Goal: Transaction & Acquisition: Purchase product/service

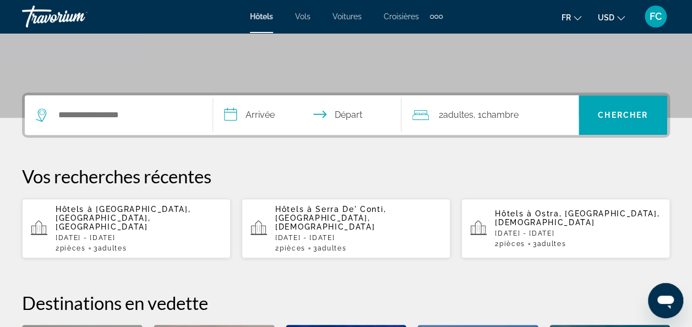
scroll to position [216, 0]
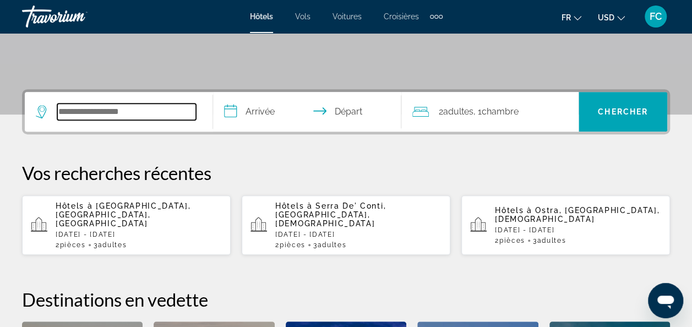
click at [128, 113] on input "Widget de recherche" at bounding box center [126, 112] width 139 height 17
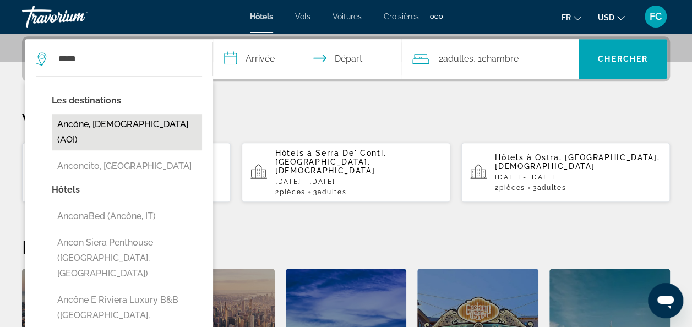
click at [110, 117] on button "Ancône, [DEMOGRAPHIC_DATA] (AOI)" at bounding box center [127, 132] width 150 height 36
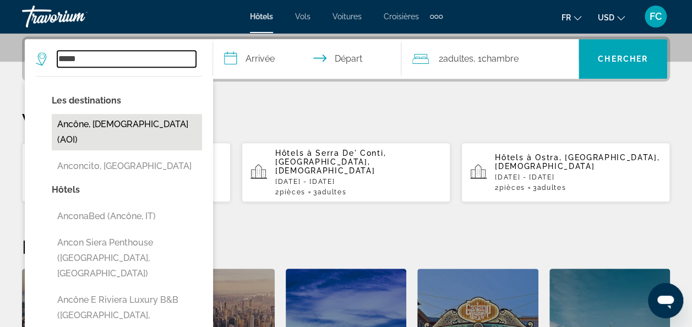
type input "**********"
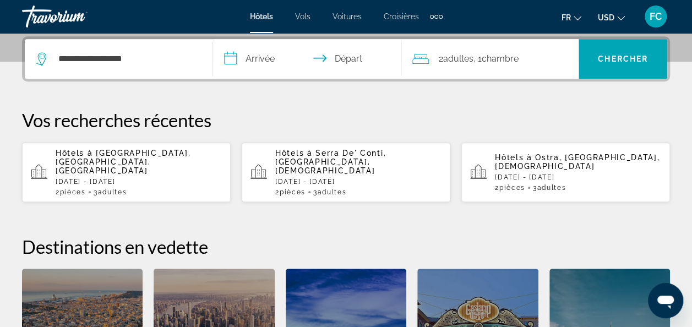
click at [239, 64] on input "**********" at bounding box center [309, 60] width 193 height 43
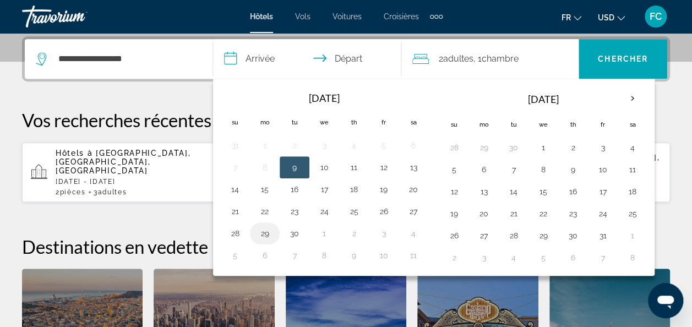
click at [266, 226] on button "29" at bounding box center [265, 233] width 18 height 15
click at [291, 227] on button "30" at bounding box center [295, 233] width 18 height 15
type input "**********"
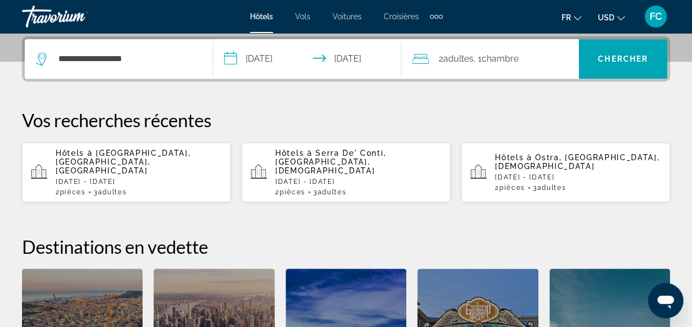
click at [519, 65] on span ", 1 Chambre pièces" at bounding box center [496, 58] width 45 height 15
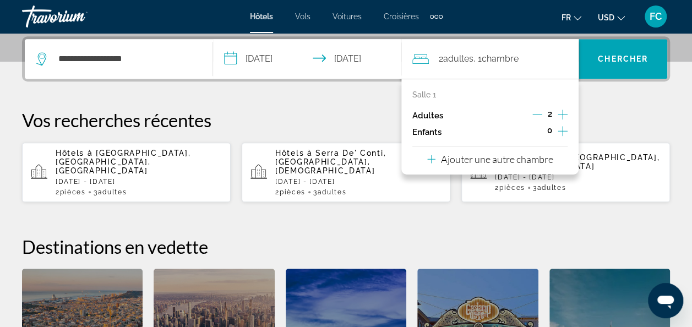
click at [503, 160] on p "Ajouter une autre chambre" at bounding box center [497, 159] width 112 height 12
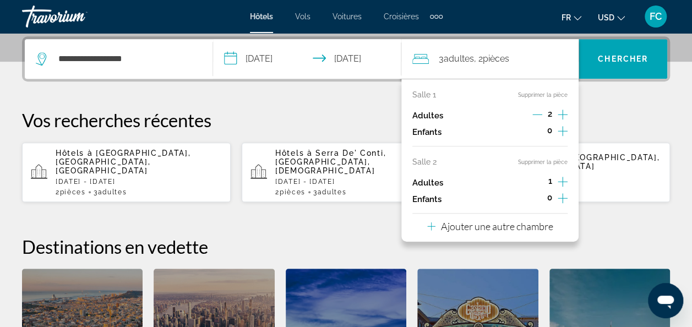
click at [631, 84] on div "**********" at bounding box center [346, 233] width 692 height 395
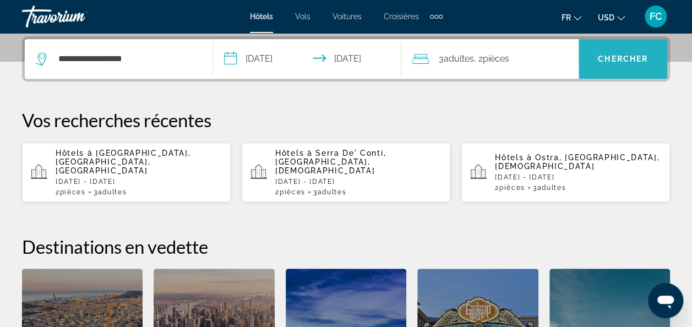
click at [625, 62] on span "Chercher" at bounding box center [623, 59] width 50 height 9
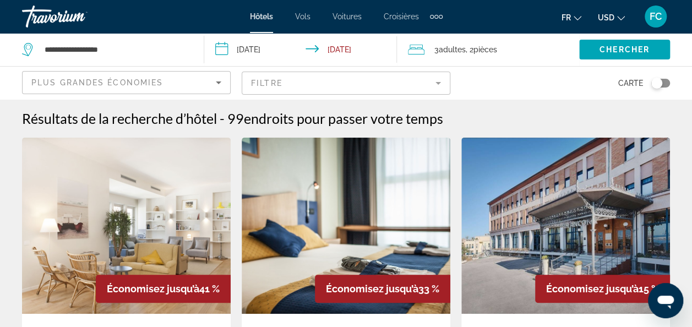
click at [606, 20] on span "USD" at bounding box center [606, 17] width 17 height 9
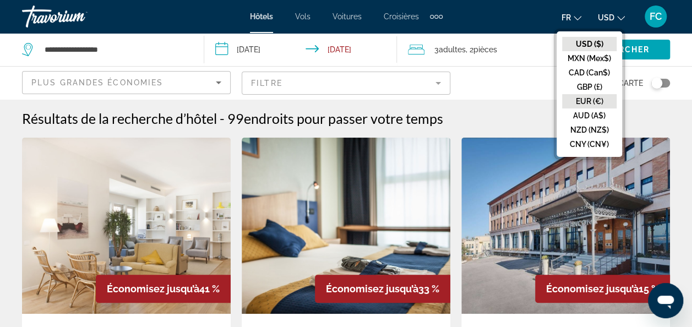
click at [606, 103] on button "EUR (€)" at bounding box center [589, 101] width 55 height 14
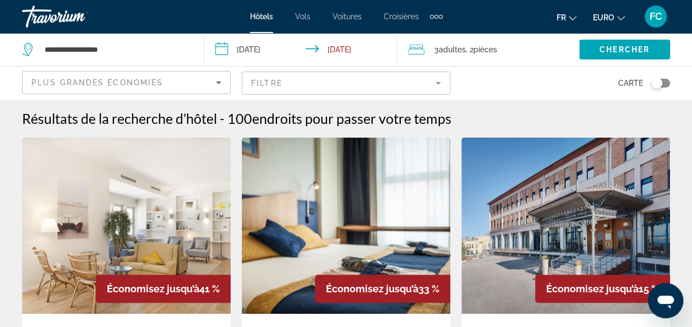
click at [661, 86] on div "Basculer la carte" at bounding box center [661, 83] width 19 height 9
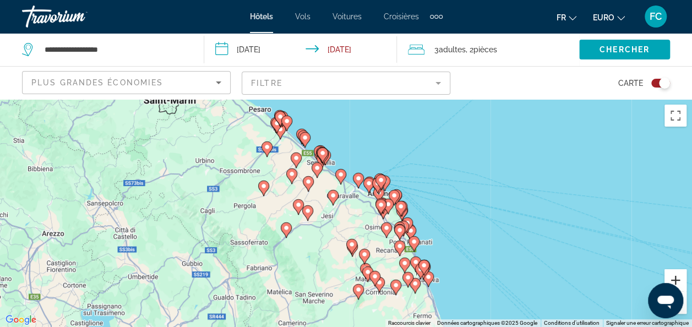
click at [674, 276] on button "Zoom avant" at bounding box center [676, 280] width 22 height 22
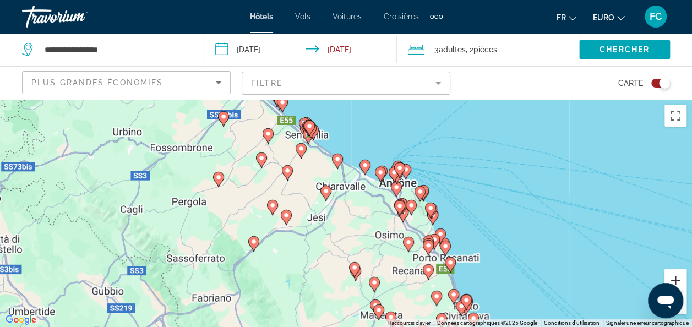
click at [674, 276] on button "Zoom avant" at bounding box center [676, 280] width 22 height 22
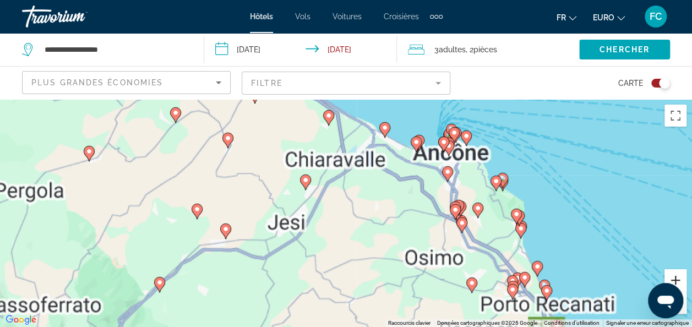
click at [674, 276] on button "Zoom avant" at bounding box center [676, 280] width 22 height 22
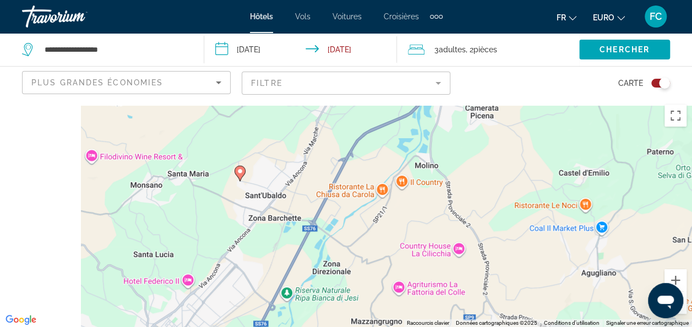
drag, startPoint x: 308, startPoint y: 176, endPoint x: 446, endPoint y: 285, distance: 175.7
click at [446, 285] on div "Pour activer le glissement avec le clavier, appuyez sur Alt+Entrée. Une fois ce…" at bounding box center [346, 213] width 692 height 228
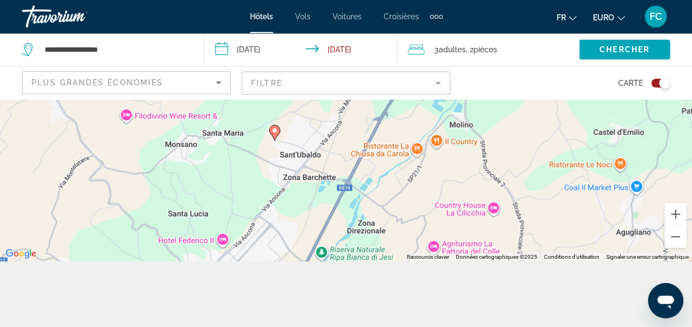
scroll to position [73, 0]
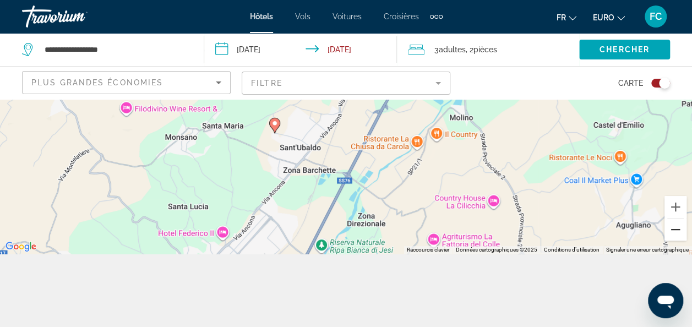
click at [674, 229] on button "Zoom arrière" at bounding box center [676, 230] width 22 height 22
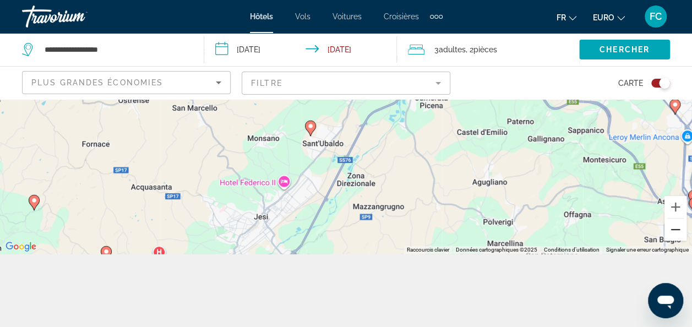
click at [674, 229] on button "Zoom arrière" at bounding box center [676, 230] width 22 height 22
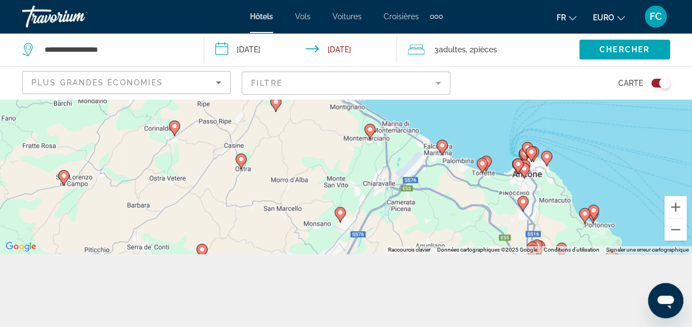
drag, startPoint x: 447, startPoint y: 144, endPoint x: 459, endPoint y: 230, distance: 86.8
click at [459, 230] on div "Pour activer le glissement avec le clavier, appuyez sur Alt+Entrée. Une fois ce…" at bounding box center [346, 140] width 692 height 228
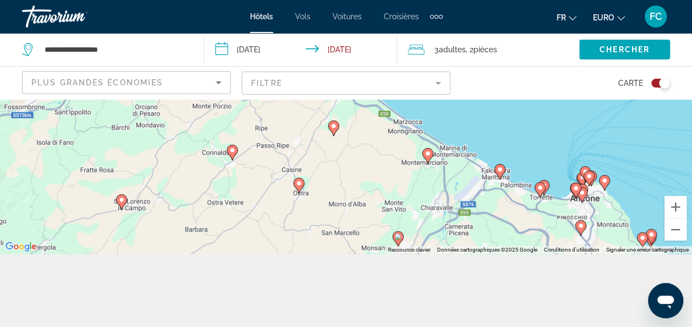
drag, startPoint x: 473, startPoint y: 199, endPoint x: 535, endPoint y: 223, distance: 66.6
click at [535, 223] on div "Pour activer le glissement avec le clavier, appuyez sur Alt+Entrée. Une fois ce…" at bounding box center [346, 140] width 692 height 228
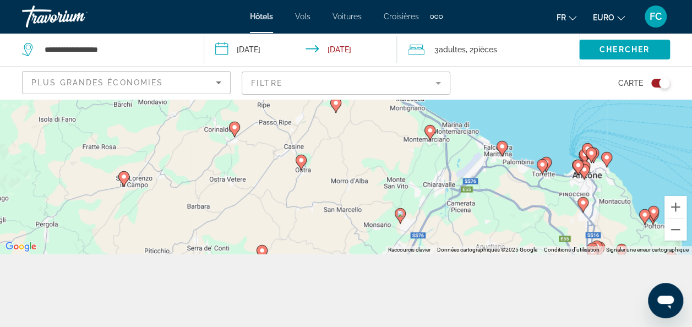
drag, startPoint x: 510, startPoint y: 218, endPoint x: 509, endPoint y: 194, distance: 23.7
click at [509, 194] on div "Pour activer le glissement avec le clavier, appuyez sur Alt+Entrée. Une fois ce…" at bounding box center [346, 140] width 692 height 228
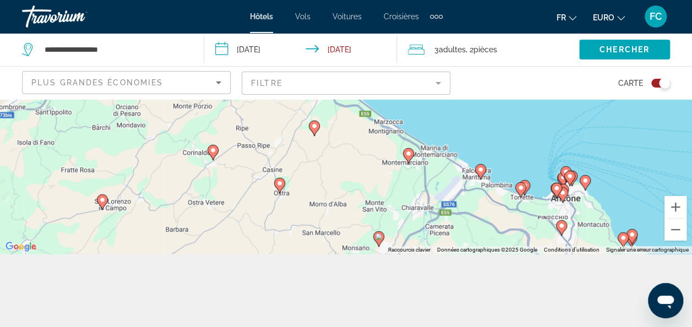
drag, startPoint x: 499, startPoint y: 218, endPoint x: 477, endPoint y: 242, distance: 32.8
click at [477, 242] on div "Pour activer le glissement avec le clavier, appuyez sur Alt+Entrée. Une fois ce…" at bounding box center [346, 140] width 692 height 228
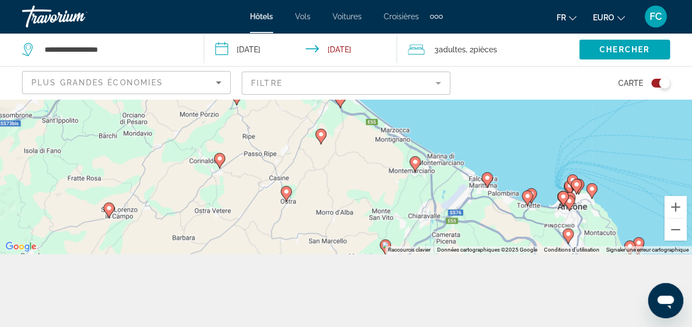
click at [413, 165] on icon "Contenu principal" at bounding box center [415, 164] width 10 height 14
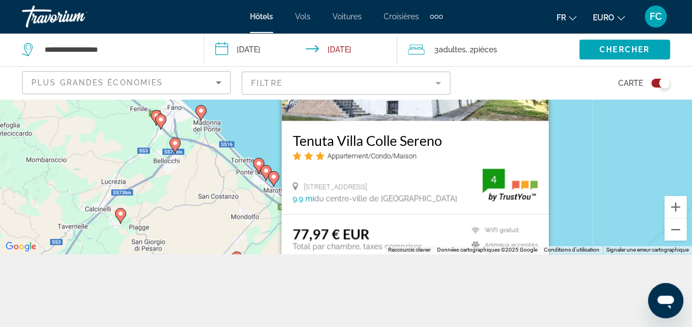
click at [573, 160] on div "Pour activer le glissement avec le clavier, appuyez sur Alt+Entrée. Une fois ce…" at bounding box center [346, 140] width 692 height 228
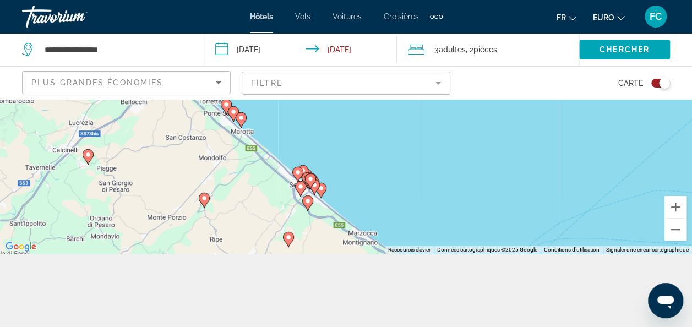
drag, startPoint x: 509, startPoint y: 186, endPoint x: 462, endPoint y: 107, distance: 92.4
click at [462, 107] on div "Pour activer le glissement avec le clavier, appuyez sur Alt+Entrée. Une fois ce…" at bounding box center [346, 140] width 692 height 228
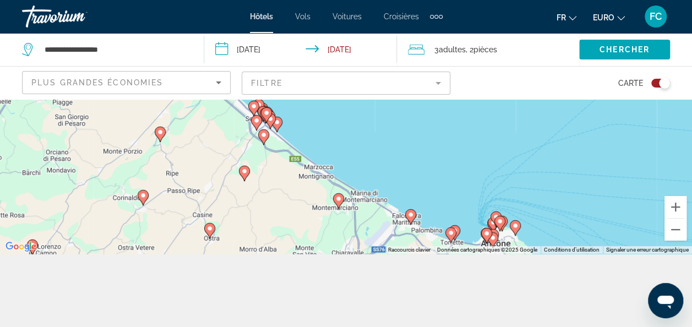
drag, startPoint x: 454, startPoint y: 162, endPoint x: 398, endPoint y: 79, distance: 100.1
click at [398, 79] on div "**********" at bounding box center [346, 189] width 692 height 327
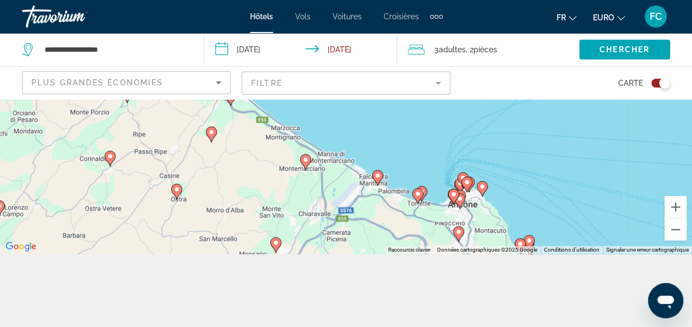
click at [485, 190] on icon "Contenu principal" at bounding box center [482, 189] width 10 height 14
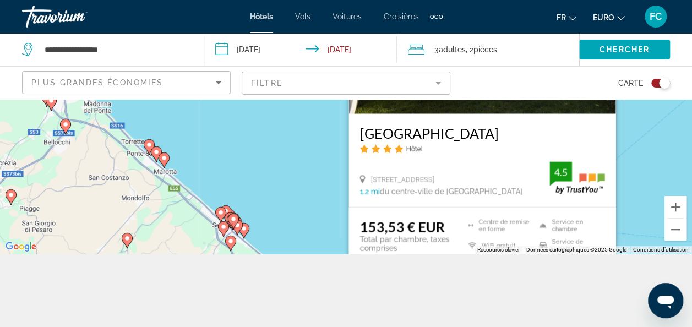
click at [668, 142] on div "Pour activer le glissement avec le clavier, appuyez sur Alt+Entrée. Une fois ce…" at bounding box center [346, 140] width 692 height 228
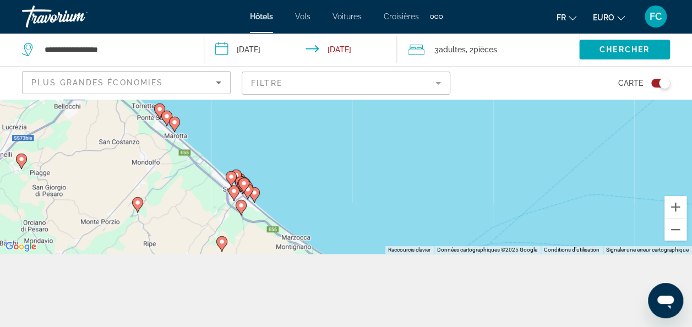
drag, startPoint x: 327, startPoint y: 224, endPoint x: 354, endPoint y: 126, distance: 102.1
click at [354, 126] on div "Pour activer le glissement avec le clavier, appuyez sur Alt+Entrée. Une fois ce…" at bounding box center [346, 140] width 692 height 228
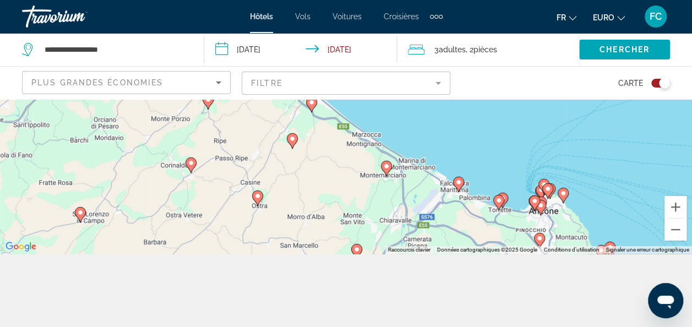
drag, startPoint x: 375, startPoint y: 172, endPoint x: 432, endPoint y: 129, distance: 71.2
click at [432, 129] on div "Pour activer le glissement avec le clavier, appuyez sur Alt+Entrée. Une fois ce…" at bounding box center [346, 140] width 692 height 228
click at [259, 197] on image "Contenu principal" at bounding box center [257, 196] width 7 height 7
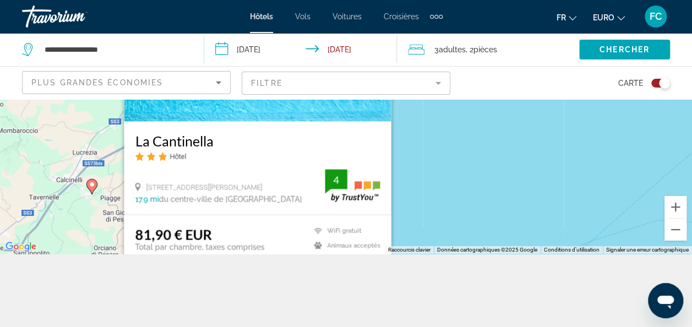
scroll to position [99, 0]
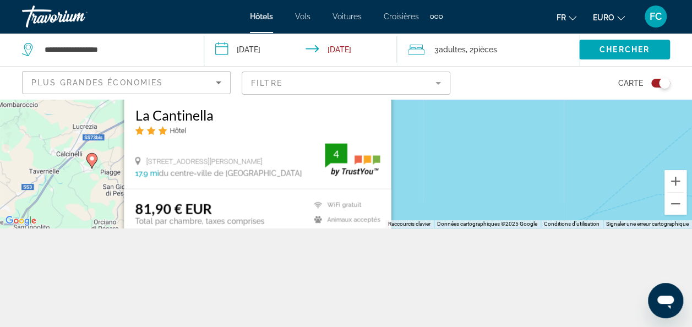
click at [471, 193] on div "Pour activer le glissement avec le clavier, appuyez sur Alt+Entrée. Une fois ce…" at bounding box center [346, 114] width 692 height 228
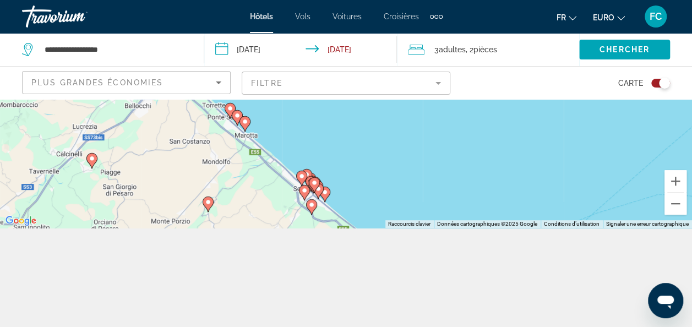
click at [207, 205] on image "Contenu principal" at bounding box center [208, 202] width 7 height 7
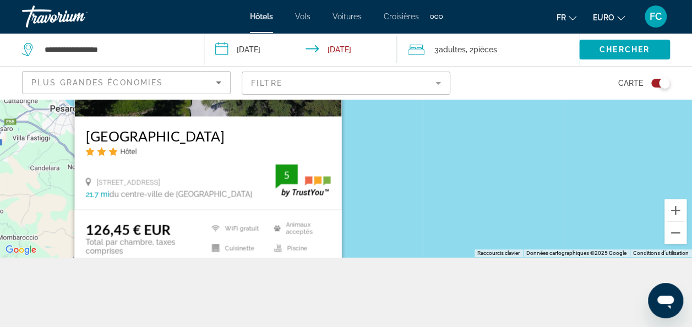
scroll to position [63, 0]
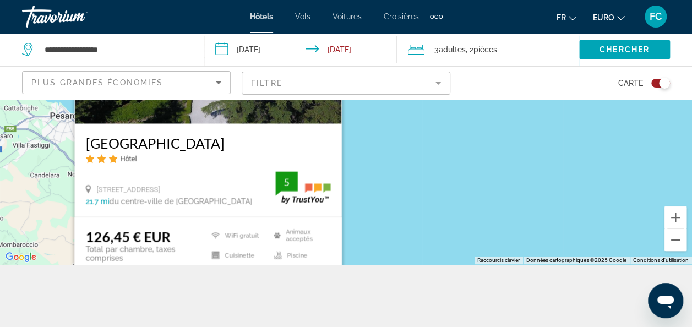
click at [519, 234] on div "Pour activer le glissement avec le clavier, appuyez sur Alt+Entrée. Une fois ce…" at bounding box center [346, 150] width 692 height 228
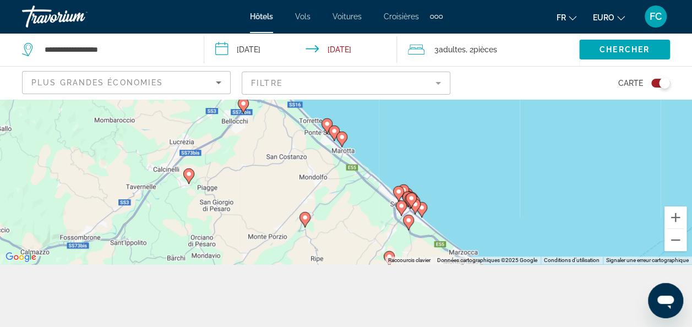
drag, startPoint x: 509, startPoint y: 223, endPoint x: 611, endPoint y: 72, distance: 182.6
click at [611, 72] on div "**********" at bounding box center [346, 199] width 692 height 327
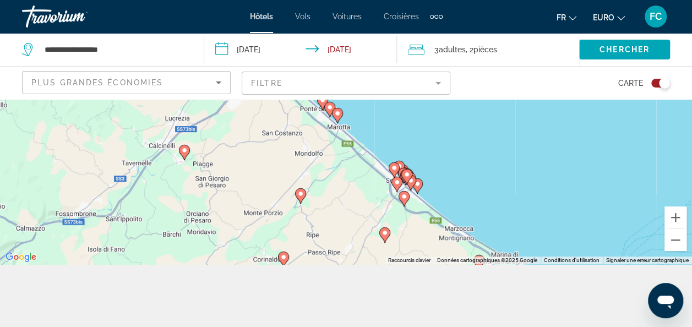
click at [299, 196] on image "Contenu principal" at bounding box center [300, 194] width 7 height 7
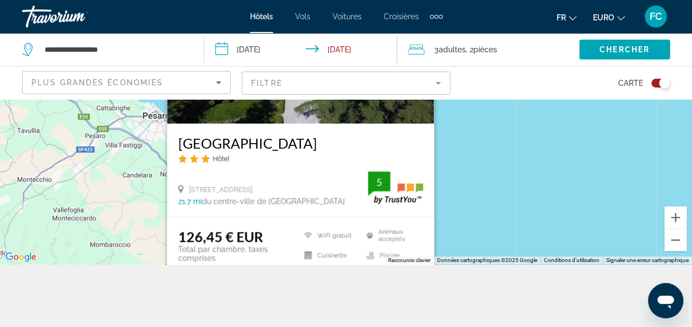
click at [542, 174] on div "Pour activer le glissement avec le clavier, appuyez sur Alt+Entrée. Une fois ce…" at bounding box center [346, 150] width 692 height 228
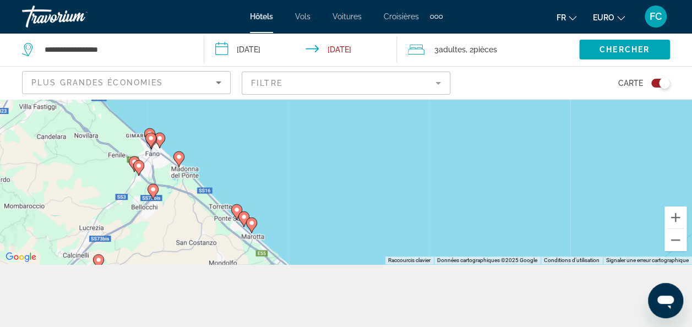
drag, startPoint x: 512, startPoint y: 201, endPoint x: 389, endPoint y: 98, distance: 160.4
click at [389, 98] on div "**********" at bounding box center [346, 199] width 692 height 327
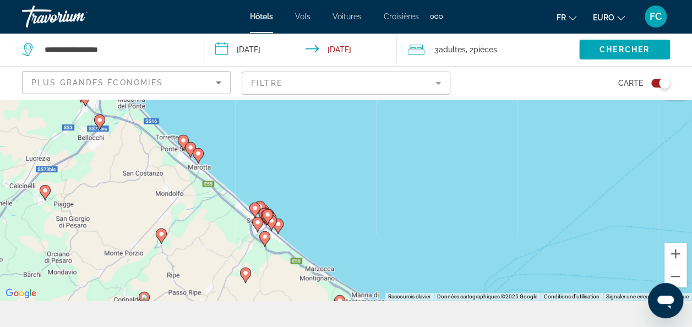
scroll to position [0, 0]
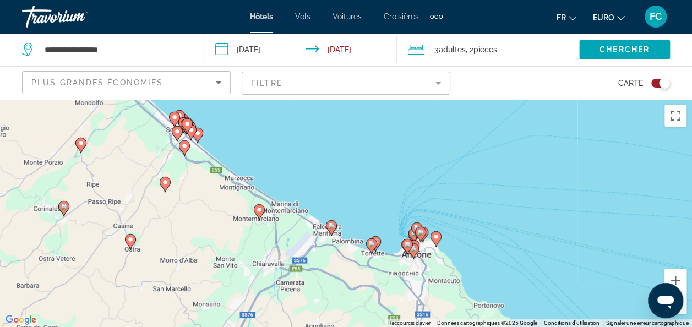
drag, startPoint x: 353, startPoint y: 263, endPoint x: 268, endPoint y: 137, distance: 151.6
click at [268, 137] on div "Pour activer le glissement avec le clavier, appuyez sur Alt+Entrée. Une fois ce…" at bounding box center [346, 213] width 692 height 228
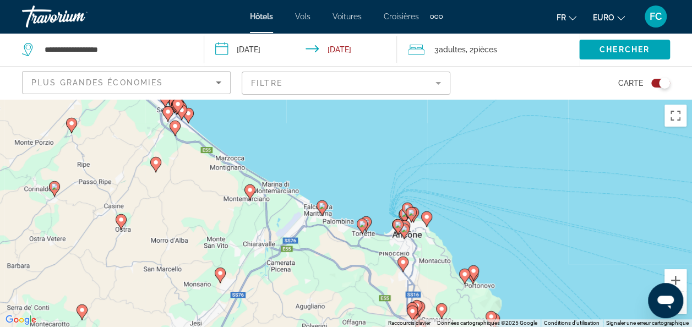
click at [219, 274] on image "Contenu principal" at bounding box center [220, 273] width 7 height 7
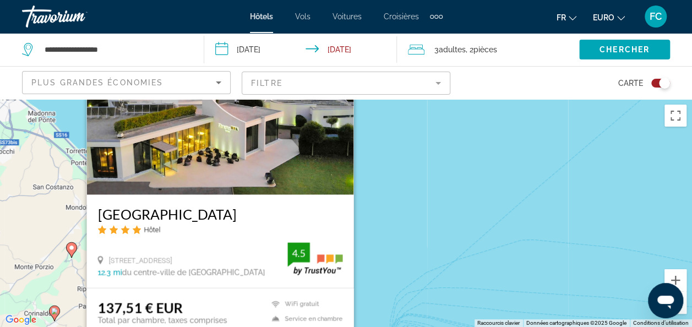
click at [435, 160] on div "Pour activer le glissement avec le clavier, appuyez sur Alt+Entrée. Une fois ce…" at bounding box center [346, 213] width 692 height 228
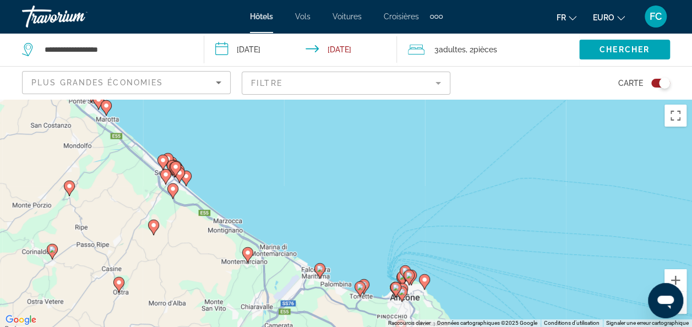
drag, startPoint x: 419, startPoint y: 241, endPoint x: 418, endPoint y: 160, distance: 81.0
click at [418, 160] on div "Pour activer le glissement avec le clavier, appuyez sur Alt+Entrée. Une fois ce…" at bounding box center [346, 213] width 692 height 228
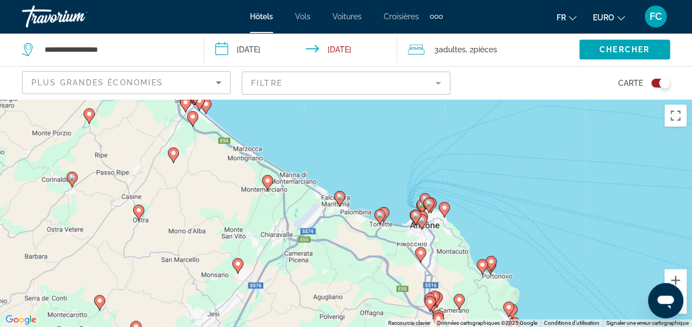
drag, startPoint x: 226, startPoint y: 273, endPoint x: 246, endPoint y: 214, distance: 61.8
click at [246, 214] on div "Pour activer le glissement avec le clavier, appuyez sur Alt+Entrée. Une fois ce…" at bounding box center [346, 213] width 692 height 228
click at [142, 214] on image "Contenu principal" at bounding box center [139, 210] width 7 height 7
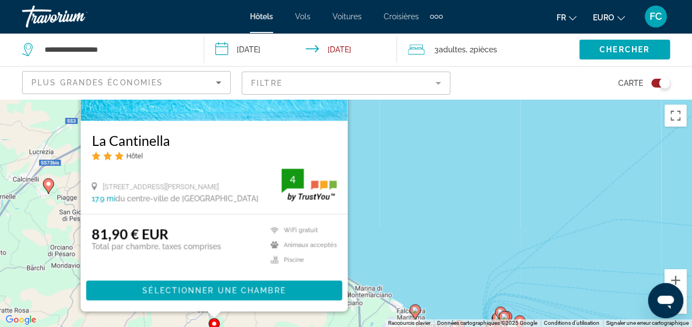
drag, startPoint x: 543, startPoint y: 257, endPoint x: 602, endPoint y: 155, distance: 117.4
click at [602, 155] on div "Pour activer le glissement avec le clavier, appuyez sur Alt+Entrée. Une fois ce…" at bounding box center [346, 213] width 692 height 228
click at [524, 205] on div "Pour activer le glissement avec le clavier, appuyez sur Alt+Entrée. Une fois ce…" at bounding box center [346, 213] width 692 height 228
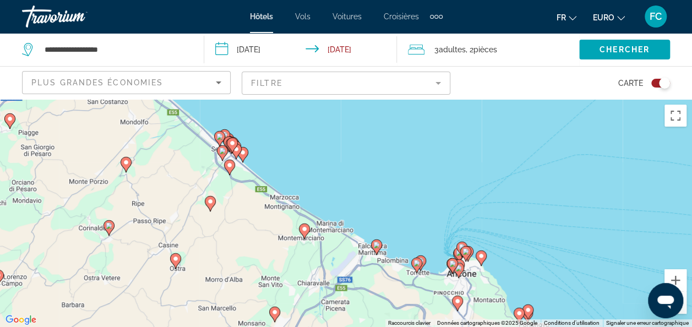
drag, startPoint x: 407, startPoint y: 235, endPoint x: 362, endPoint y: 160, distance: 87.2
click at [362, 160] on div "Pour activer le glissement avec le clavier, appuyez sur Alt+Entrée. Une fois ce…" at bounding box center [346, 213] width 692 height 228
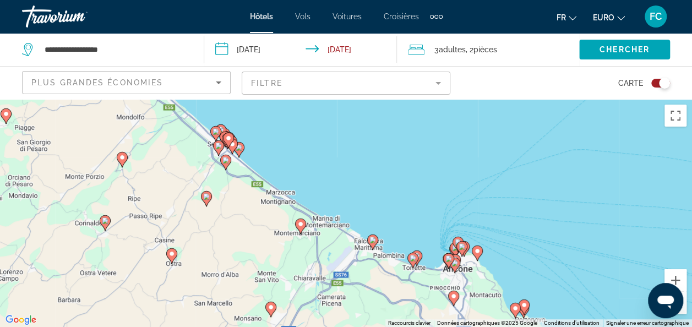
click at [411, 261] on image "Contenu principal" at bounding box center [413, 258] width 7 height 7
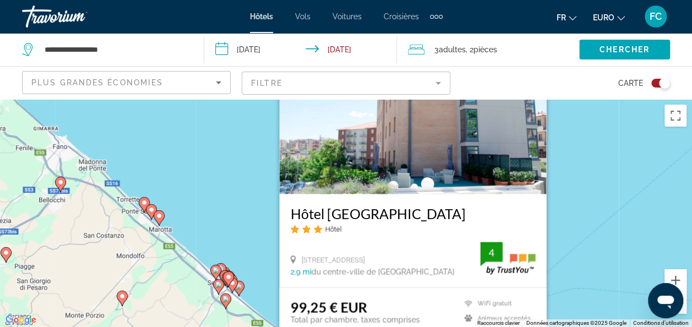
click at [585, 164] on div "Pour activer le glissement avec le clavier, appuyez sur Alt+Entrée. Une fois ce…" at bounding box center [346, 213] width 692 height 228
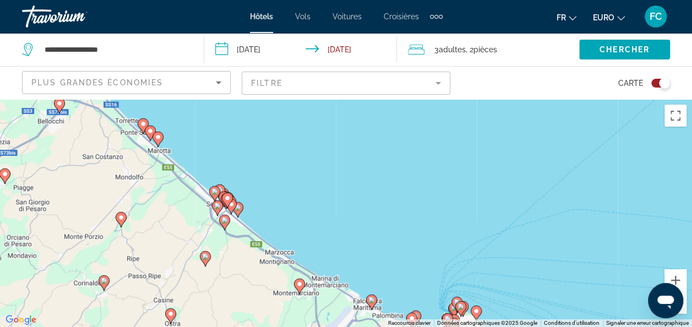
drag, startPoint x: 326, startPoint y: 300, endPoint x: 326, endPoint y: 207, distance: 92.5
click at [326, 207] on div "Pour activer le glissement avec le clavier, appuyez sur Alt+Entrée. Une fois ce…" at bounding box center [346, 213] width 692 height 228
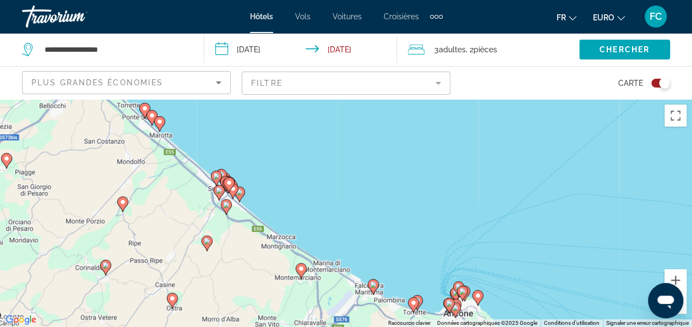
click at [375, 289] on icon "Contenu principal" at bounding box center [373, 287] width 10 height 14
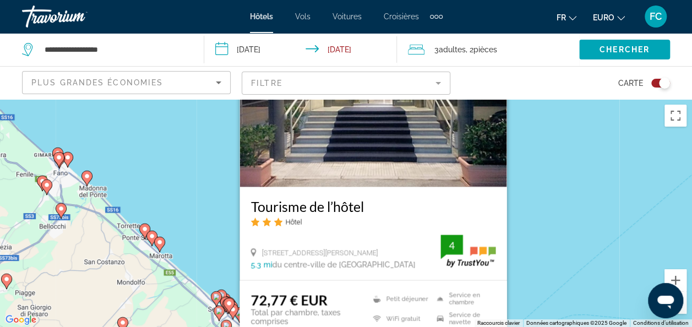
click at [510, 245] on div "Pour activer le glissement avec le clavier, appuyez sur Alt+Entrée. Une fois ce…" at bounding box center [346, 213] width 692 height 228
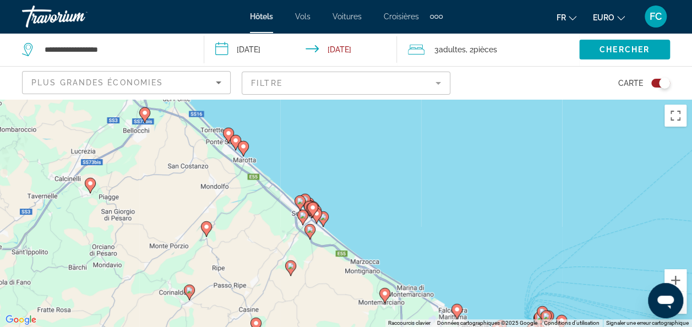
drag, startPoint x: 375, startPoint y: 273, endPoint x: 465, endPoint y: 169, distance: 137.8
click at [465, 169] on div "Pour activer le glissement avec le clavier, appuyez sur Alt+Entrée. Une fois ce…" at bounding box center [346, 213] width 692 height 228
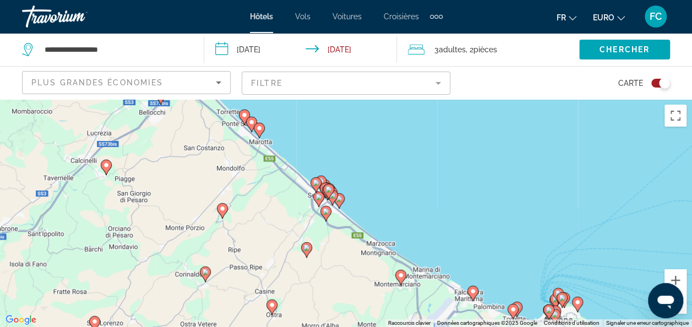
click at [404, 279] on icon "Contenu principal" at bounding box center [401, 277] width 10 height 14
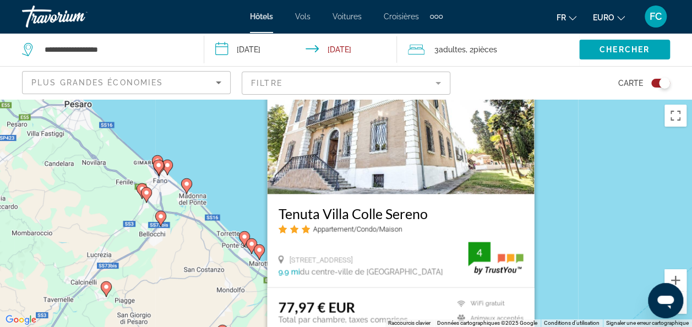
click at [546, 221] on div "Pour activer le glissement avec le clavier, appuyez sur Alt+Entrée. Une fois ce…" at bounding box center [346, 213] width 692 height 228
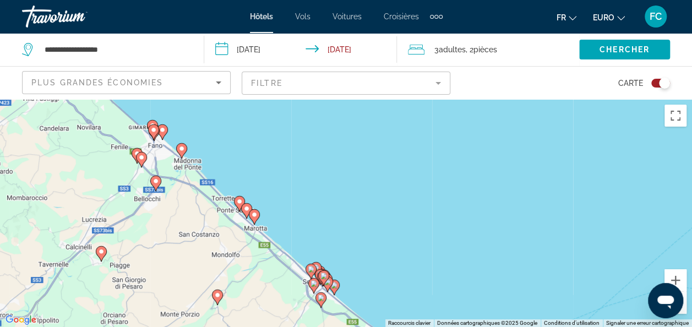
drag, startPoint x: 380, startPoint y: 250, endPoint x: 418, endPoint y: 183, distance: 76.9
click at [418, 183] on div "Pour activer le glissement avec le clavier, appuyez sur Alt+Entrée. Une fois ce…" at bounding box center [346, 213] width 692 height 228
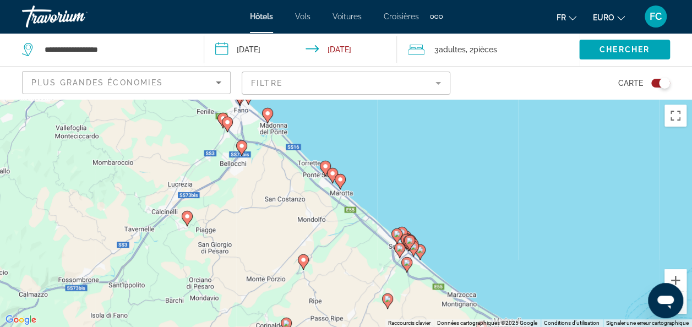
click at [408, 237] on icon "Contenu principal" at bounding box center [409, 243] width 10 height 14
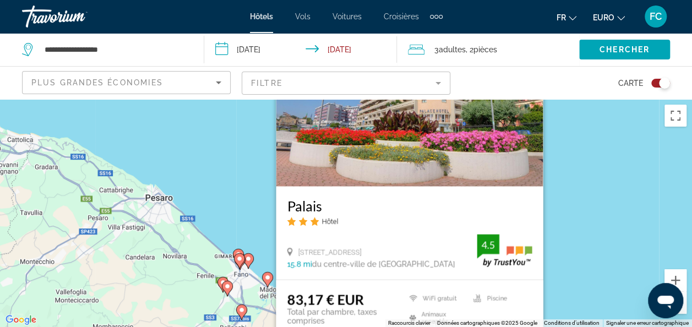
click at [542, 214] on div "Palais Hôtel [STREET_ADDRESS] 15.8 mi du centre-ville de [GEOGRAPHIC_DATA] de l…" at bounding box center [409, 233] width 267 height 93
click at [564, 217] on div "Pour activer le glissement avec le clavier, appuyez sur Alt+Entrée. Une fois ce…" at bounding box center [346, 213] width 692 height 228
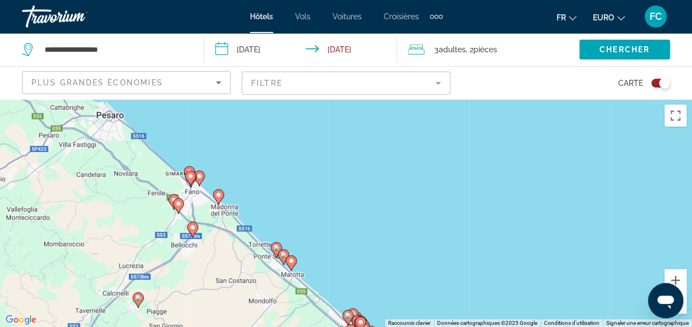
drag, startPoint x: 564, startPoint y: 217, endPoint x: 510, endPoint y: 123, distance: 108.1
click at [510, 123] on div "Pour activer le glissement avec le clavier, appuyez sur Alt+Entrée. Une fois ce…" at bounding box center [346, 213] width 692 height 228
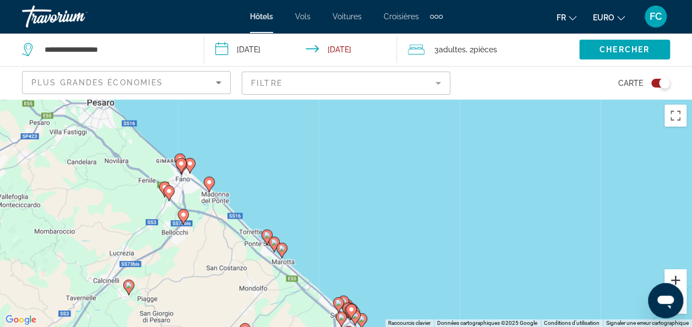
click at [678, 279] on button "Zoom avant" at bounding box center [676, 280] width 22 height 22
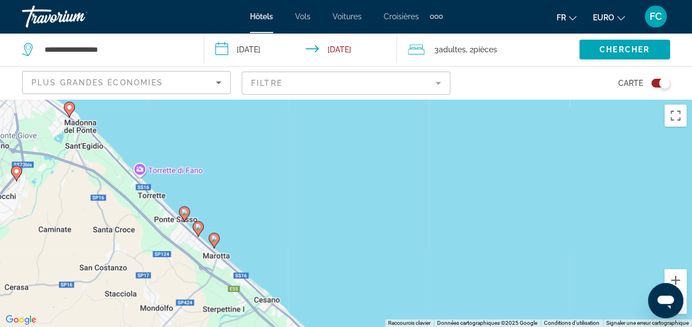
drag, startPoint x: 491, startPoint y: 268, endPoint x: 462, endPoint y: 135, distance: 135.9
click at [462, 135] on div "Pour activer le glissement avec le clavier, appuyez sur Alt+Entrée. Une fois ce…" at bounding box center [346, 213] width 692 height 228
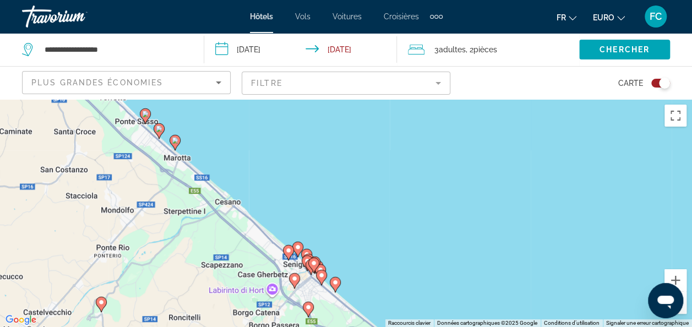
drag, startPoint x: 327, startPoint y: 226, endPoint x: 306, endPoint y: 207, distance: 28.1
click at [306, 207] on div "Pour activer le glissement avec le clavier, appuyez sur Alt+Entrée. Une fois ce…" at bounding box center [346, 213] width 692 height 228
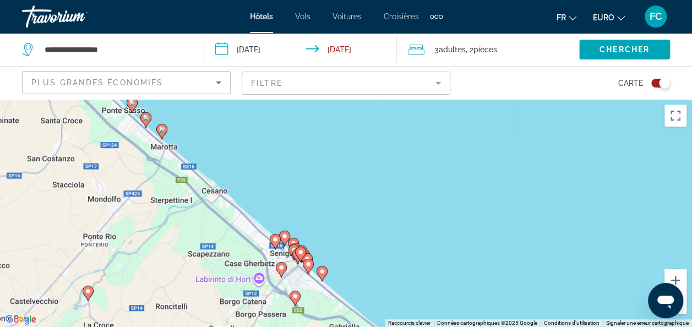
click at [321, 274] on image "Contenu principal" at bounding box center [322, 271] width 7 height 7
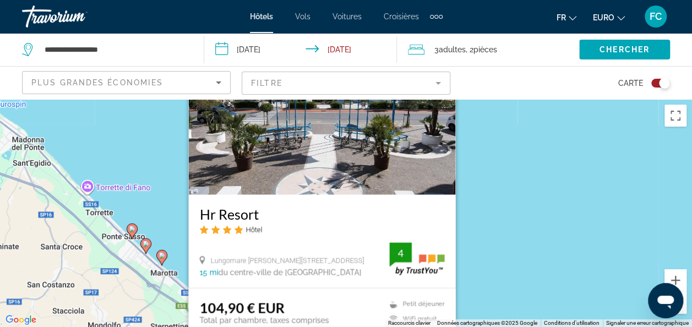
click at [472, 220] on div "Pour activer le glissement avec le clavier, appuyez sur Alt+Entrée. Une fois ce…" at bounding box center [346, 213] width 692 height 228
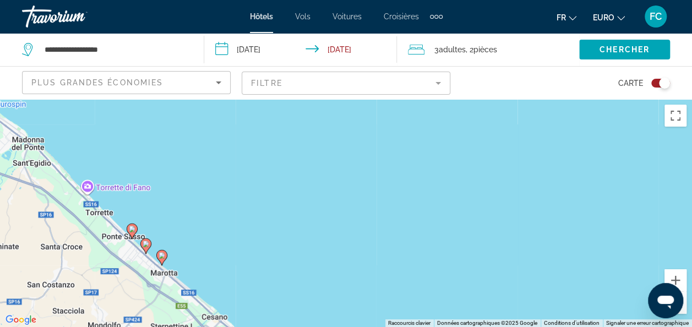
drag, startPoint x: 357, startPoint y: 286, endPoint x: 384, endPoint y: 195, distance: 95.5
click at [384, 195] on div "Pour activer le glissement avec le clavier, appuyez sur Alt+Entrée. Une fois ce…" at bounding box center [346, 213] width 692 height 228
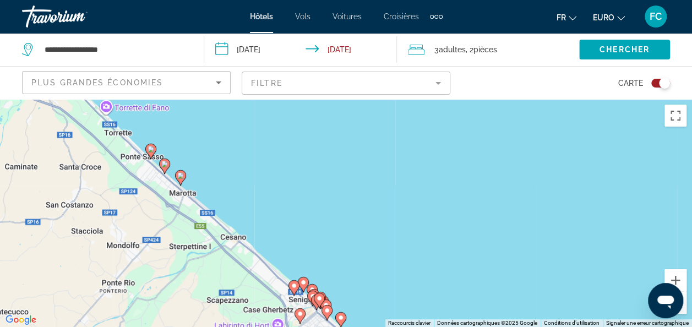
click at [315, 303] on gmp-advanced-marker "Contenu principal" at bounding box center [319, 300] width 11 height 17
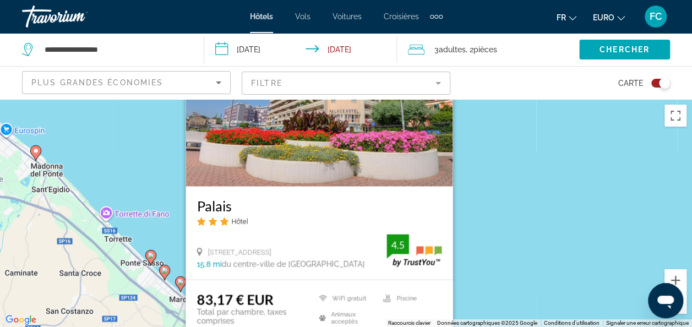
click at [481, 241] on div "Pour activer le glissement avec le clavier, appuyez sur Alt+Entrée. Une fois ce…" at bounding box center [346, 213] width 692 height 228
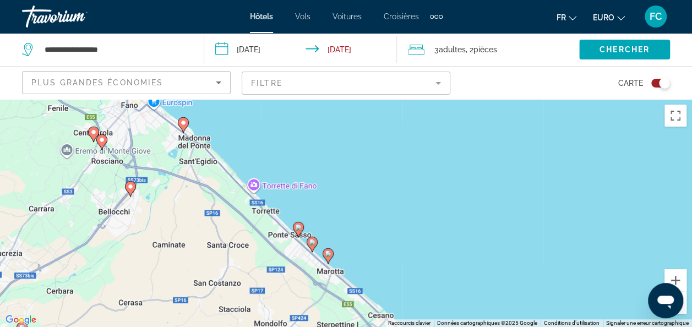
drag, startPoint x: 327, startPoint y: 245, endPoint x: 486, endPoint y: 213, distance: 162.4
click at [486, 213] on div "Pour activer le glissement avec le clavier, appuyez sur Alt+Entrée. Une fois ce…" at bounding box center [346, 213] width 692 height 228
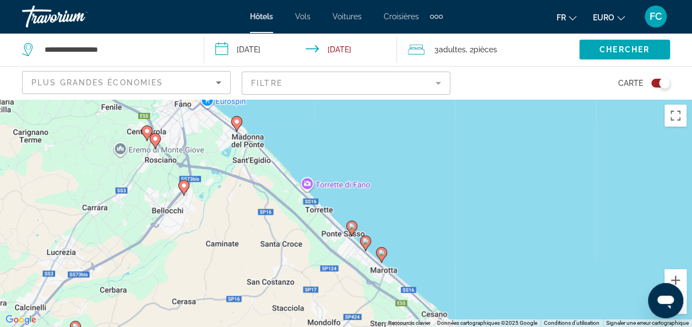
click at [380, 257] on icon "Contenu principal" at bounding box center [381, 255] width 10 height 14
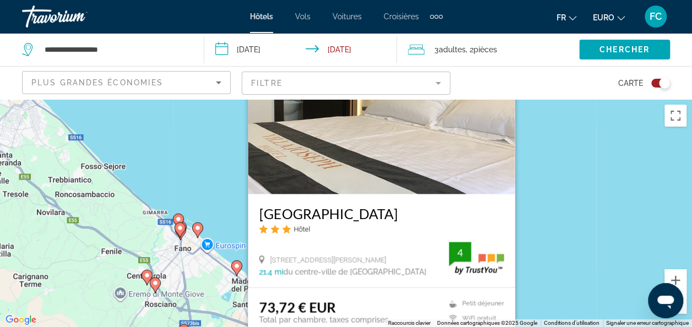
click at [586, 223] on div "Pour activer le glissement avec le clavier, appuyez sur Alt+Entrée. Une fois ce…" at bounding box center [346, 213] width 692 height 228
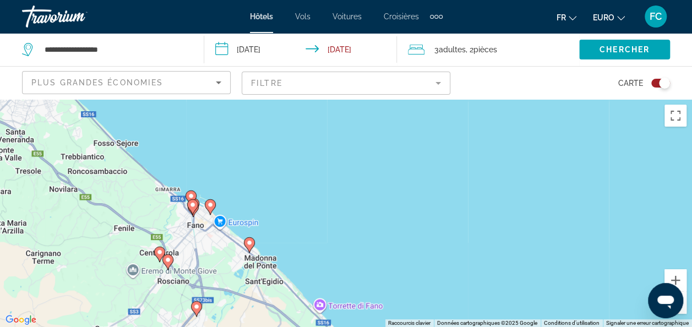
drag, startPoint x: 472, startPoint y: 262, endPoint x: 503, endPoint y: 198, distance: 70.7
click at [503, 198] on div "Pour activer le glissement avec le clavier, appuyez sur Alt+Entrée. Une fois ce…" at bounding box center [346, 213] width 692 height 228
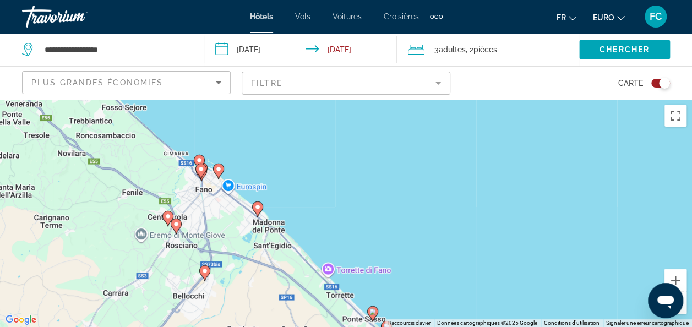
drag, startPoint x: 412, startPoint y: 288, endPoint x: 389, endPoint y: 227, distance: 64.9
click at [389, 227] on div "Pour activer le glissement avec le clavier, appuyez sur Alt+Entrée. Une fois ce…" at bounding box center [346, 213] width 692 height 228
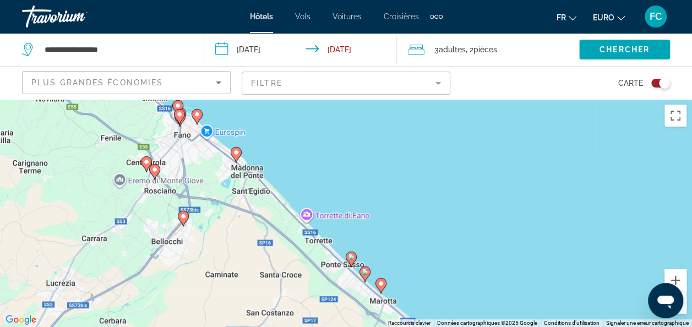
click at [366, 277] on icon "Contenu principal" at bounding box center [365, 274] width 10 height 14
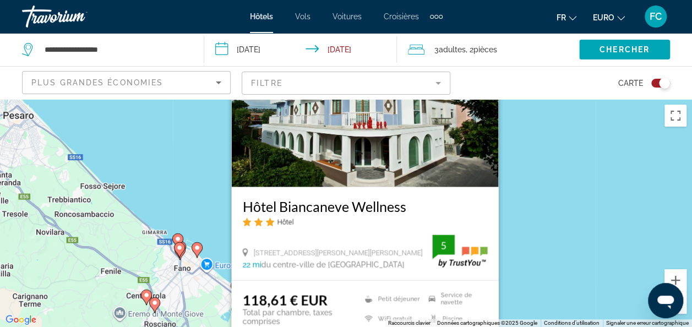
click at [542, 224] on div "Pour activer le glissement avec le clavier, appuyez sur Alt+Entrée. Une fois ce…" at bounding box center [346, 213] width 692 height 228
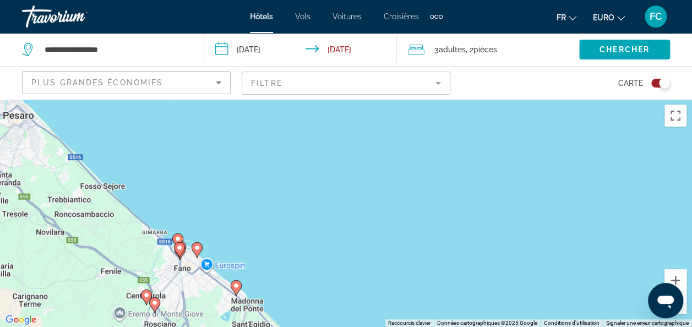
drag, startPoint x: 443, startPoint y: 270, endPoint x: 447, endPoint y: 192, distance: 78.3
click at [447, 192] on div "Pour activer le glissement avec le clavier, appuyez sur Alt+Entrée. Une fois ce…" at bounding box center [346, 213] width 692 height 228
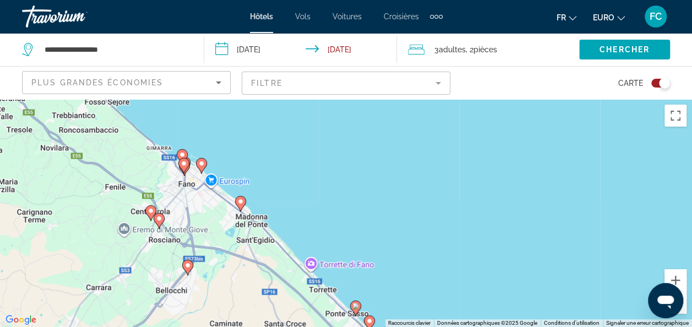
click at [355, 307] on image "Contenu principal" at bounding box center [356, 306] width 7 height 7
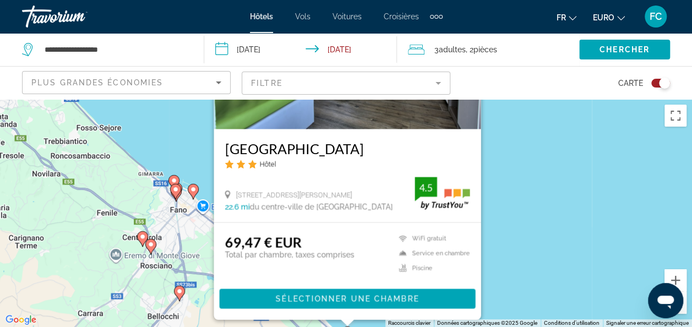
drag, startPoint x: 535, startPoint y: 233, endPoint x: 527, endPoint y: 167, distance: 66.6
click at [527, 167] on div "Pour activer le glissement avec le clavier, appuyez sur Alt+Entrée. Une fois ce…" at bounding box center [346, 213] width 692 height 228
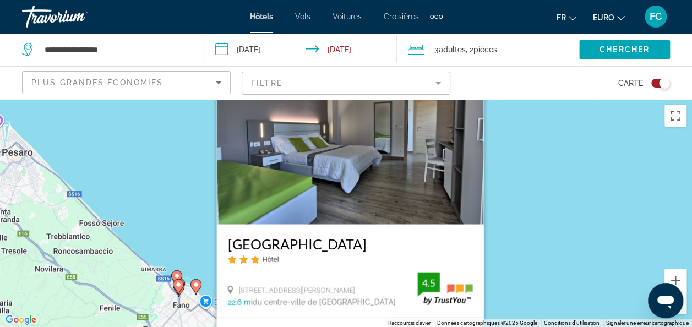
drag, startPoint x: 527, startPoint y: 180, endPoint x: 530, endPoint y: 277, distance: 97.0
click at [530, 277] on div "Pour activer le glissement avec le clavier, appuyez sur Alt+Entrée. Une fois ce…" at bounding box center [346, 213] width 692 height 228
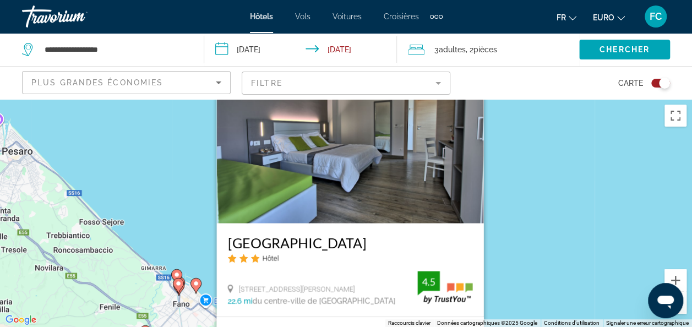
click at [530, 277] on div "Pour activer le glissement avec le clavier, appuyez sur Alt+Entrée. Une fois ce…" at bounding box center [346, 213] width 692 height 228
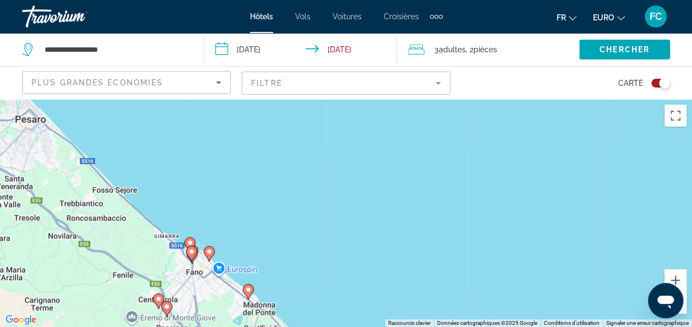
drag, startPoint x: 353, startPoint y: 302, endPoint x: 402, endPoint y: 219, distance: 96.4
click at [402, 219] on div "Pour activer le glissement avec le clavier, appuyez sur Alt+Entrée. Une fois ce…" at bounding box center [346, 213] width 692 height 228
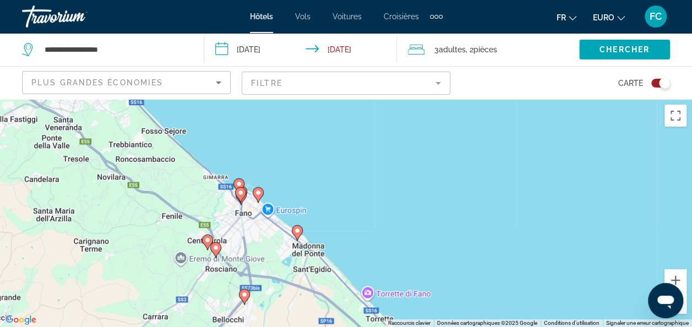
click at [297, 239] on icon "Contenu principal" at bounding box center [297, 233] width 10 height 14
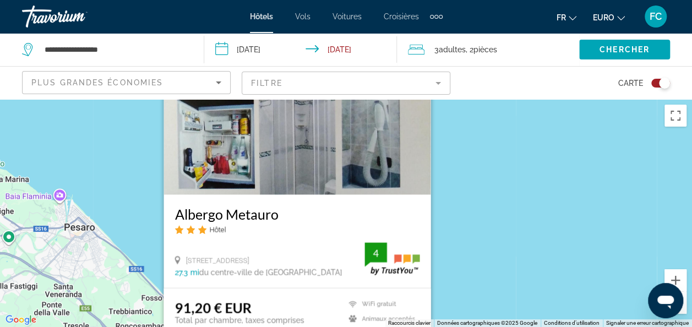
click at [531, 228] on div "Pour activer le glissement avec le clavier, appuyez sur Alt+Entrée. Une fois ce…" at bounding box center [346, 213] width 692 height 228
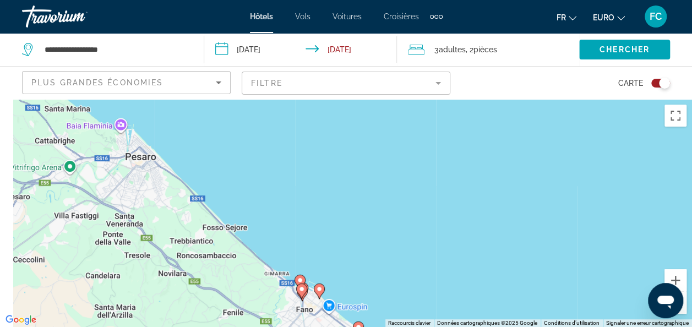
drag, startPoint x: 252, startPoint y: 308, endPoint x: 327, endPoint y: 226, distance: 111.5
click at [327, 226] on div "Pour activer le glissement avec le clavier, appuyez sur Alt+Entrée. Une fois ce…" at bounding box center [346, 213] width 692 height 228
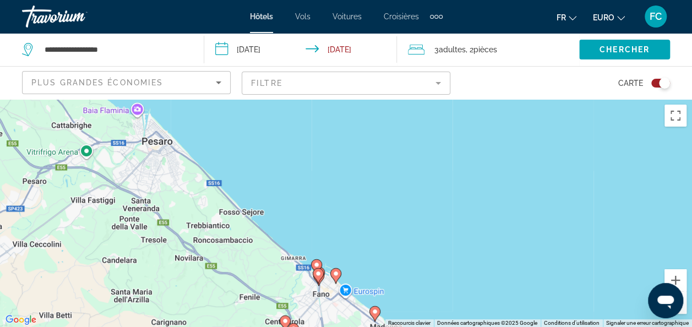
click at [316, 263] on image "Contenu principal" at bounding box center [316, 265] width 7 height 7
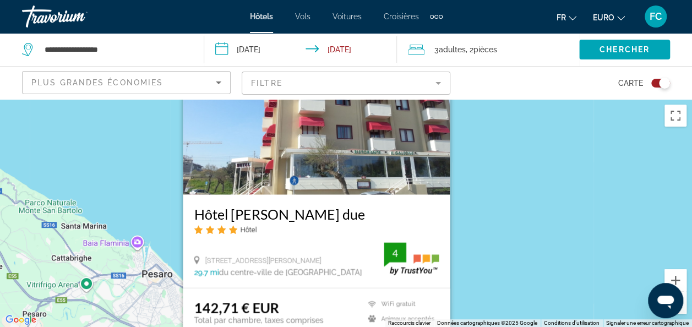
click at [495, 221] on div "Pour activer le glissement avec le clavier, appuyez sur Alt+Entrée. Une fois ce…" at bounding box center [346, 213] width 692 height 228
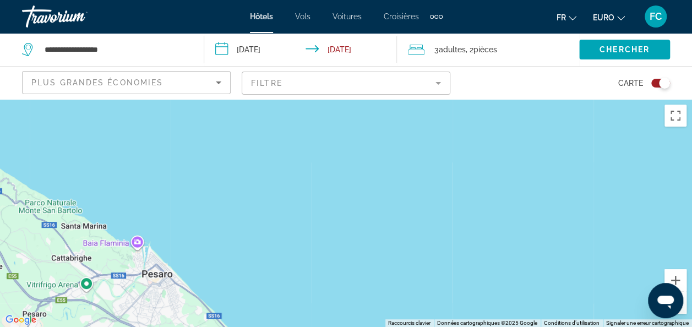
drag, startPoint x: 495, startPoint y: 221, endPoint x: 497, endPoint y: 121, distance: 100.3
click at [497, 121] on div "Pour activer le glissement avec le clavier, appuyez sur Alt+Entrée. Une fois ce…" at bounding box center [346, 213] width 692 height 228
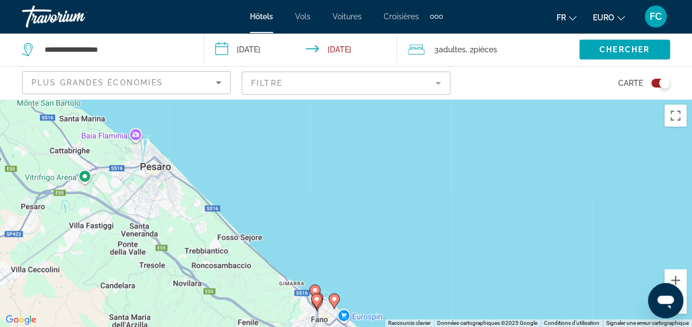
click at [335, 301] on image "Contenu principal" at bounding box center [334, 299] width 7 height 7
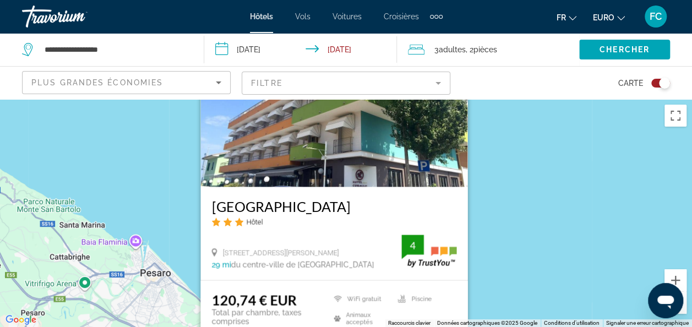
click at [513, 250] on div "Pour activer le glissement avec le clavier, appuyez sur Alt+Entrée. Une fois ce…" at bounding box center [346, 213] width 692 height 228
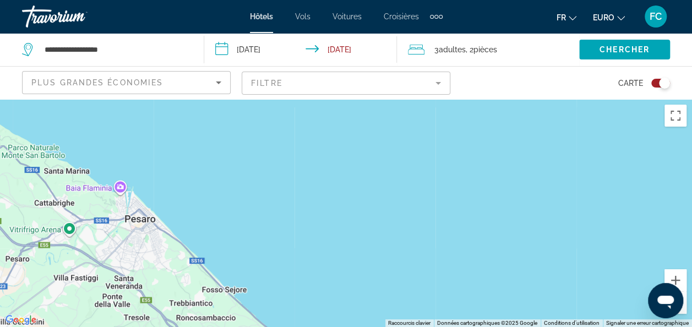
drag, startPoint x: 513, startPoint y: 250, endPoint x: 488, endPoint y: 142, distance: 110.4
click at [488, 142] on div "Pour activer le glissement avec le clavier, appuyez sur Alt+Entrée. Une fois ce…" at bounding box center [346, 213] width 692 height 228
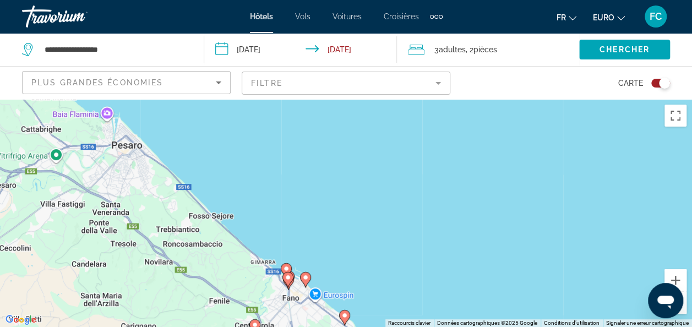
click at [286, 281] on icon "Contenu principal" at bounding box center [288, 280] width 10 height 14
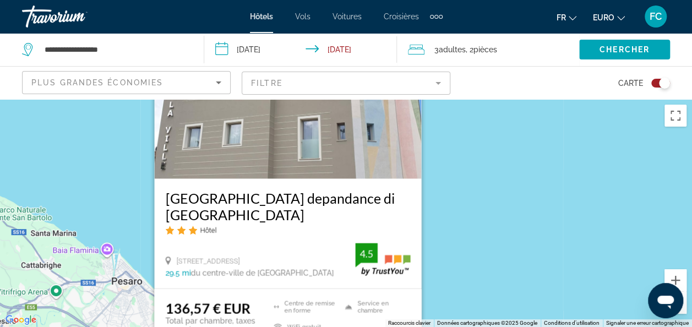
click at [486, 227] on div "Pour activer le glissement avec le clavier, appuyez sur Alt+Entrée. Une fois ce…" at bounding box center [346, 213] width 692 height 228
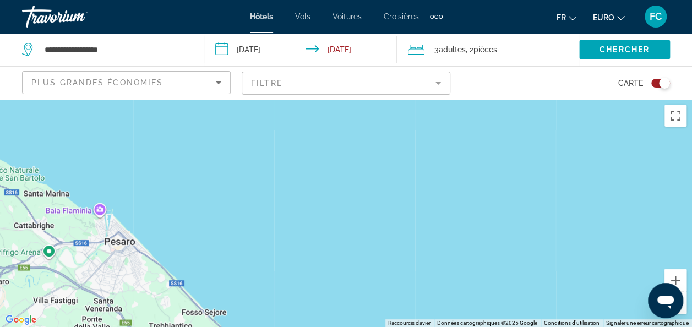
drag, startPoint x: 486, startPoint y: 227, endPoint x: 567, endPoint y: 241, distance: 82.7
click at [567, 241] on div "Pour activer le glissement avec le clavier, appuyez sur Alt+Entrée. Une fois ce…" at bounding box center [346, 213] width 692 height 228
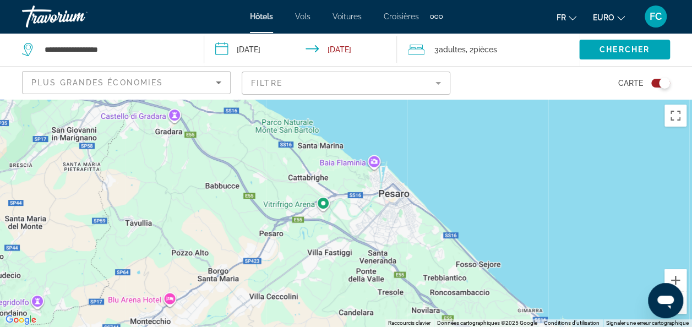
drag, startPoint x: 362, startPoint y: 282, endPoint x: 576, endPoint y: 161, distance: 244.9
click at [576, 161] on div "Contenu principal" at bounding box center [346, 213] width 692 height 228
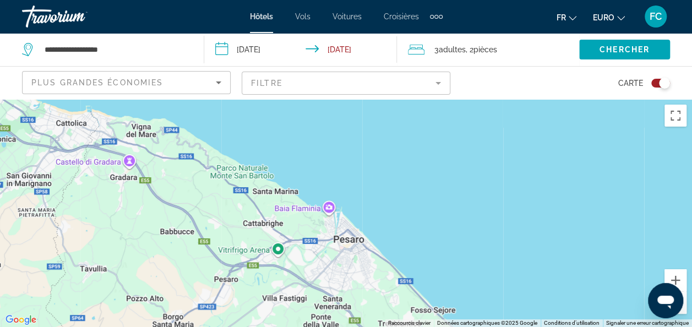
drag, startPoint x: 493, startPoint y: 155, endPoint x: 494, endPoint y: 226, distance: 71.6
click at [494, 226] on div "Pour activer le glissement avec le clavier, appuyez sur Alt+Entrée. Une fois ce…" at bounding box center [346, 213] width 692 height 228
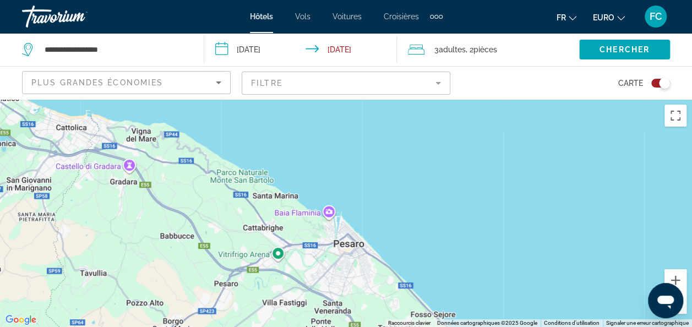
drag, startPoint x: 516, startPoint y: 260, endPoint x: 328, endPoint y: 113, distance: 239.0
click at [328, 113] on div "Pour activer le glissement avec le clavier, appuyez sur Alt+Entrée. Une fois ce…" at bounding box center [346, 213] width 692 height 228
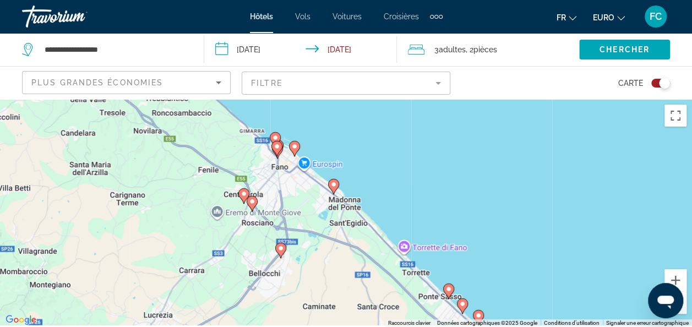
drag, startPoint x: 419, startPoint y: 198, endPoint x: 394, endPoint y: 153, distance: 51.7
click at [394, 153] on div "Pour activer le glissement avec le clavier, appuyez sur Alt+Entrée. Une fois ce…" at bounding box center [346, 213] width 692 height 228
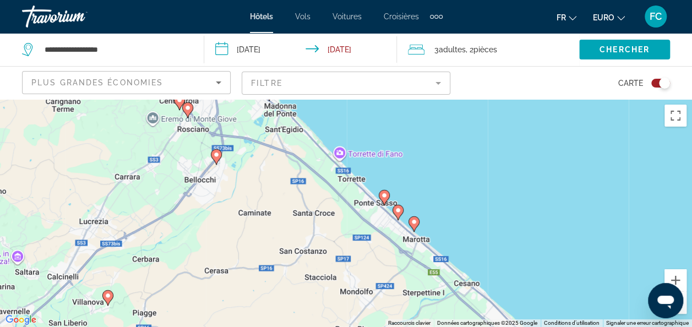
drag, startPoint x: 429, startPoint y: 212, endPoint x: 367, endPoint y: 143, distance: 92.0
click at [367, 143] on div "Pour activer le glissement avec le clavier, appuyez sur Alt+Entrée. Une fois ce…" at bounding box center [346, 213] width 692 height 228
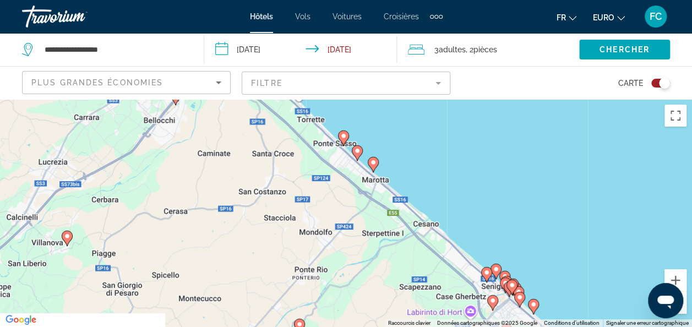
drag, startPoint x: 508, startPoint y: 202, endPoint x: 451, endPoint y: 148, distance: 79.1
click at [451, 148] on div "Pour activer le glissement avec le clavier, appuyez sur Alt+Entrée. Une fois ce…" at bounding box center [346, 213] width 692 height 228
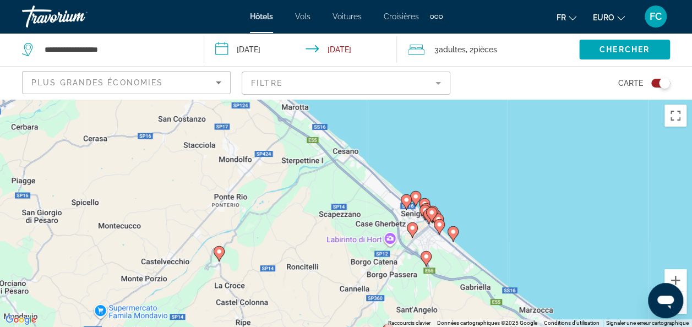
drag, startPoint x: 456, startPoint y: 204, endPoint x: 440, endPoint y: 154, distance: 52.1
click at [440, 154] on div "Pour activer le glissement avec le clavier, appuyez sur Alt+Entrée. Une fois ce…" at bounding box center [346, 213] width 692 height 228
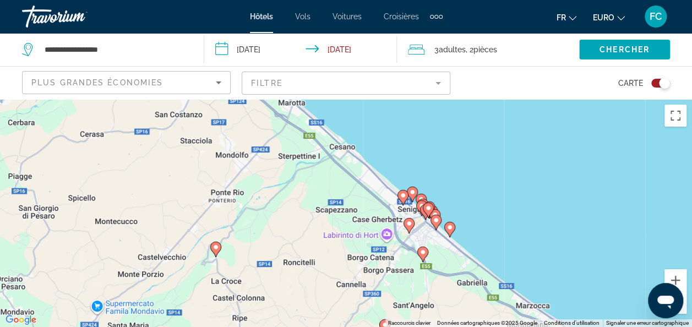
click at [214, 251] on icon "Contenu principal" at bounding box center [215, 249] width 10 height 14
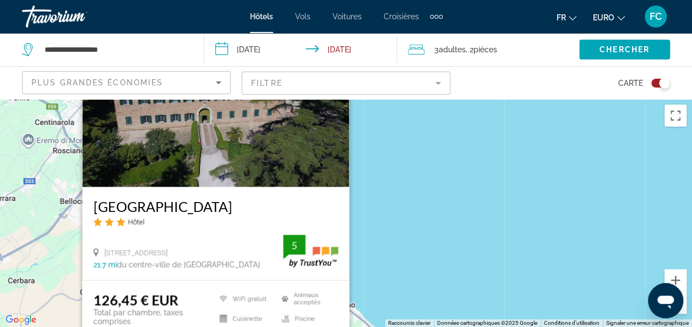
click at [517, 175] on div "Pour activer le glissement avec le clavier, appuyez sur Alt+Entrée. Une fois ce…" at bounding box center [346, 213] width 692 height 228
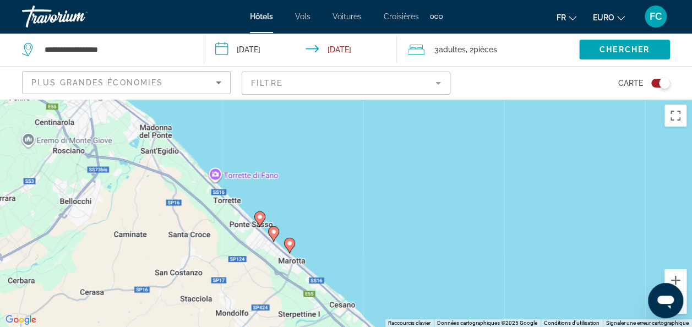
drag, startPoint x: 517, startPoint y: 175, endPoint x: 413, endPoint y: 99, distance: 128.9
click at [413, 99] on div "**********" at bounding box center [346, 262] width 692 height 327
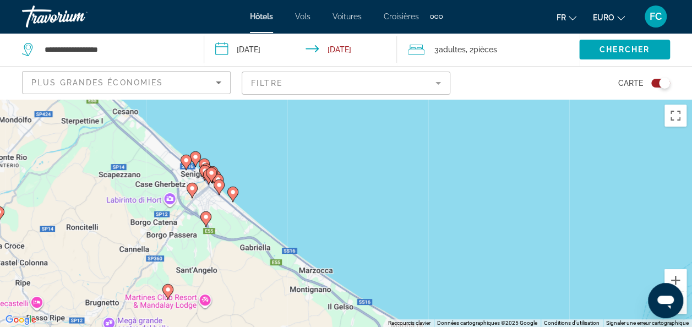
drag, startPoint x: 514, startPoint y: 220, endPoint x: 431, endPoint y: 121, distance: 130.2
click at [431, 121] on div "Pour activer le glissement avec le clavier, appuyez sur Alt+Entrée. Une fois ce…" at bounding box center [346, 213] width 692 height 228
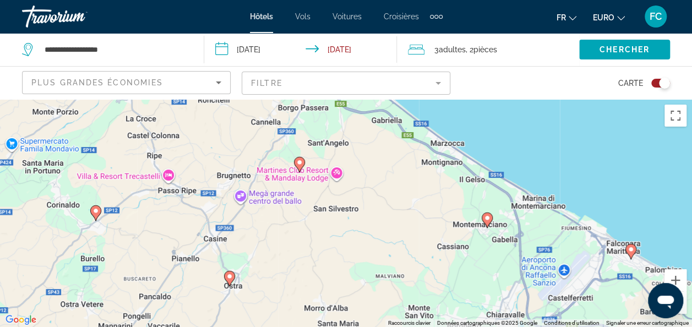
drag, startPoint x: 388, startPoint y: 206, endPoint x: 548, endPoint y: 96, distance: 194.5
click at [548, 99] on div "**********" at bounding box center [346, 262] width 692 height 327
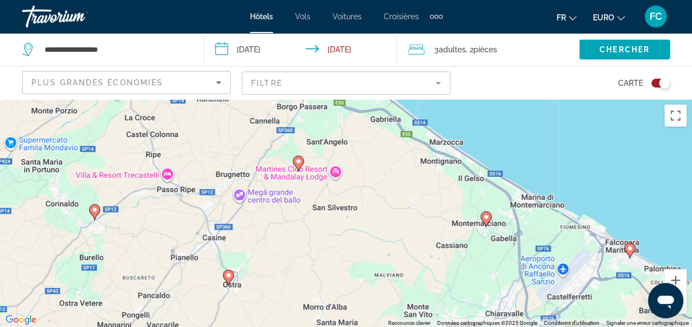
click at [230, 278] on image "Contenu principal" at bounding box center [228, 275] width 7 height 7
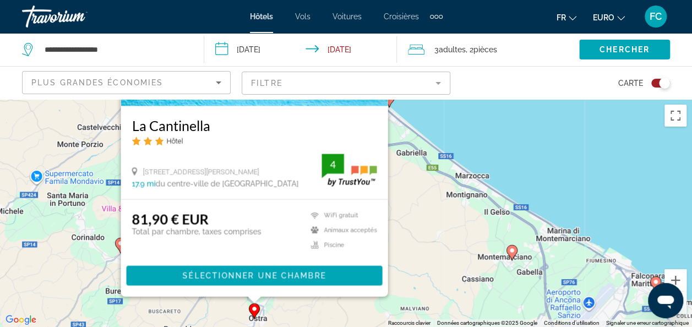
drag, startPoint x: 447, startPoint y: 235, endPoint x: 474, endPoint y: 145, distance: 94.3
click at [474, 145] on div "Pour activer le glissement avec le clavier, appuyez sur Alt+Entrée. Une fois ce…" at bounding box center [346, 213] width 692 height 228
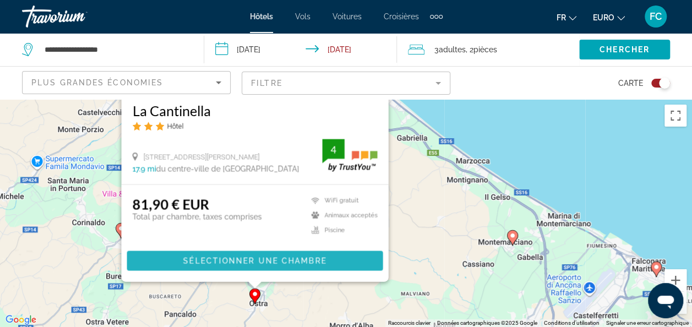
click at [220, 259] on span "Sélectionner une chambre" at bounding box center [254, 261] width 143 height 9
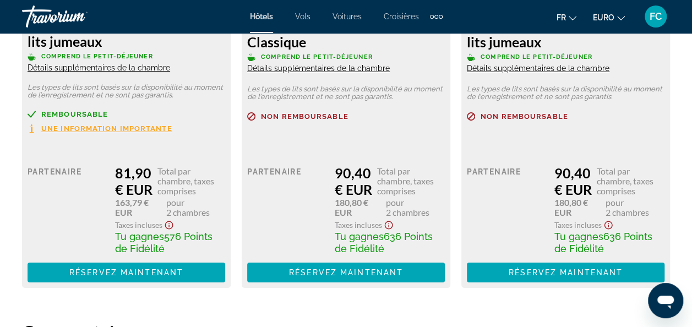
scroll to position [1968, 0]
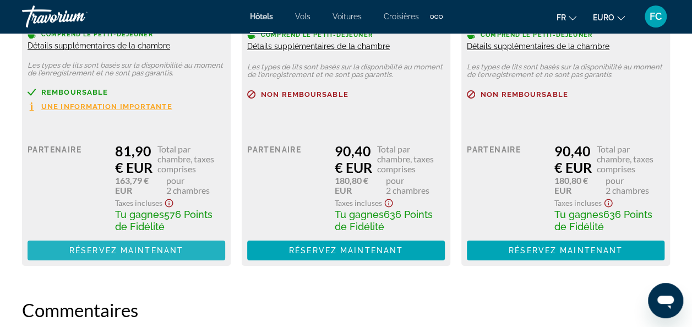
click at [129, 250] on span "Réservez maintenant" at bounding box center [126, 250] width 114 height 9
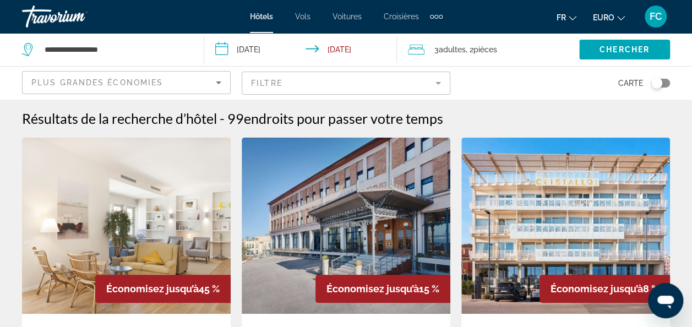
click at [655, 83] on div "Basculer la carte" at bounding box center [657, 83] width 11 height 11
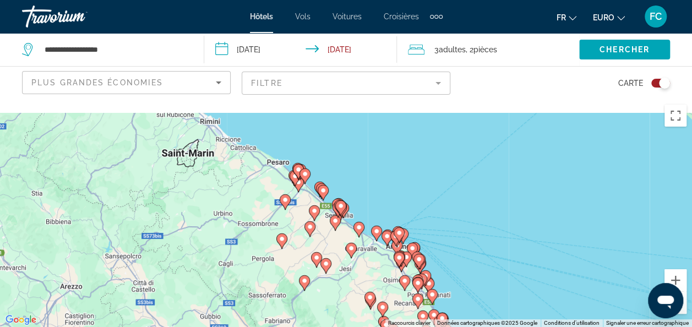
drag, startPoint x: 234, startPoint y: 138, endPoint x: 254, endPoint y: 204, distance: 69.3
click at [254, 204] on div "Pour activer le glissement avec le clavier, appuyez sur Alt+Entrée. Une fois ce…" at bounding box center [346, 213] width 692 height 228
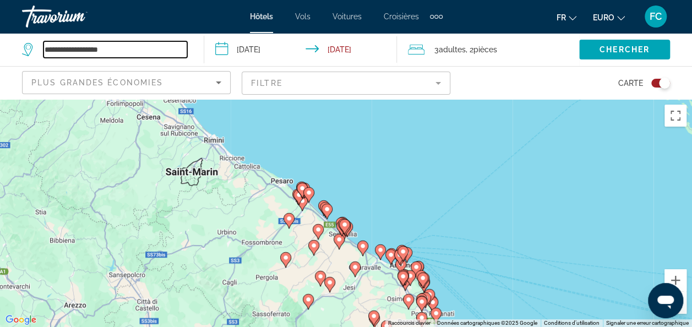
click at [131, 52] on input "**********" at bounding box center [116, 49] width 144 height 17
type input "*"
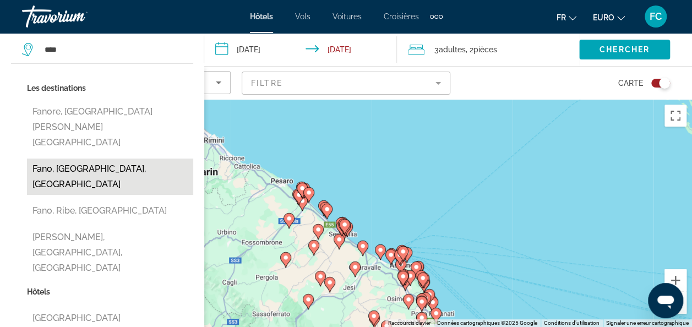
click at [95, 159] on button "Fano, [GEOGRAPHIC_DATA], [GEOGRAPHIC_DATA]" at bounding box center [110, 177] width 166 height 36
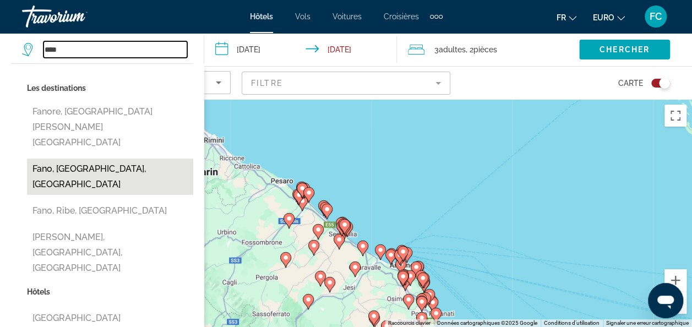
type input "**********"
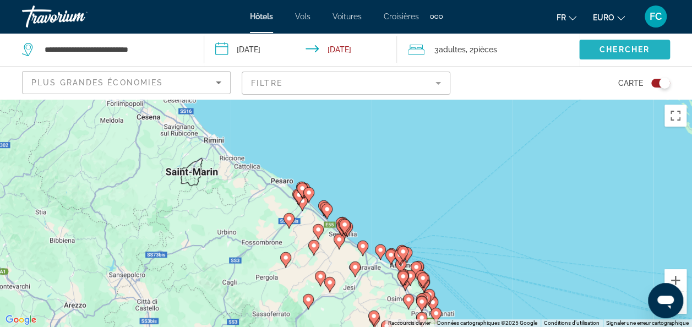
click at [598, 48] on span "Widget de recherche" at bounding box center [624, 49] width 91 height 26
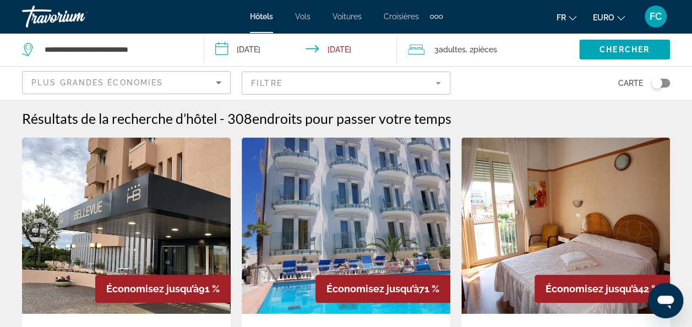
click at [664, 80] on div "Basculer la carte" at bounding box center [661, 83] width 19 height 9
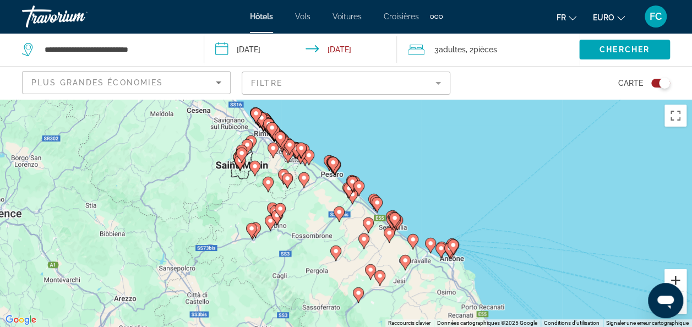
click at [674, 275] on button "Zoom avant" at bounding box center [676, 280] width 22 height 22
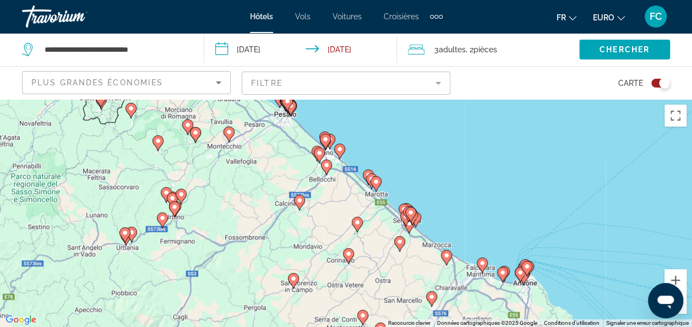
drag, startPoint x: 564, startPoint y: 189, endPoint x: 503, endPoint y: 147, distance: 74.0
click at [503, 147] on div "Pour activer le glissement avec le clavier, appuyez sur Alt+Entrée. Une fois ce…" at bounding box center [346, 213] width 692 height 228
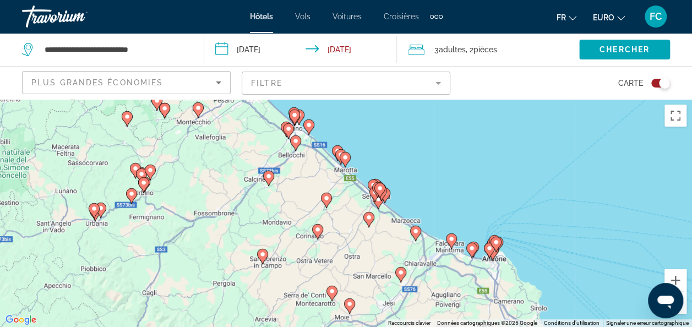
click at [413, 232] on image "Contenu principal" at bounding box center [416, 231] width 7 height 7
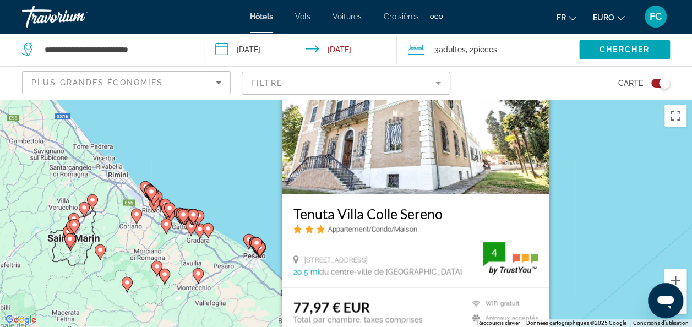
click at [587, 176] on div "Pour activer le glissement avec le clavier, appuyez sur Alt+Entrée. Une fois ce…" at bounding box center [346, 213] width 692 height 228
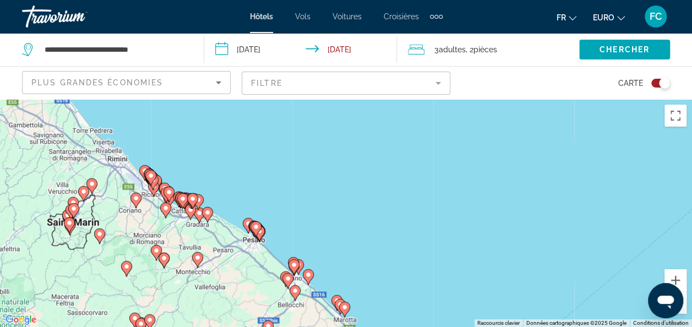
drag, startPoint x: 424, startPoint y: 296, endPoint x: 405, endPoint y: 204, distance: 94.0
click at [405, 204] on div "Pour activer le glissement avec le clavier, appuyez sur Alt+Entrée. Une fois ce…" at bounding box center [346, 213] width 692 height 228
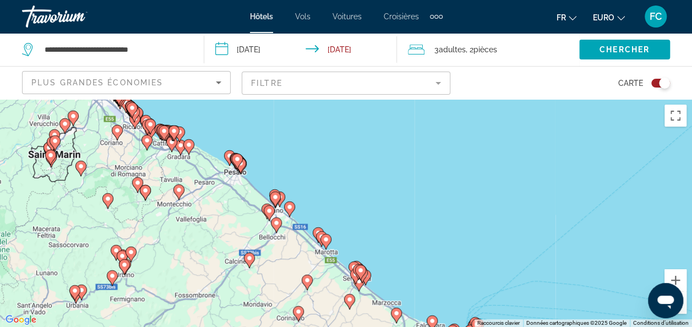
click at [293, 211] on icon "Contenu principal" at bounding box center [289, 209] width 11 height 15
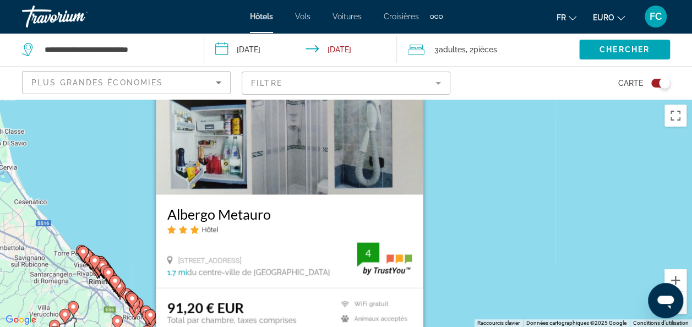
click at [545, 195] on div "Pour activer le glissement avec le clavier, appuyez sur Alt+Entrée. Une fois ce…" at bounding box center [346, 213] width 692 height 228
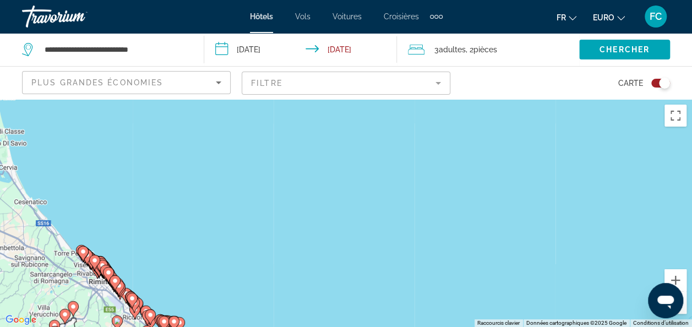
drag, startPoint x: 494, startPoint y: 238, endPoint x: 537, endPoint y: 118, distance: 127.5
click at [537, 118] on div "Pour activer le glissement avec le clavier, appuyez sur Alt+Entrée. Une fois ce…" at bounding box center [346, 213] width 692 height 228
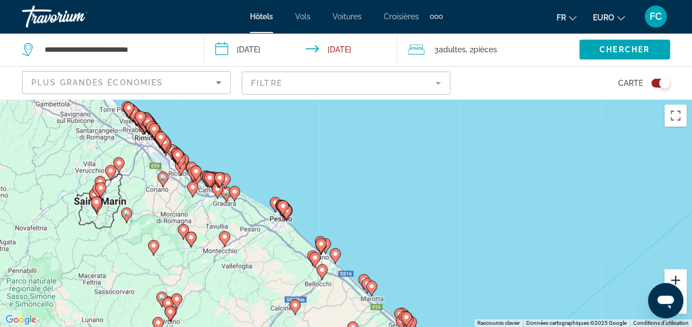
click at [680, 280] on button "Zoom avant" at bounding box center [676, 280] width 22 height 22
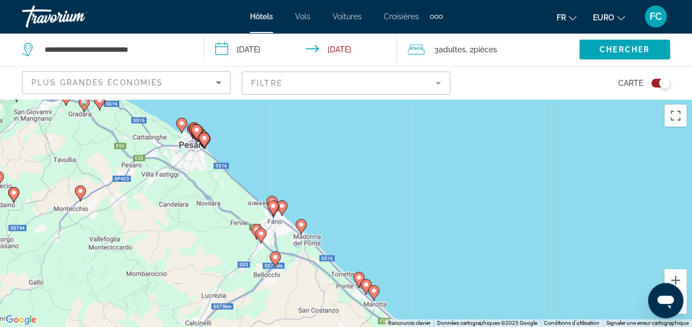
drag, startPoint x: 445, startPoint y: 294, endPoint x: 421, endPoint y: 180, distance: 117.0
click at [421, 180] on div "Pour activer le glissement avec le clavier, appuyez sur Alt+Entrée. Une fois ce…" at bounding box center [346, 213] width 692 height 228
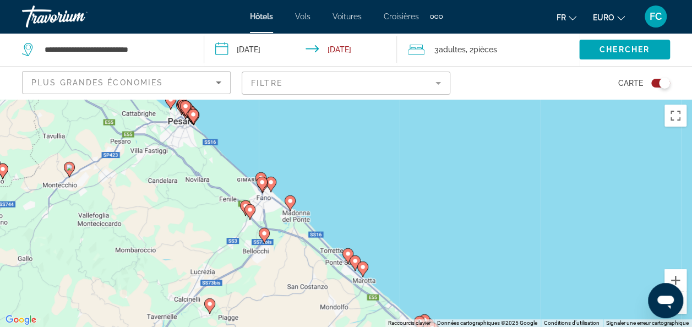
click at [264, 235] on image "Contenu principal" at bounding box center [264, 233] width 7 height 7
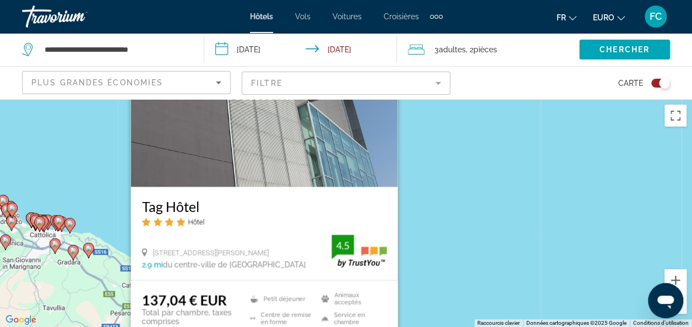
click at [547, 181] on div "Pour activer le glissement avec le clavier, appuyez sur Alt+Entrée. Une fois ce…" at bounding box center [346, 213] width 692 height 228
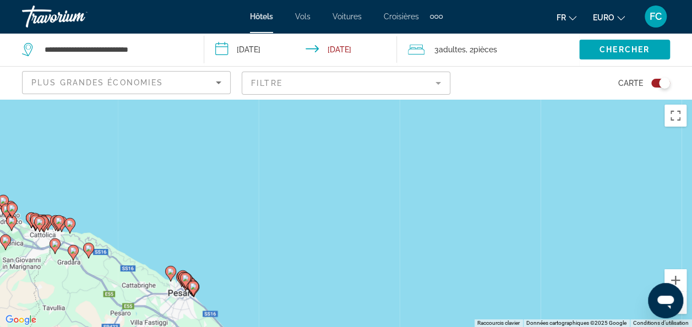
drag, startPoint x: 407, startPoint y: 275, endPoint x: 414, endPoint y: 173, distance: 102.7
click at [414, 173] on div "Pour activer le glissement avec le clavier, appuyez sur Alt+Entrée. Une fois ce…" at bounding box center [346, 213] width 692 height 228
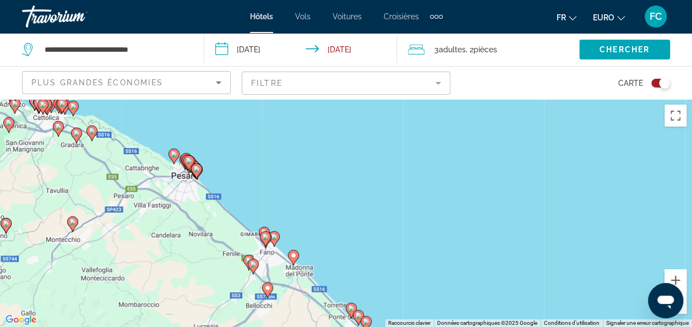
click at [275, 240] on icon "Contenu principal" at bounding box center [274, 239] width 10 height 14
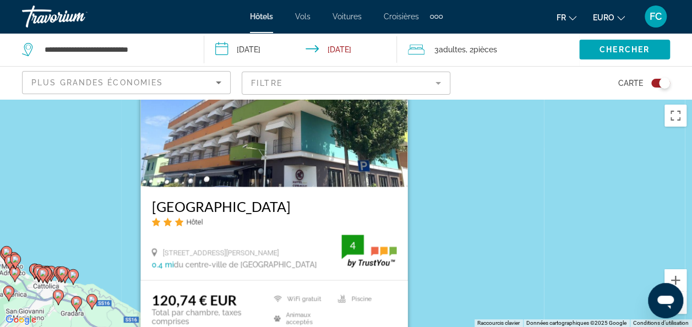
click at [536, 186] on div "Pour activer le glissement avec le clavier, appuyez sur Alt+Entrée. Une fois ce…" at bounding box center [346, 213] width 692 height 228
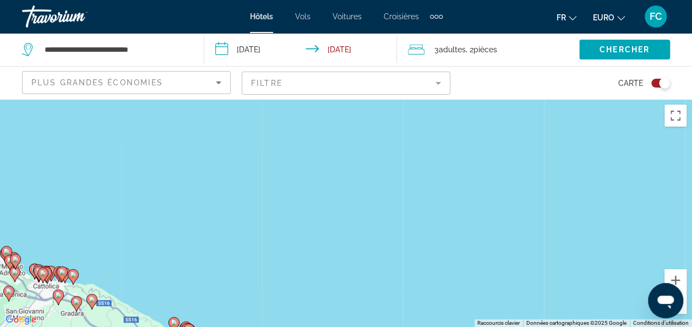
drag, startPoint x: 404, startPoint y: 289, endPoint x: 464, endPoint y: 150, distance: 151.7
click at [464, 150] on div "Pour activer le glissement avec le clavier, appuyez sur Alt+Entrée. Une fois ce…" at bounding box center [346, 213] width 692 height 228
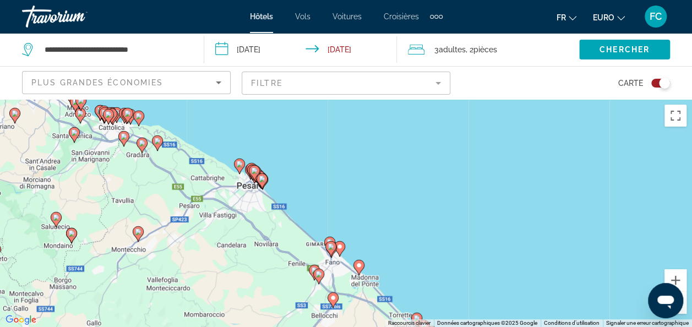
click at [331, 239] on icon "Contenu principal" at bounding box center [329, 244] width 10 height 14
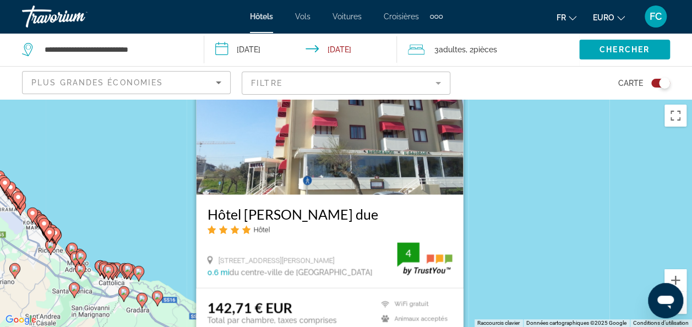
click at [530, 175] on div "Pour activer le glissement avec le clavier, appuyez sur Alt+Entrée. Une fois ce…" at bounding box center [346, 213] width 692 height 228
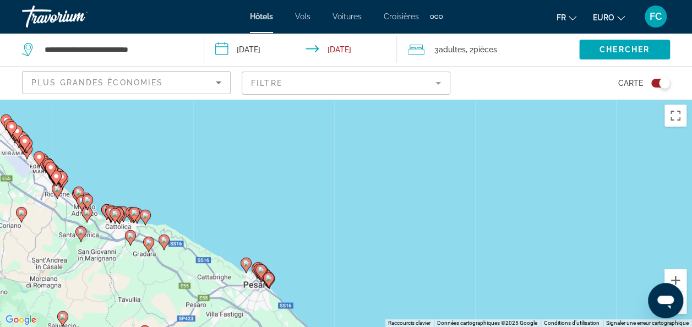
drag, startPoint x: 445, startPoint y: 248, endPoint x: 456, endPoint y: 169, distance: 80.0
click at [456, 169] on div "Pour activer le glissement avec le clavier, appuyez sur Alt+Entrée. Une fois ce…" at bounding box center [346, 213] width 692 height 228
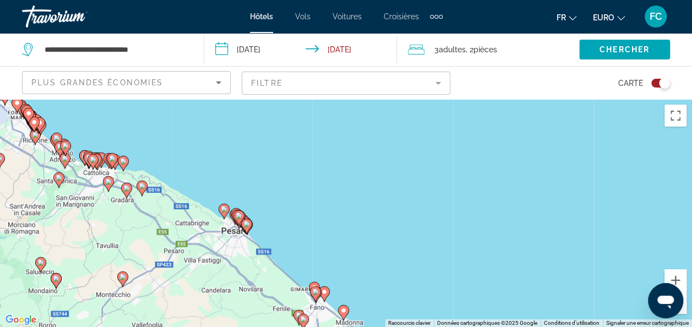
drag, startPoint x: 346, startPoint y: 278, endPoint x: 321, endPoint y: 238, distance: 47.4
click at [321, 238] on div "Pour activer le glissement avec le clavier, appuyez sur Alt+Entrée. Une fois ce…" at bounding box center [346, 213] width 692 height 228
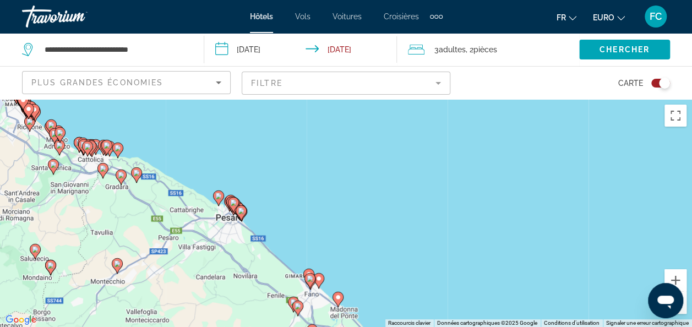
click at [312, 281] on image "Contenu principal" at bounding box center [310, 278] width 7 height 7
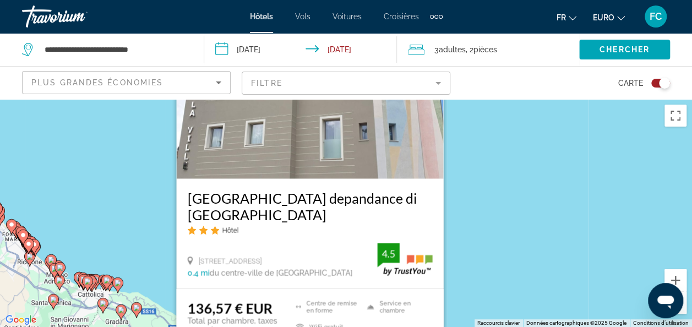
click at [508, 220] on div "Pour activer le glissement avec le clavier, appuyez sur Alt+Entrée. Une fois ce…" at bounding box center [346, 213] width 692 height 228
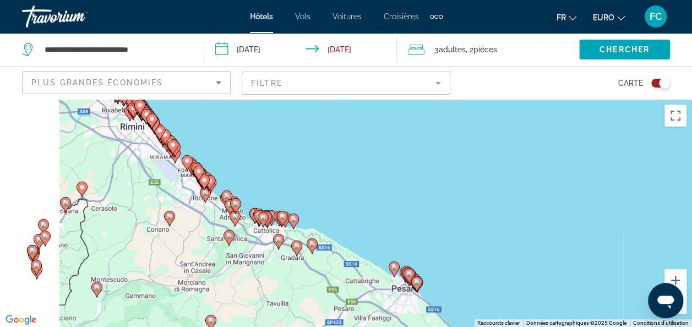
drag, startPoint x: 284, startPoint y: 247, endPoint x: 501, endPoint y: 168, distance: 230.9
click at [501, 168] on div "Pour activer le glissement avec le clavier, appuyez sur Alt+Entrée. Une fois ce…" at bounding box center [346, 213] width 692 height 228
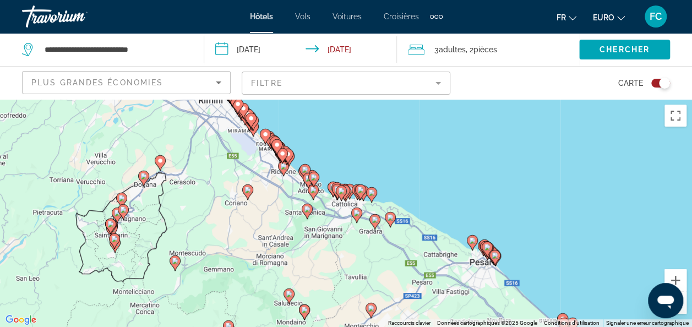
click at [475, 246] on icon "Contenu principal" at bounding box center [472, 243] width 10 height 14
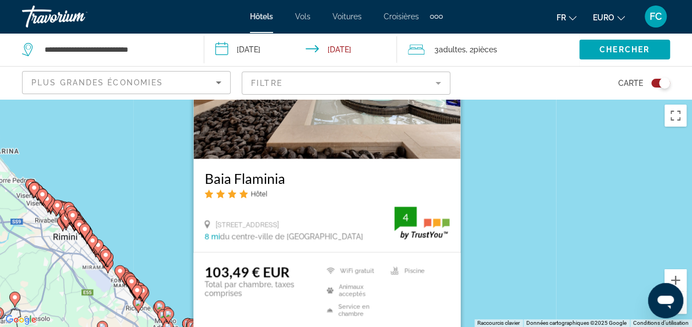
drag, startPoint x: 665, startPoint y: 180, endPoint x: 467, endPoint y: 124, distance: 206.5
click at [467, 124] on div "Pour activer le glissement avec le clavier, appuyez sur Alt+Entrée. Une fois ce…" at bounding box center [346, 213] width 692 height 228
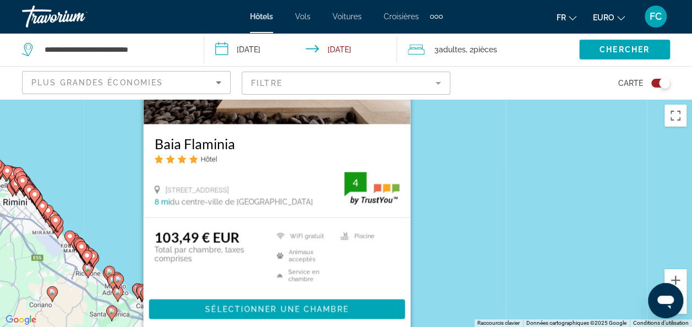
click at [467, 124] on div "Pour activer le glissement avec le clavier, appuyez sur Alt+Entrée. Une fois ce…" at bounding box center [346, 213] width 692 height 228
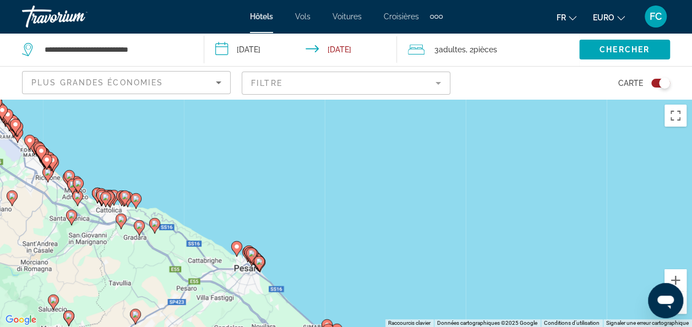
drag, startPoint x: 393, startPoint y: 203, endPoint x: 350, endPoint y: 102, distance: 109.8
click at [350, 102] on div "Pour activer le glissement avec le clavier, appuyez sur Alt+Entrée. Une fois ce…" at bounding box center [346, 213] width 692 height 228
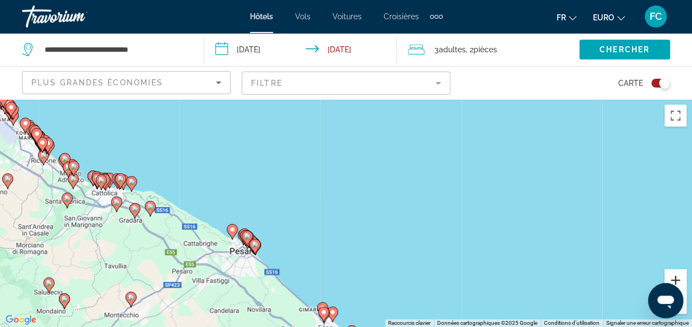
click at [680, 279] on button "Zoom avant" at bounding box center [676, 280] width 22 height 22
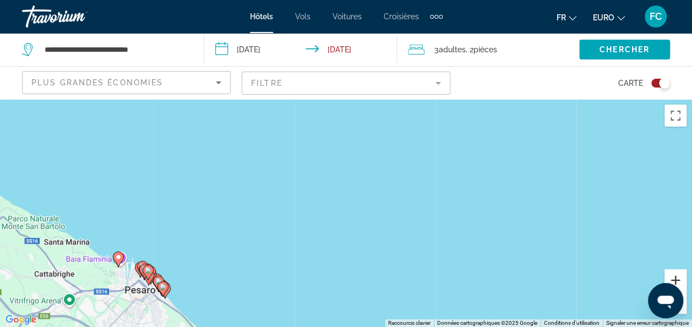
click at [680, 279] on button "Zoom avant" at bounding box center [676, 280] width 22 height 22
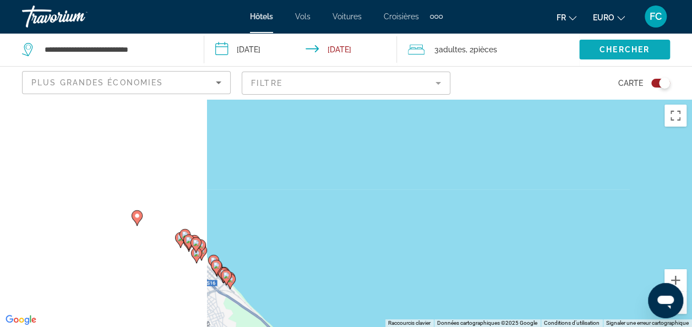
drag, startPoint x: 229, startPoint y: 221, endPoint x: 608, endPoint y: 61, distance: 411.7
click at [608, 99] on div "**********" at bounding box center [346, 262] width 692 height 327
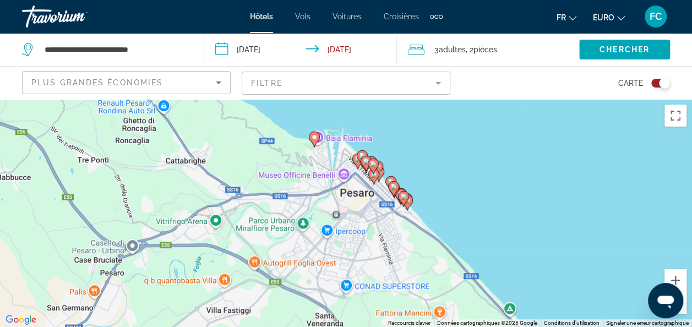
drag, startPoint x: 512, startPoint y: 160, endPoint x: 519, endPoint y: 176, distance: 17.5
click at [519, 176] on div "Pour activer le glissement avec le clavier, appuyez sur Alt+Entrée. Une fois ce…" at bounding box center [346, 213] width 692 height 228
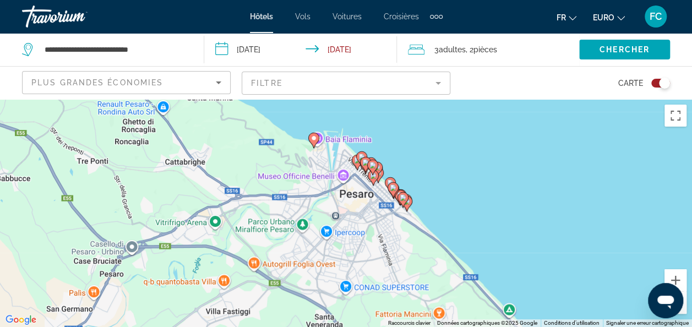
click at [315, 144] on icon "Contenu principal" at bounding box center [313, 140] width 10 height 14
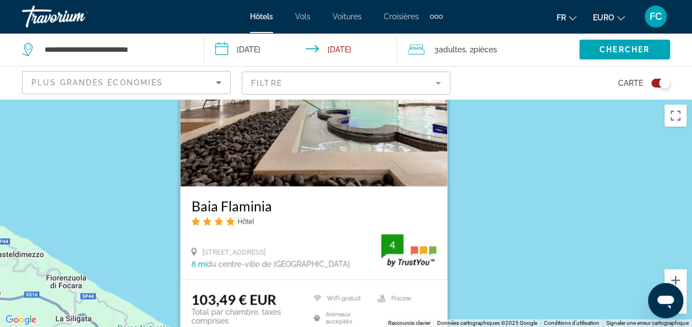
click at [557, 162] on div "Pour activer le glissement avec le clavier, appuyez sur Alt+Entrée. Une fois ce…" at bounding box center [346, 213] width 692 height 228
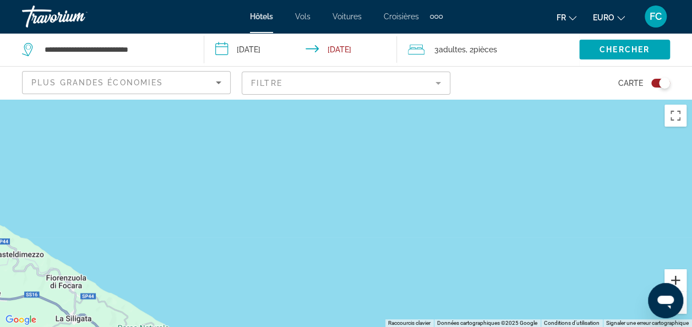
click at [677, 279] on button "Zoom avant" at bounding box center [676, 280] width 22 height 22
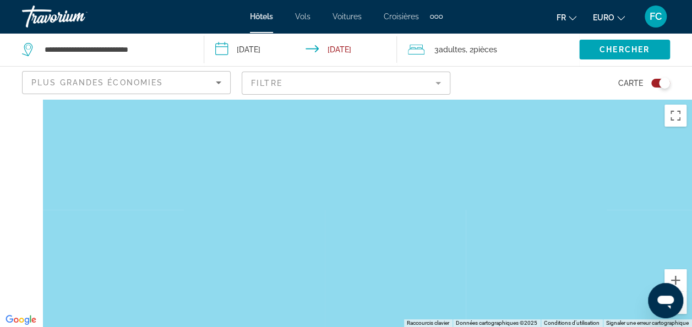
drag, startPoint x: 418, startPoint y: 267, endPoint x: 607, endPoint y: 77, distance: 268.4
click at [607, 99] on div "**********" at bounding box center [346, 262] width 692 height 327
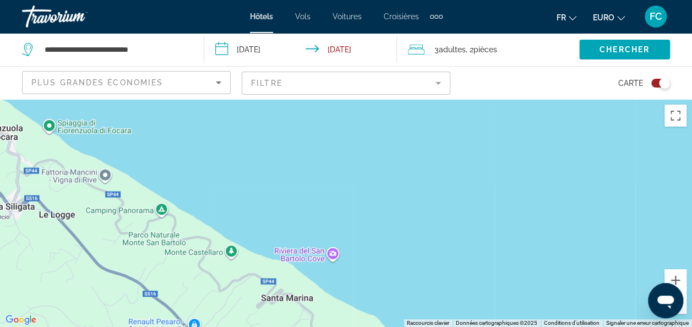
drag, startPoint x: 485, startPoint y: 167, endPoint x: 386, endPoint y: 94, distance: 123.6
click at [386, 99] on div "**********" at bounding box center [346, 262] width 692 height 327
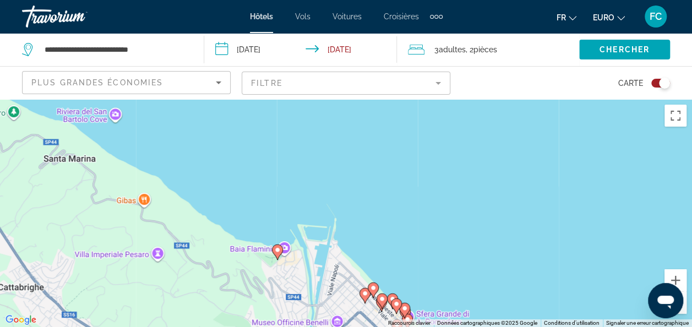
drag, startPoint x: 324, startPoint y: 196, endPoint x: 229, endPoint y: 127, distance: 117.4
click at [229, 127] on div "Pour activer le glissement avec le clavier, appuyez sur Alt+Entrée. Une fois ce…" at bounding box center [346, 213] width 692 height 228
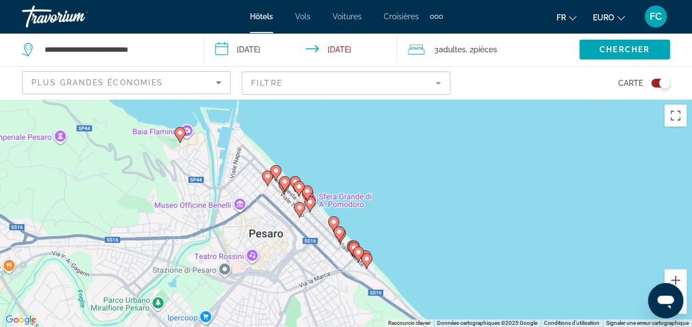
drag, startPoint x: 339, startPoint y: 162, endPoint x: 326, endPoint y: 160, distance: 13.3
click at [326, 160] on div "Pour activer le glissement avec le clavier, appuyez sur Alt+Entrée. Une fois ce…" at bounding box center [346, 213] width 692 height 228
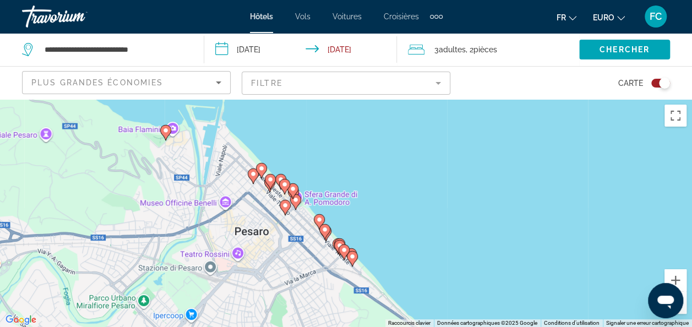
click at [263, 171] on image "Contenu principal" at bounding box center [261, 168] width 7 height 7
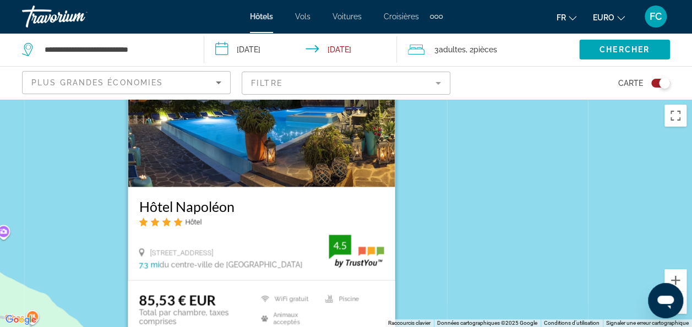
click at [515, 232] on div "Pour activer le glissement avec le clavier, appuyez sur Alt+Entrée. Une fois ce…" at bounding box center [346, 213] width 692 height 228
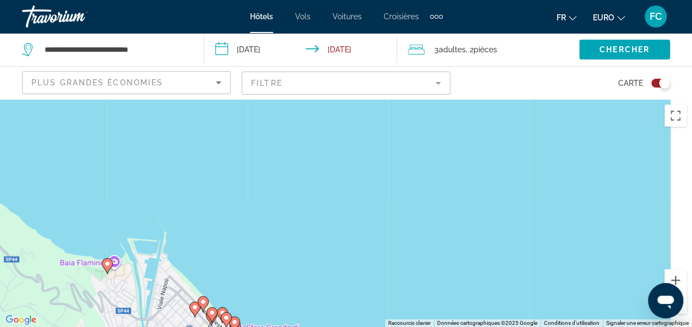
drag, startPoint x: 503, startPoint y: 247, endPoint x: 440, endPoint y: 129, distance: 133.6
click at [440, 129] on div "Pour activer le glissement avec le clavier, appuyez sur Alt+Entrée. Une fois ce…" at bounding box center [346, 213] width 692 height 228
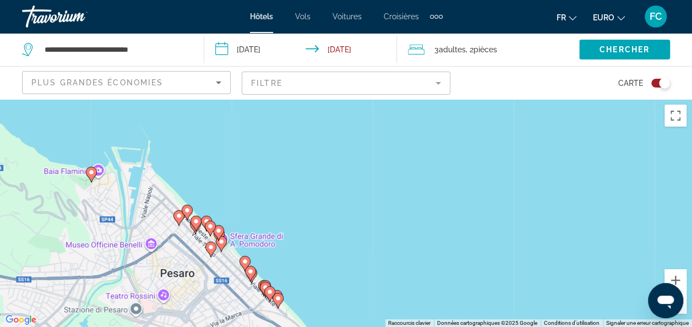
drag, startPoint x: 303, startPoint y: 227, endPoint x: 291, endPoint y: 150, distance: 77.4
click at [291, 150] on div "Pour activer le glissement avec le clavier, appuyez sur Alt+Entrée. Une fois ce…" at bounding box center [346, 213] width 692 height 228
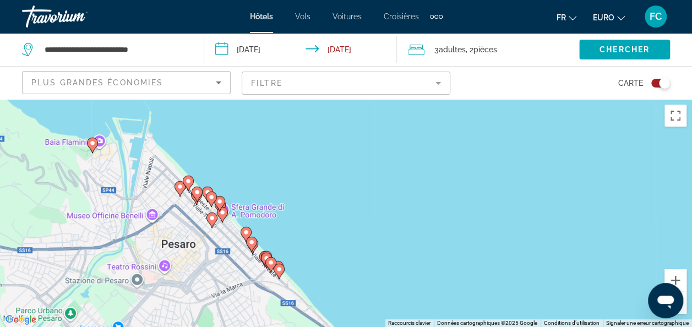
click at [198, 195] on image "Contenu principal" at bounding box center [197, 192] width 7 height 7
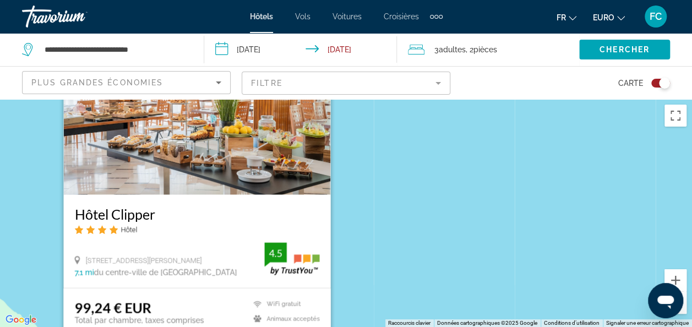
click at [431, 214] on div "Pour activer le glissement avec le clavier, appuyez sur Alt+Entrée. Une fois ce…" at bounding box center [346, 213] width 692 height 228
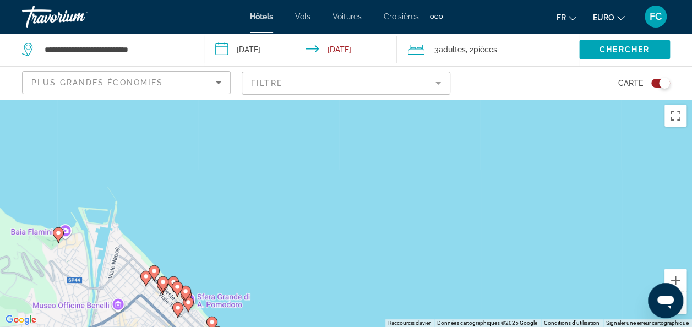
drag, startPoint x: 431, startPoint y: 214, endPoint x: 388, endPoint y: 89, distance: 131.7
click at [388, 99] on div "**********" at bounding box center [346, 262] width 692 height 327
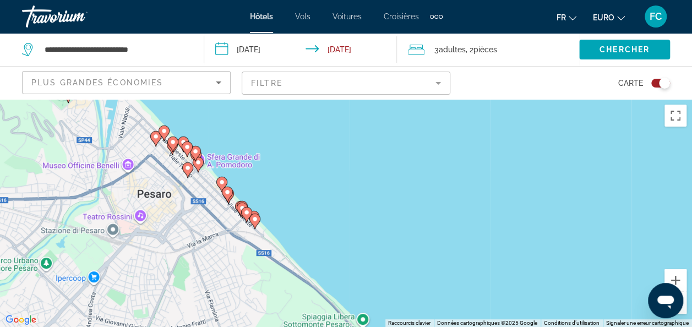
click at [167, 149] on gmp-advanced-marker "Contenu principal" at bounding box center [172, 144] width 11 height 17
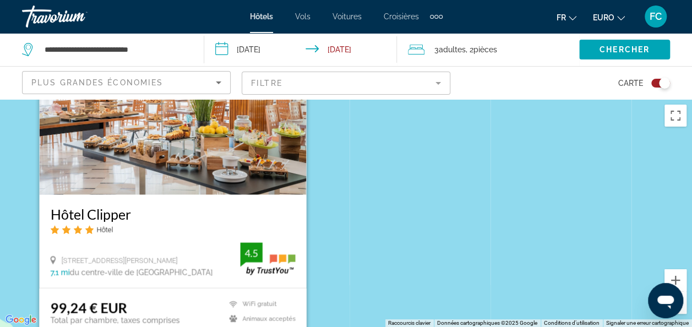
click at [492, 214] on div "Pour activer le glissement avec le clavier, appuyez sur Alt+Entrée. Une fois ce…" at bounding box center [346, 213] width 692 height 228
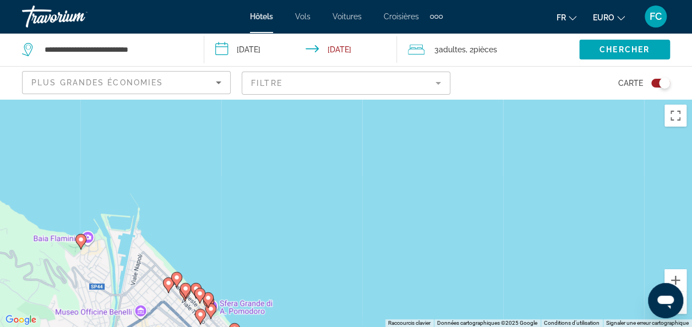
drag, startPoint x: 458, startPoint y: 251, endPoint x: 467, endPoint y: 121, distance: 129.8
click at [467, 121] on div "Pour activer le glissement avec le clavier, appuyez sur Alt+Entrée. Une fois ce…" at bounding box center [346, 213] width 692 height 228
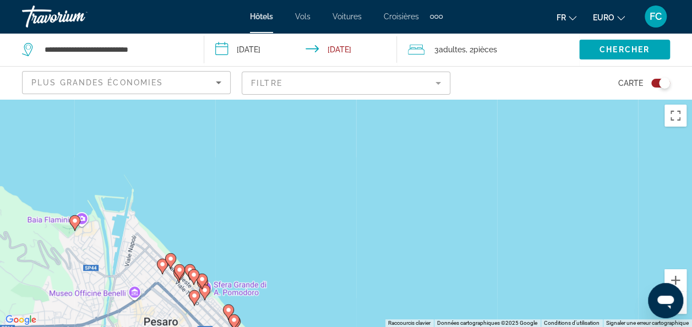
click at [188, 268] on image "Contenu principal" at bounding box center [190, 270] width 7 height 7
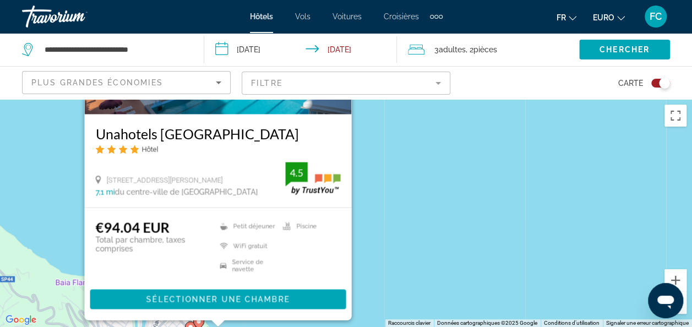
drag, startPoint x: 451, startPoint y: 267, endPoint x: 497, endPoint y: 134, distance: 140.8
click at [497, 134] on div "Pour activer le glissement avec le clavier, appuyez sur Alt+Entrée. Une fois ce…" at bounding box center [346, 213] width 692 height 228
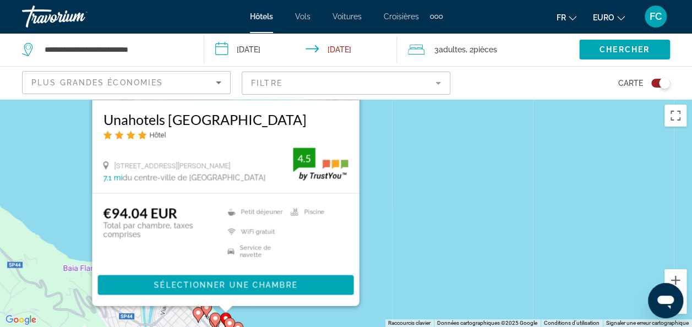
drag, startPoint x: 467, startPoint y: 148, endPoint x: 474, endPoint y: 165, distance: 17.8
click at [474, 165] on div "Pour activer le glissement avec le clavier, appuyez sur Alt+Entrée. Une fois ce…" at bounding box center [346, 213] width 692 height 228
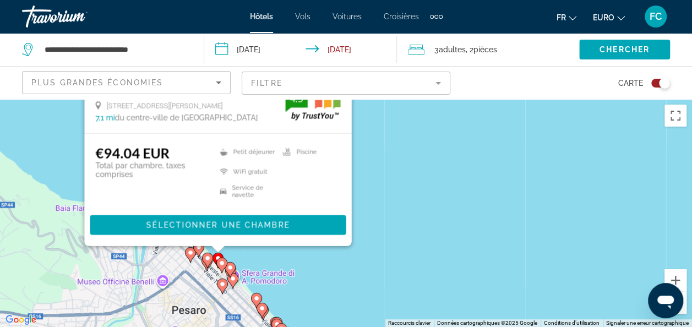
drag, startPoint x: 483, startPoint y: 238, endPoint x: 474, endPoint y: 165, distance: 73.8
click at [474, 165] on div "Pour activer le glissement avec le clavier, appuyez sur Alt+Entrée. Une fois ce…" at bounding box center [346, 213] width 692 height 228
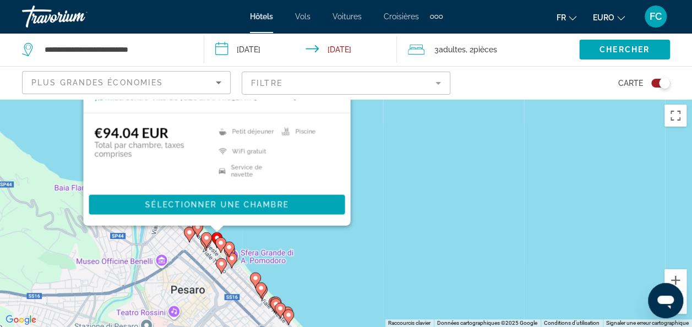
click at [221, 245] on image "Contenu principal" at bounding box center [221, 243] width 7 height 7
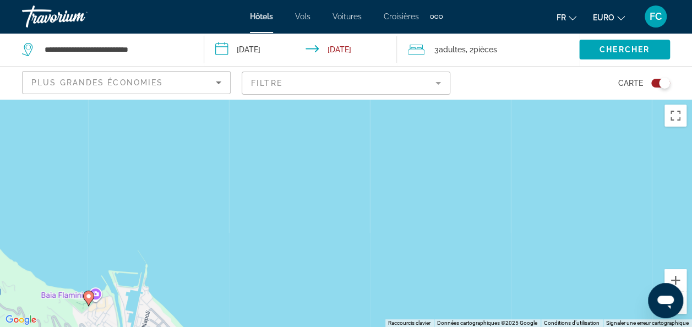
drag, startPoint x: 489, startPoint y: 236, endPoint x: 476, endPoint y: 138, distance: 98.9
click at [476, 138] on div "Pour activer le glissement avec le clavier, appuyez sur Alt+Entrée. Une fois ce…" at bounding box center [346, 213] width 692 height 228
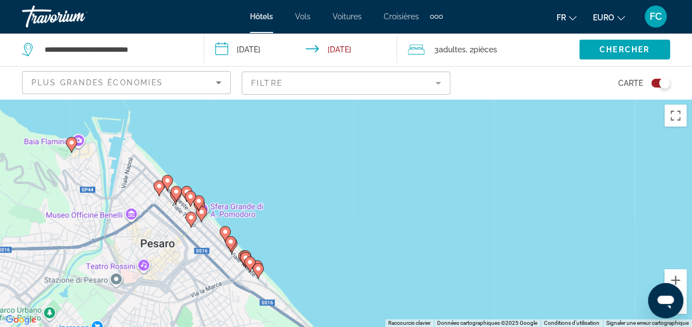
drag, startPoint x: 330, startPoint y: 266, endPoint x: 307, endPoint y: 159, distance: 109.2
click at [307, 159] on div "Pour activer le glissement avec le clavier, appuyez sur Alt+Entrée. Une fois ce…" at bounding box center [346, 213] width 692 height 228
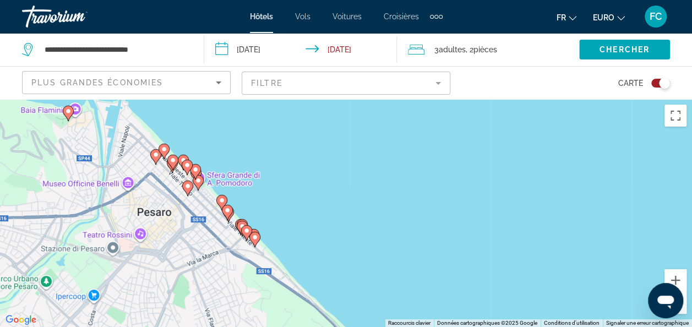
click at [194, 172] on image "Contenu principal" at bounding box center [195, 169] width 7 height 7
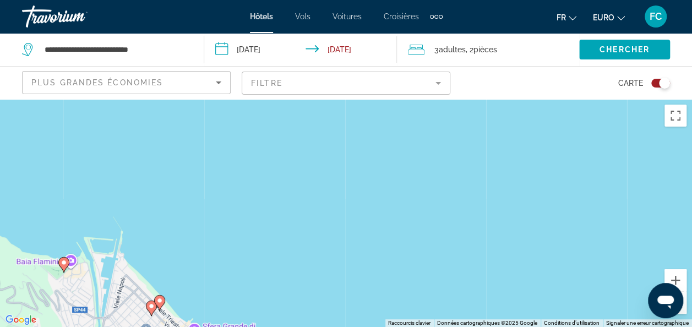
drag, startPoint x: 468, startPoint y: 225, endPoint x: 463, endPoint y: 143, distance: 82.8
click at [463, 143] on div "Pour activer le glissement avec le clavier, appuyez sur Alt+Entrée. Une fois ce…" at bounding box center [346, 213] width 692 height 228
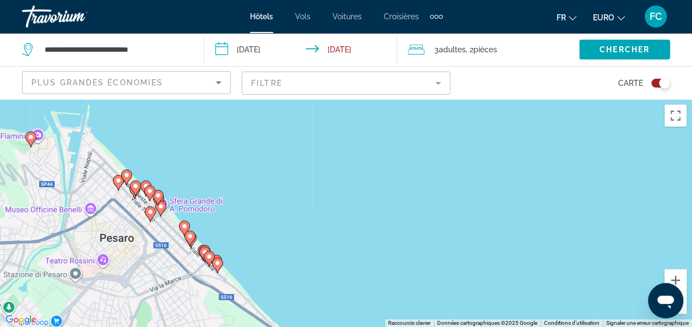
drag, startPoint x: 271, startPoint y: 293, endPoint x: 262, endPoint y: 181, distance: 112.8
click at [262, 181] on div "Pour activer le glissement avec le clavier, appuyez sur Alt+Entrée. Une fois ce…" at bounding box center [346, 213] width 692 height 228
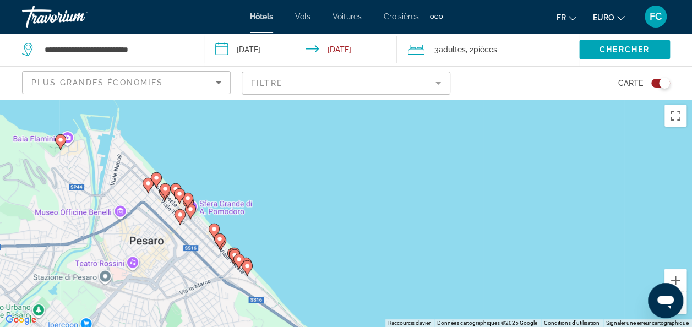
click at [193, 208] on gmp-advanced-marker "Contenu principal" at bounding box center [187, 200] width 11 height 17
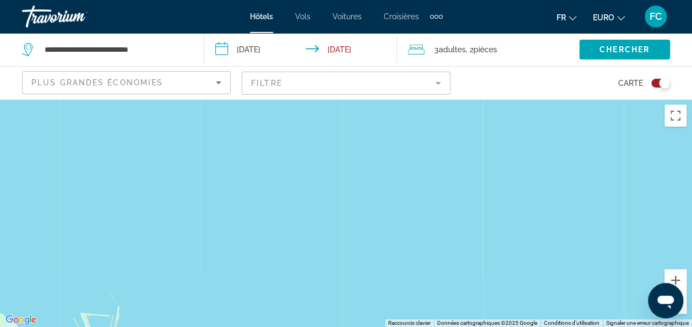
click at [454, 208] on div "Pour activer le glissement avec le clavier, appuyez sur Alt+Entrée. Une fois ce…" at bounding box center [346, 213] width 692 height 228
click at [676, 275] on button "Zoom avant" at bounding box center [676, 280] width 22 height 22
drag, startPoint x: 373, startPoint y: 256, endPoint x: 485, endPoint y: 63, distance: 222.9
click at [485, 99] on div "**********" at bounding box center [346, 262] width 692 height 327
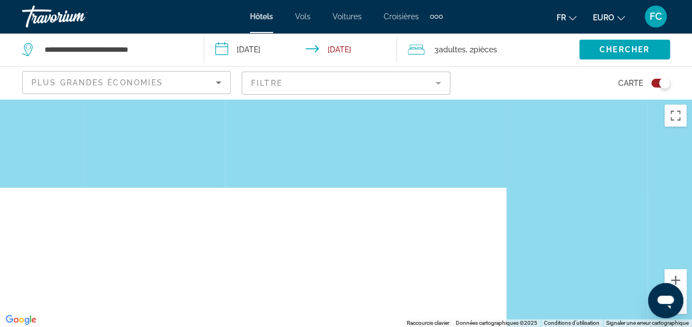
drag, startPoint x: 393, startPoint y: 173, endPoint x: 359, endPoint y: -2, distance: 177.9
click at [359, 0] on html "**********" at bounding box center [346, 163] width 692 height 327
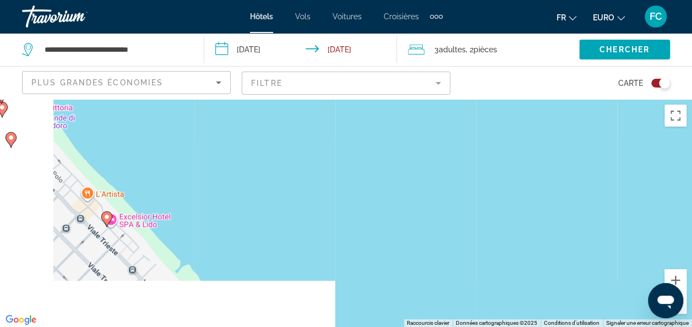
drag, startPoint x: 202, startPoint y: 308, endPoint x: 311, endPoint y: 131, distance: 208.0
click at [311, 131] on div "Pour activer le glissement avec le clavier, appuyez sur Alt+Entrée. Une fois ce…" at bounding box center [346, 213] width 692 height 228
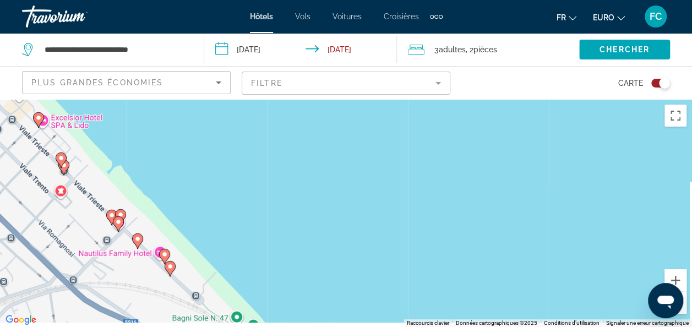
drag, startPoint x: 352, startPoint y: 251, endPoint x: 250, endPoint y: 112, distance: 172.2
click at [250, 112] on div "Pour activer le glissement avec le clavier, appuyez sur Alt+Entrée. Une fois ce…" at bounding box center [346, 213] width 692 height 228
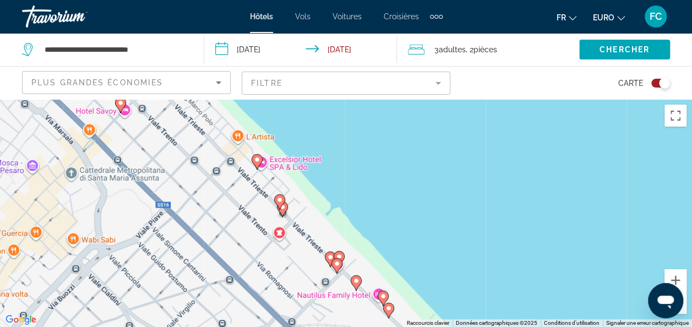
drag, startPoint x: 203, startPoint y: 198, endPoint x: 438, endPoint y: 240, distance: 239.4
click at [438, 240] on div "Pour activer le glissement avec le clavier, appuyez sur Alt+Entrée. Une fois ce…" at bounding box center [346, 213] width 692 height 228
click at [687, 314] on div "Pour activer le glissement avec le clavier, appuyez sur Alt+Entrée. Une fois ce…" at bounding box center [346, 213] width 692 height 228
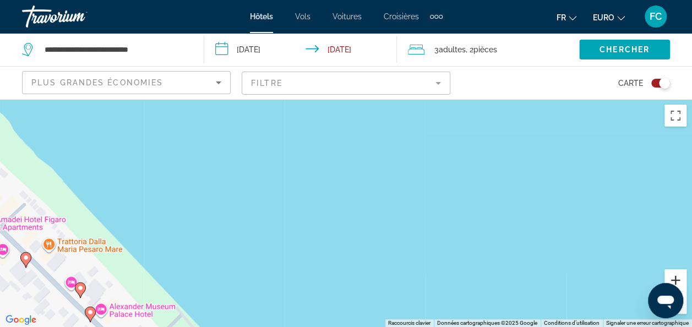
click at [678, 279] on button "Zoom avant" at bounding box center [676, 280] width 22 height 22
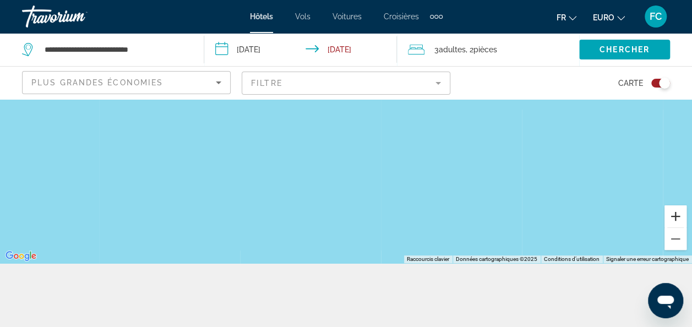
scroll to position [66, 0]
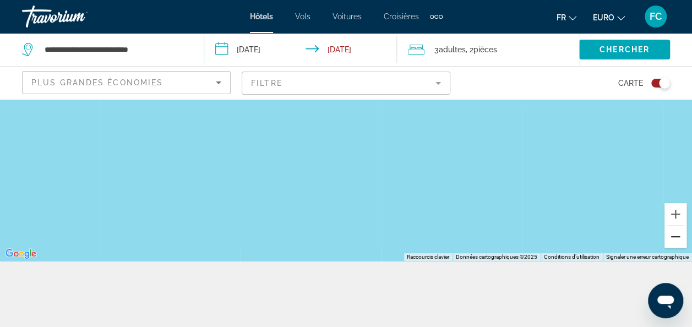
click at [671, 240] on button "Zoom arrière" at bounding box center [676, 237] width 22 height 22
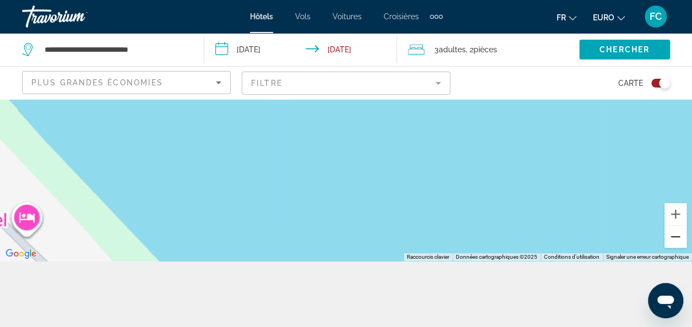
click at [671, 240] on button "Zoom arrière" at bounding box center [676, 237] width 22 height 22
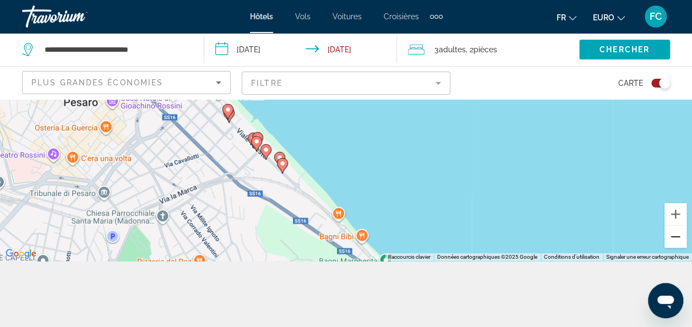
click at [671, 240] on button "Zoom arrière" at bounding box center [676, 237] width 22 height 22
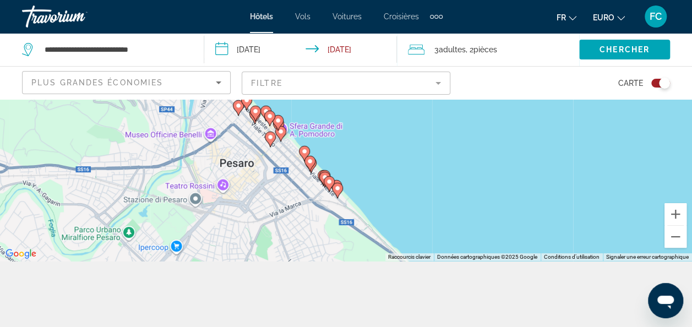
drag, startPoint x: 495, startPoint y: 168, endPoint x: 521, endPoint y: 215, distance: 54.3
click at [521, 215] on div "Pour activer le glissement avec le clavier, appuyez sur Alt+Entrée. Une fois ce…" at bounding box center [346, 147] width 692 height 228
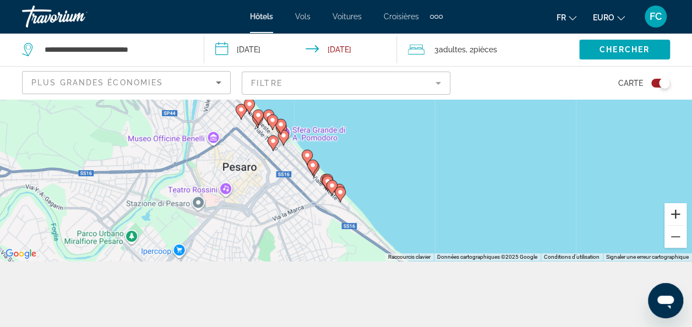
click at [673, 212] on button "Zoom avant" at bounding box center [676, 214] width 22 height 22
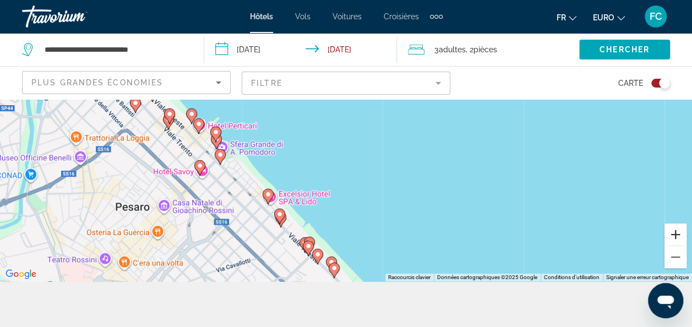
scroll to position [19, 0]
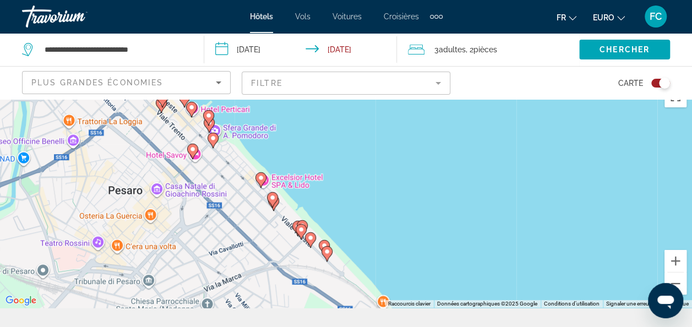
drag, startPoint x: 418, startPoint y: 208, endPoint x: 409, endPoint y: 155, distance: 53.7
click at [409, 155] on div "Pour activer le glissement avec le clavier, appuyez sur Alt+Entrée. Une fois ce…" at bounding box center [346, 194] width 692 height 228
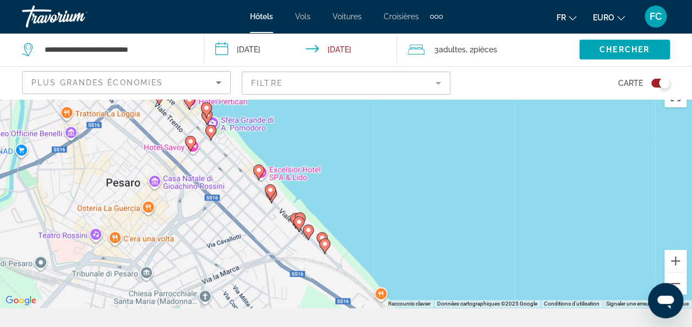
click at [325, 248] on icon "Contenu principal" at bounding box center [324, 246] width 10 height 14
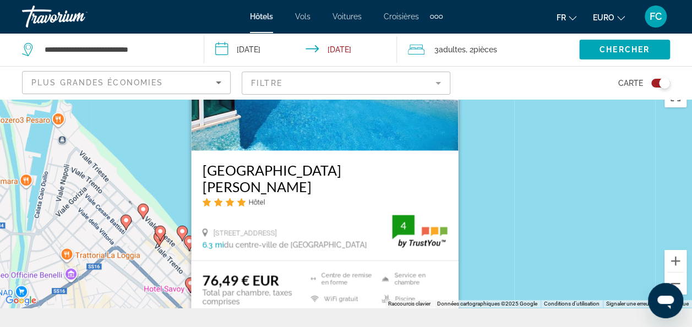
click at [528, 209] on div "Pour activer le glissement avec le clavier, appuyez sur Alt+Entrée. Une fois ce…" at bounding box center [346, 194] width 692 height 228
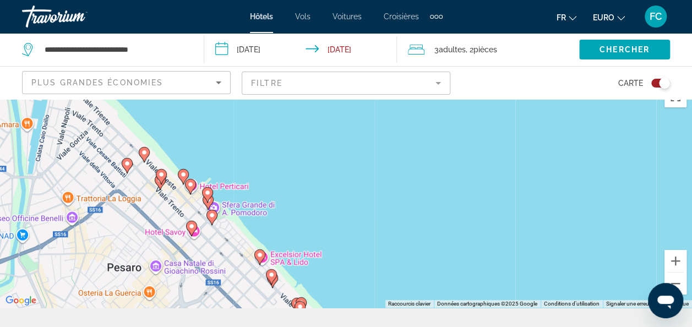
drag, startPoint x: 463, startPoint y: 253, endPoint x: 460, endPoint y: 160, distance: 93.1
click at [460, 160] on div "Pour activer le glissement avec le clavier, appuyez sur Alt+Entrée. Une fois ce…" at bounding box center [346, 194] width 692 height 228
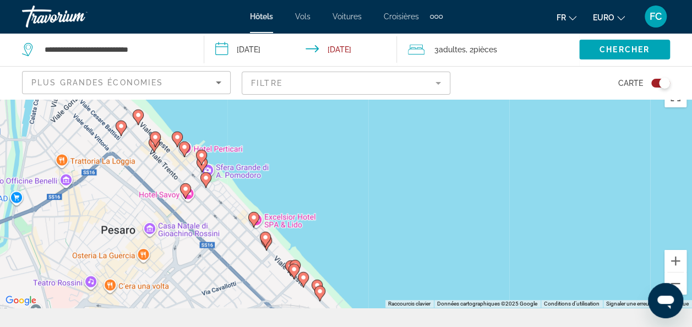
click at [318, 284] on image "Contenu principal" at bounding box center [317, 285] width 7 height 7
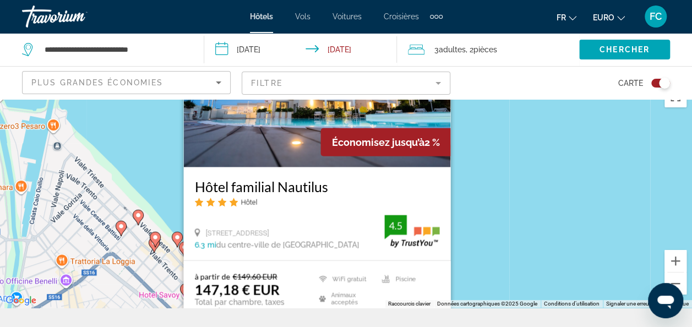
click at [521, 226] on div "Pour activer le glissement avec le clavier, appuyez sur Alt+Entrée. Une fois ce…" at bounding box center [346, 194] width 692 height 228
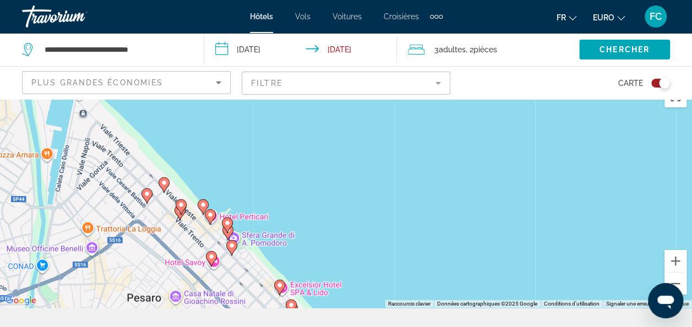
drag, startPoint x: 388, startPoint y: 260, endPoint x: 440, endPoint y: 192, distance: 85.3
click at [440, 192] on div "Pour activer le glissement avec le clavier, appuyez sur Alt+Entrée. Une fois ce…" at bounding box center [346, 194] width 692 height 228
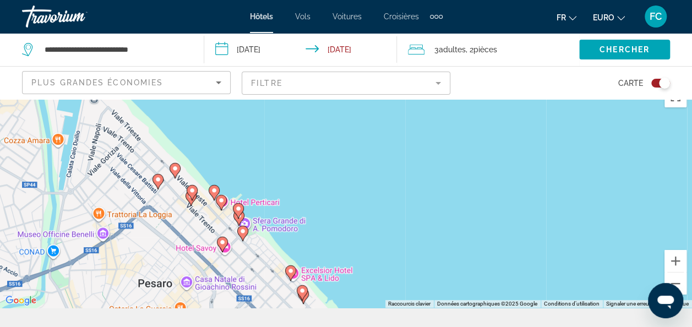
drag, startPoint x: 381, startPoint y: 283, endPoint x: 375, endPoint y: 209, distance: 74.1
click at [375, 209] on div "Pour activer le glissement avec le clavier, appuyez sur Alt+Entrée. Une fois ce…" at bounding box center [346, 194] width 692 height 228
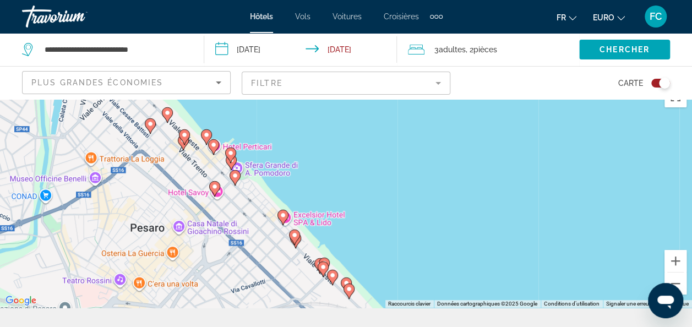
click at [333, 281] on icon "Contenu principal" at bounding box center [332, 277] width 10 height 14
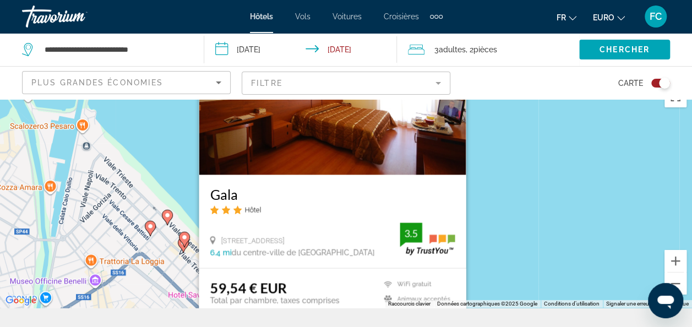
click at [505, 223] on div "Pour activer le glissement avec le clavier, appuyez sur Alt+Entrée. Une fois ce…" at bounding box center [346, 194] width 692 height 228
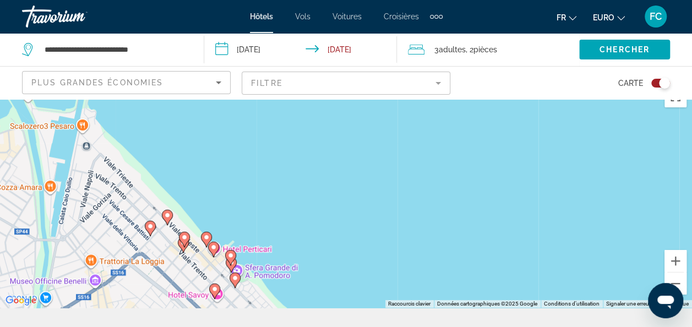
drag, startPoint x: 372, startPoint y: 274, endPoint x: 378, endPoint y: 189, distance: 85.0
click at [378, 189] on div "Pour activer le glissement avec le clavier, appuyez sur Alt+Entrée. Une fois ce…" at bounding box center [346, 194] width 692 height 228
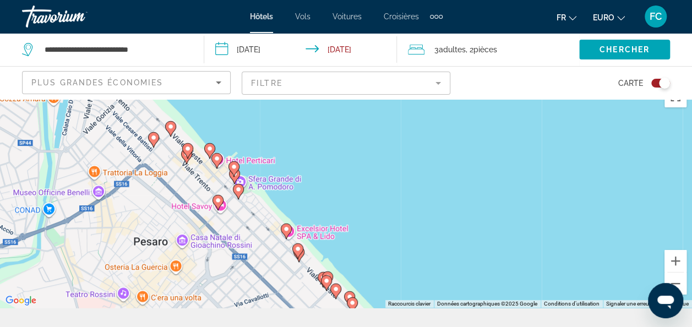
click at [336, 289] on image "Contenu principal" at bounding box center [336, 289] width 7 height 7
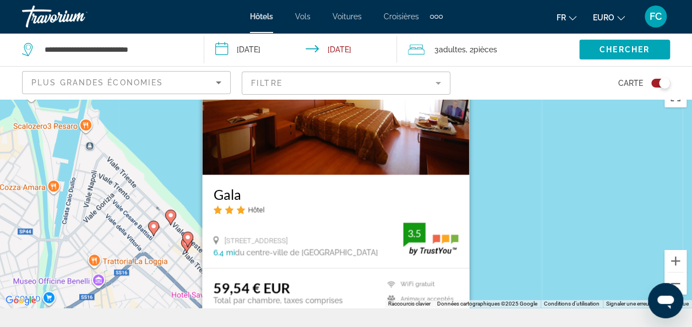
click at [607, 243] on div "Pour activer le glissement avec le clavier, appuyez sur Alt+Entrée. Une fois ce…" at bounding box center [346, 194] width 692 height 228
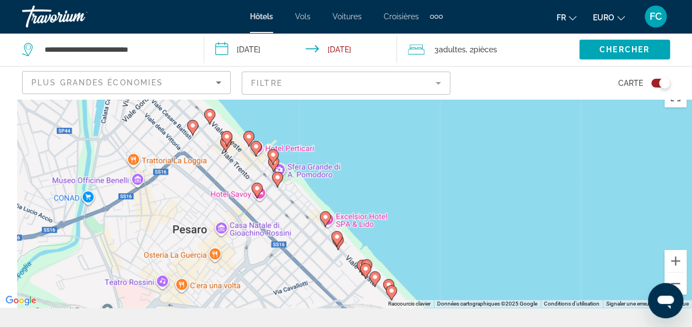
drag, startPoint x: 415, startPoint y: 260, endPoint x: 454, endPoint y: 123, distance: 142.6
click at [454, 123] on div "Pour activer le glissement avec le clavier, appuyez sur Alt+Entrée. Une fois ce…" at bounding box center [346, 194] width 692 height 228
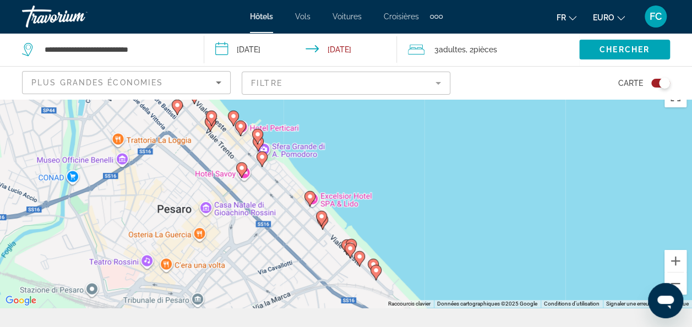
click at [350, 242] on gmp-advanced-marker "Contenu principal" at bounding box center [350, 250] width 11 height 17
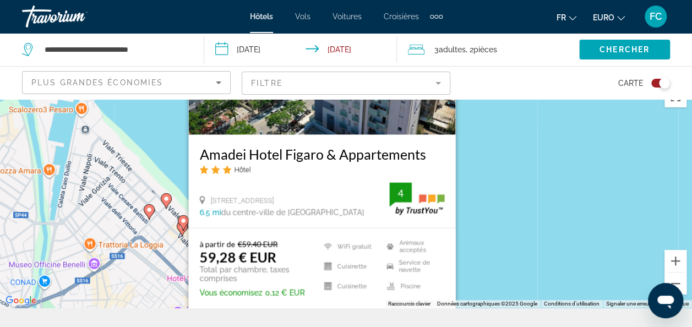
drag, startPoint x: 553, startPoint y: 209, endPoint x: 521, endPoint y: 177, distance: 44.8
click at [521, 177] on div "Pour activer le glissement avec le clavier, appuyez sur Alt+Entrée. Une fois ce…" at bounding box center [346, 194] width 692 height 228
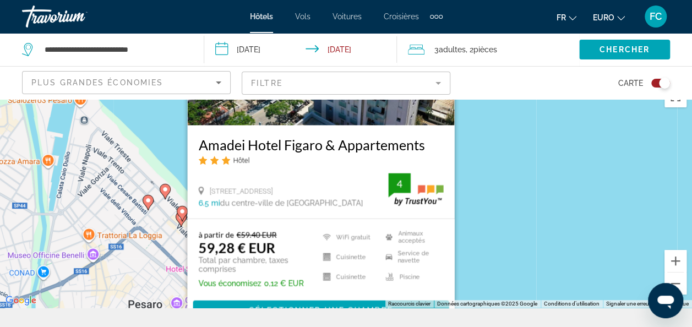
click at [521, 177] on div "Pour activer le glissement avec le clavier, appuyez sur Alt+Entrée. Une fois ce…" at bounding box center [346, 194] width 692 height 228
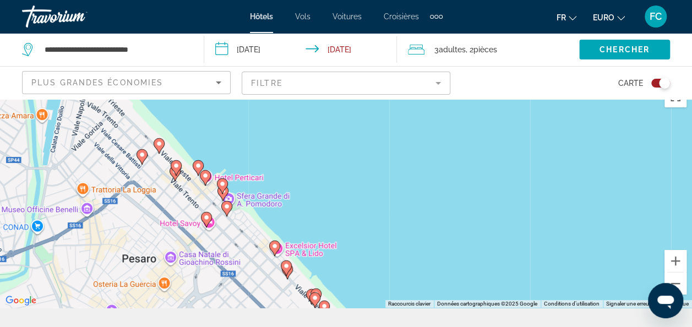
drag, startPoint x: 521, startPoint y: 177, endPoint x: 506, endPoint y: 88, distance: 91.1
click at [506, 88] on div "**********" at bounding box center [346, 243] width 692 height 327
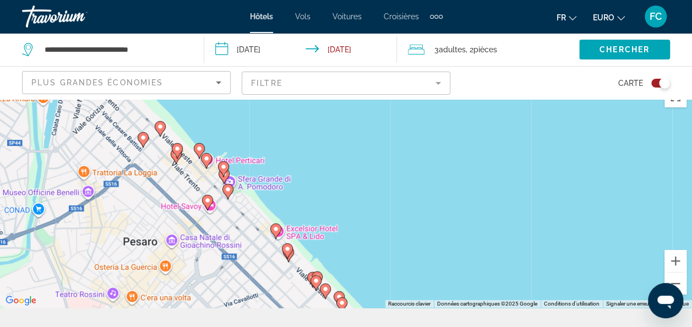
drag, startPoint x: 367, startPoint y: 253, endPoint x: 359, endPoint y: 237, distance: 18.0
click at [359, 237] on div "Pour activer le glissement avec le clavier, appuyez sur Alt+Entrée. Une fois ce…" at bounding box center [346, 194] width 692 height 228
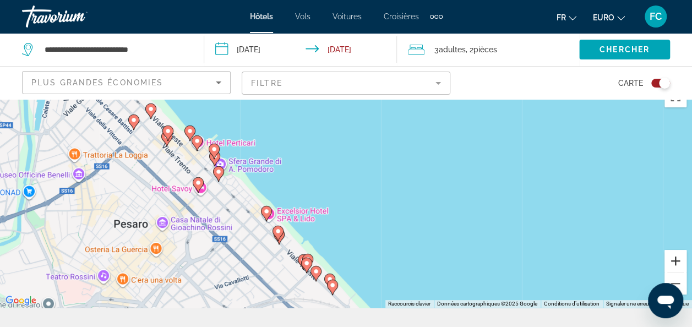
click at [673, 260] on button "Zoom avant" at bounding box center [676, 261] width 22 height 22
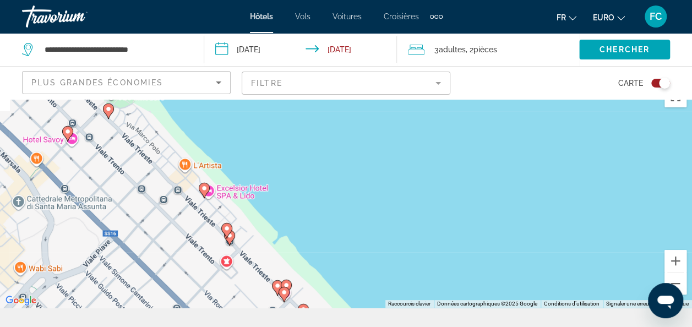
drag, startPoint x: 464, startPoint y: 283, endPoint x: 501, endPoint y: 161, distance: 127.7
click at [501, 161] on div "Pour activer le glissement avec le clavier, appuyez sur Alt+Entrée. Une fois ce…" at bounding box center [346, 194] width 692 height 228
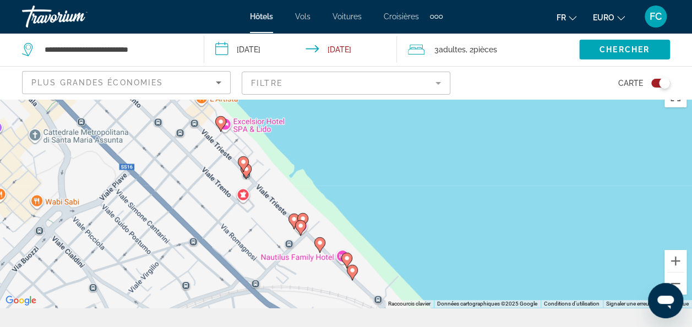
click at [291, 218] on image "Contenu principal" at bounding box center [294, 219] width 7 height 7
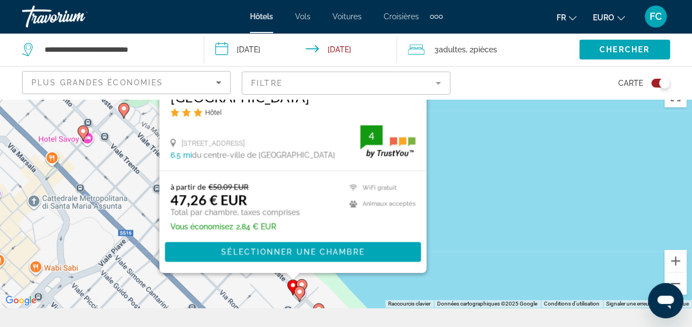
drag, startPoint x: 539, startPoint y: 198, endPoint x: 538, endPoint y: 94, distance: 104.1
click at [538, 94] on div "**********" at bounding box center [346, 243] width 692 height 327
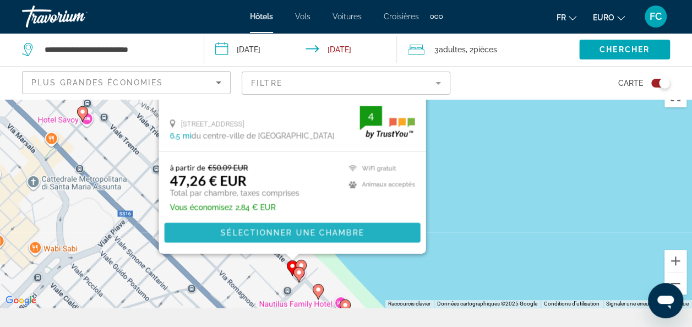
click at [312, 229] on span "Sélectionner une chambre" at bounding box center [291, 233] width 143 height 9
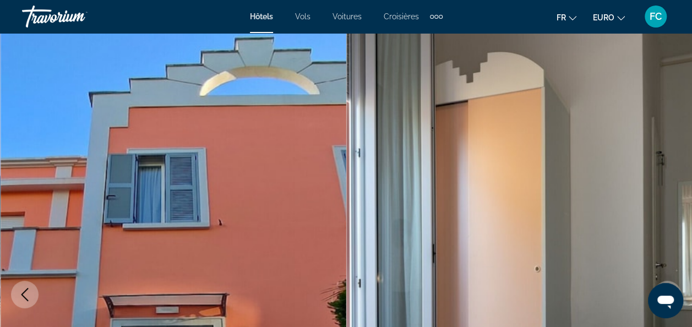
drag, startPoint x: 691, startPoint y: 22, endPoint x: 696, endPoint y: 26, distance: 6.6
click at [692, 26] on html "Passer au contenu principal Hôtels Vols Voitures Croisières Activities Hotels F…" at bounding box center [346, 163] width 692 height 327
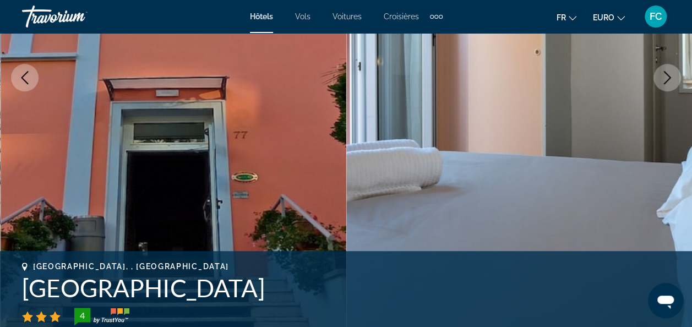
scroll to position [187, 0]
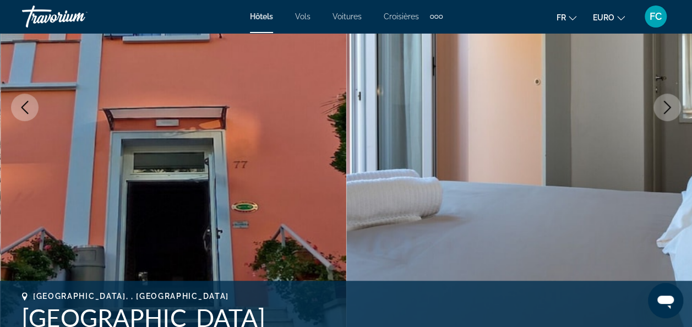
click at [675, 97] on button "Image suivante" at bounding box center [668, 108] width 28 height 28
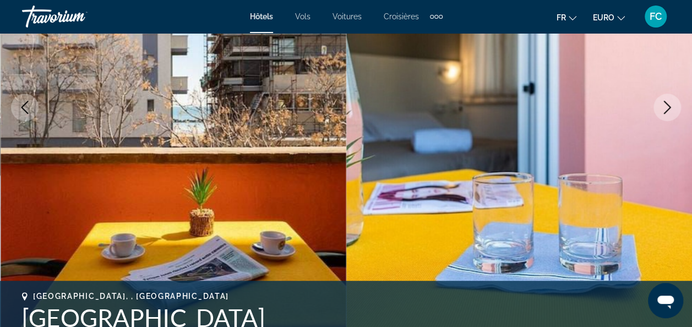
click at [675, 97] on button "Image suivante" at bounding box center [668, 108] width 28 height 28
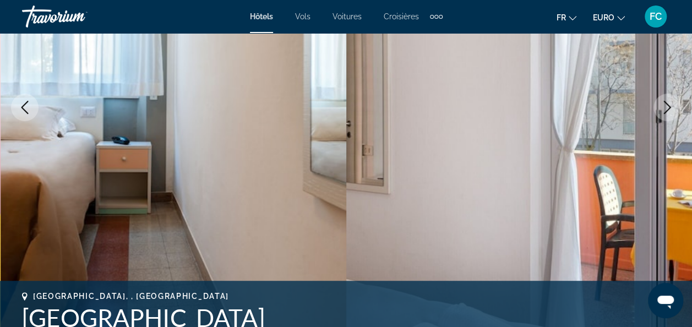
click at [675, 97] on button "Image suivante" at bounding box center [668, 108] width 28 height 28
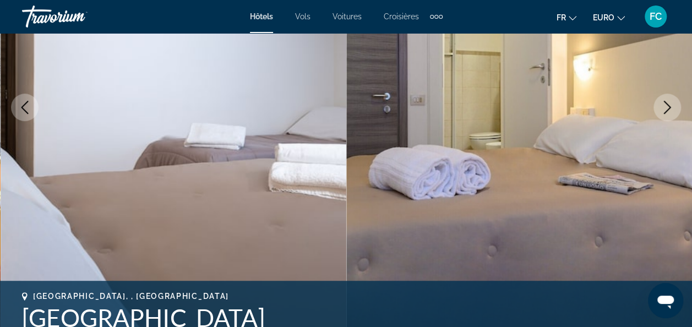
click at [675, 97] on button "Image suivante" at bounding box center [668, 108] width 28 height 28
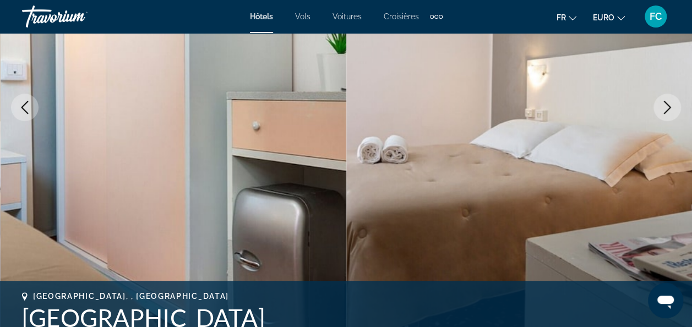
click at [675, 97] on button "Image suivante" at bounding box center [668, 108] width 28 height 28
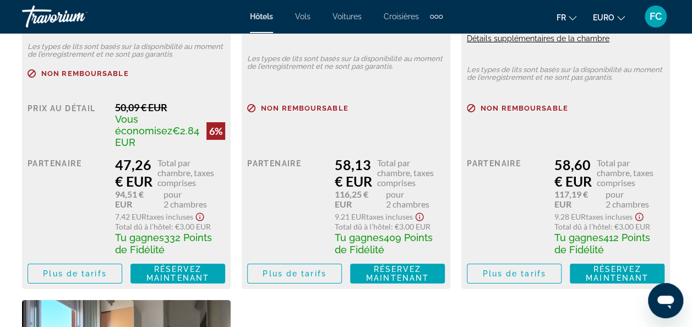
scroll to position [2016, 0]
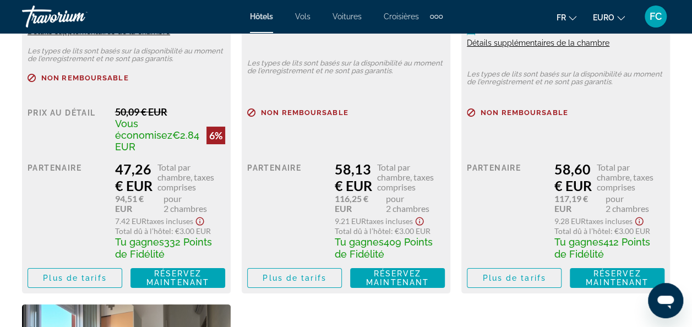
click at [180, 273] on span "Réservez maintenant" at bounding box center [178, 278] width 63 height 18
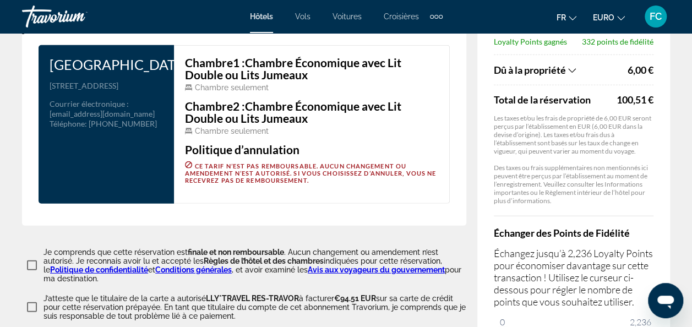
scroll to position [1510, 0]
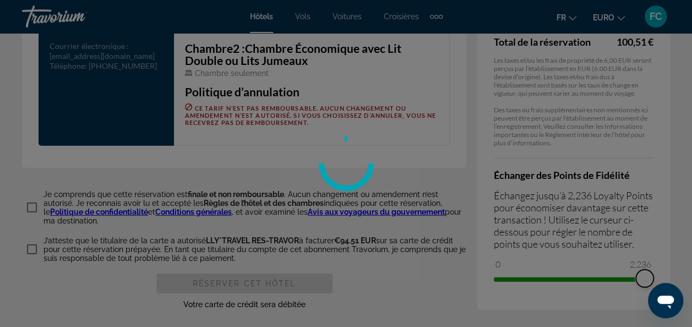
drag, startPoint x: 502, startPoint y: 270, endPoint x: 702, endPoint y: 269, distance: 200.5
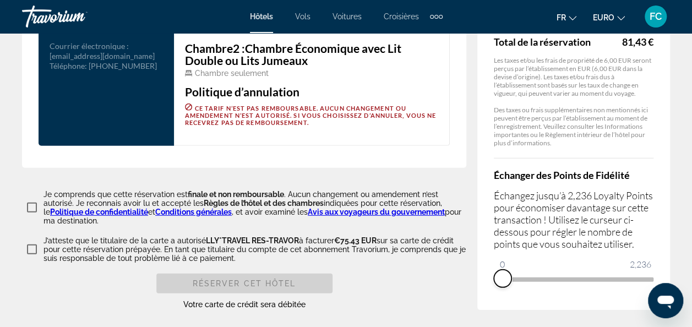
drag, startPoint x: 644, startPoint y: 270, endPoint x: 466, endPoint y: 291, distance: 179.6
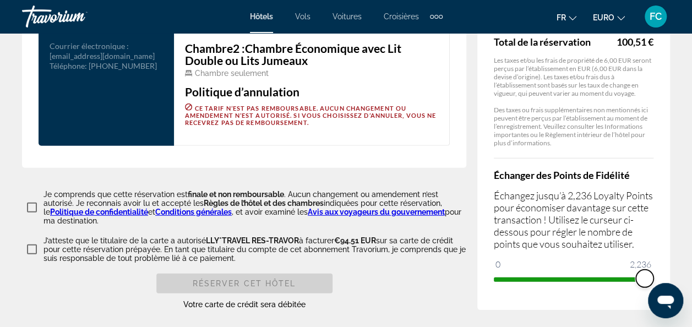
drag, startPoint x: 500, startPoint y: 270, endPoint x: 681, endPoint y: 271, distance: 181.8
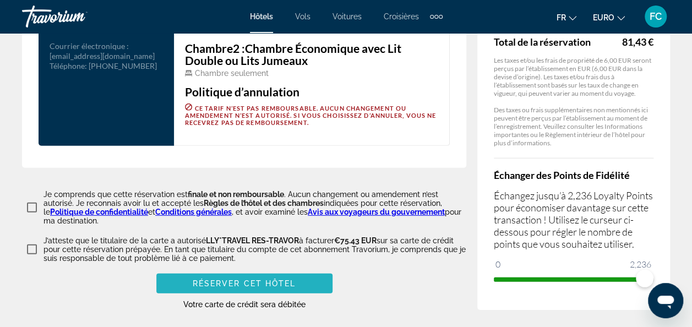
click at [245, 279] on span "Réserver cet hôtel" at bounding box center [245, 283] width 104 height 9
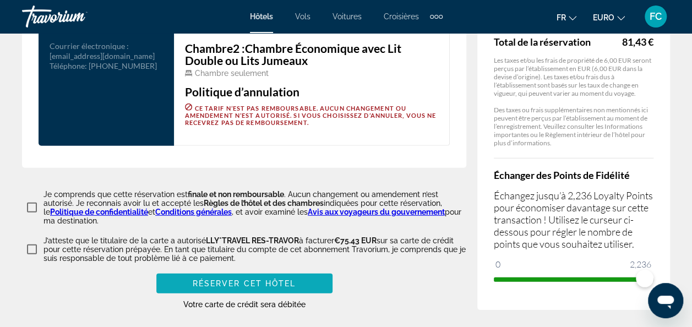
scroll to position [918, 0]
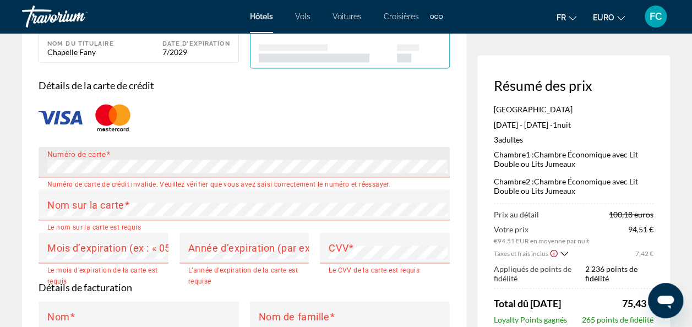
click at [67, 161] on div "Numéro de carte" at bounding box center [244, 162] width 411 height 31
click at [76, 155] on div "Numéro de carte" at bounding box center [247, 162] width 400 height 31
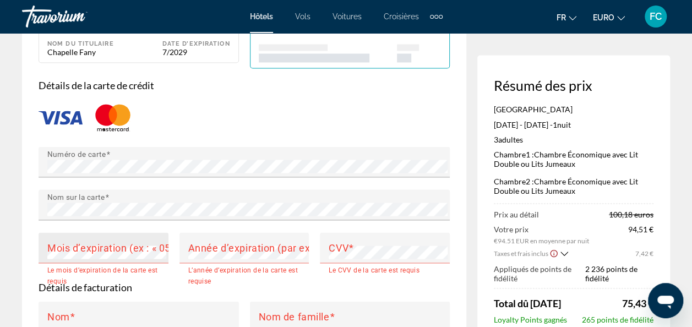
click at [91, 234] on div "Mois d’expiration (ex : « 05 »)" at bounding box center [106, 247] width 119 height 31
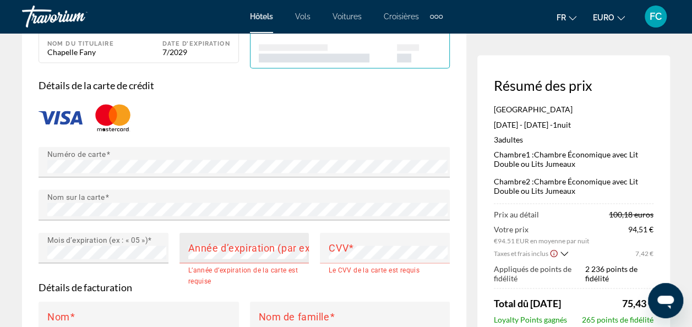
click at [210, 242] on mat-label "Année d’expiration (par exemple « 2030 »)" at bounding box center [285, 248] width 195 height 12
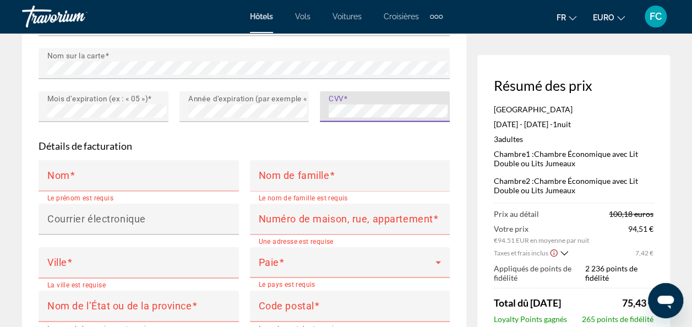
scroll to position [1068, 0]
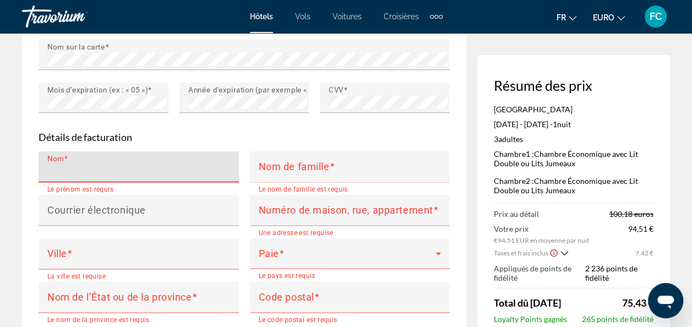
click at [127, 165] on input "Nom" at bounding box center [141, 171] width 189 height 13
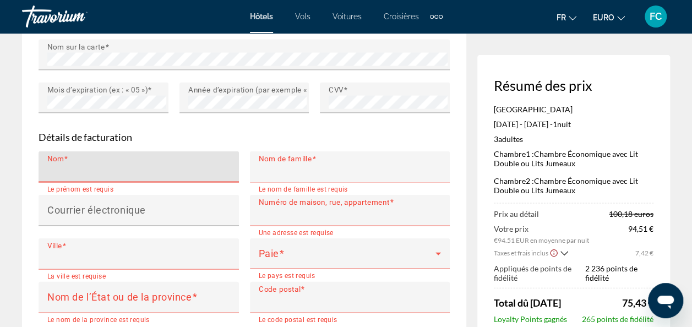
type input "****"
type input "********"
type input "**********"
type input "*********"
type input "****"
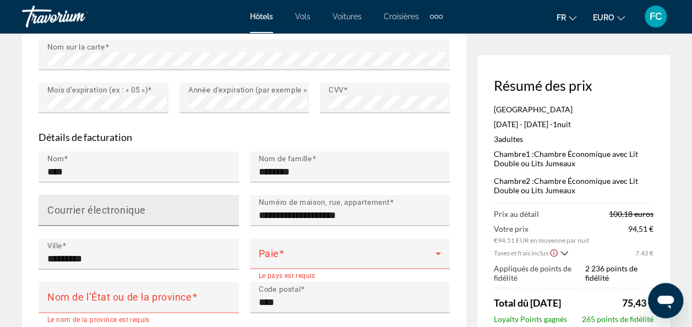
click at [141, 205] on mat-label "Courrier électronique" at bounding box center [96, 211] width 99 height 12
click at [141, 209] on input "Courrier électronique" at bounding box center [141, 215] width 189 height 13
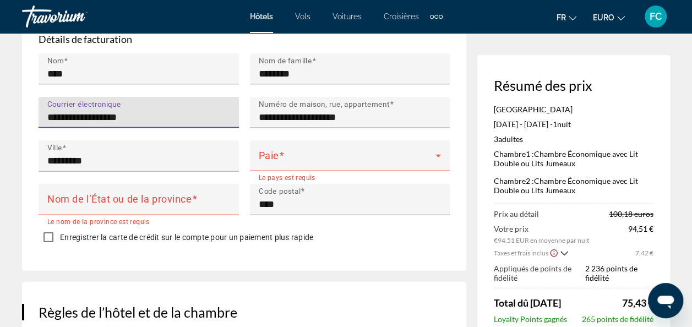
scroll to position [1175, 0]
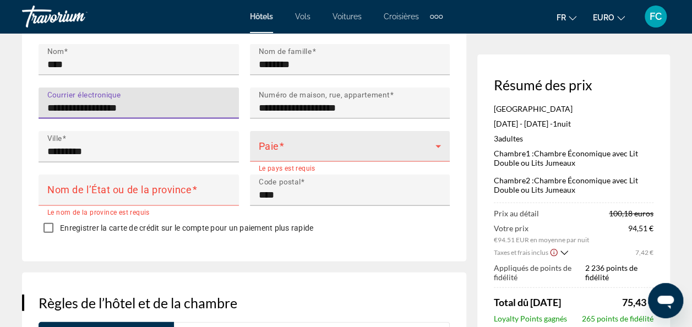
type input "**********"
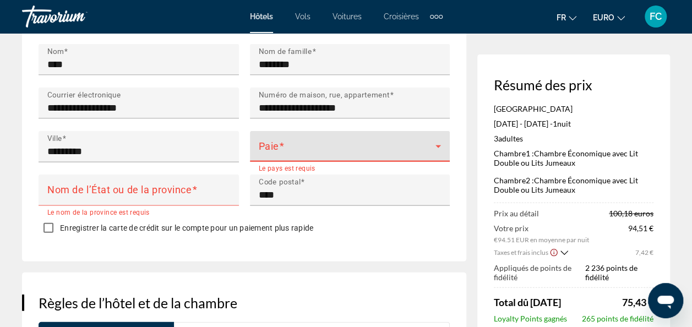
click at [440, 145] on icon "Contenu principal" at bounding box center [439, 146] width 6 height 3
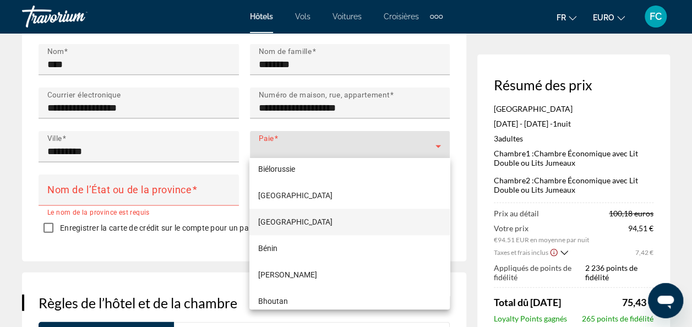
scroll to position [565, 0]
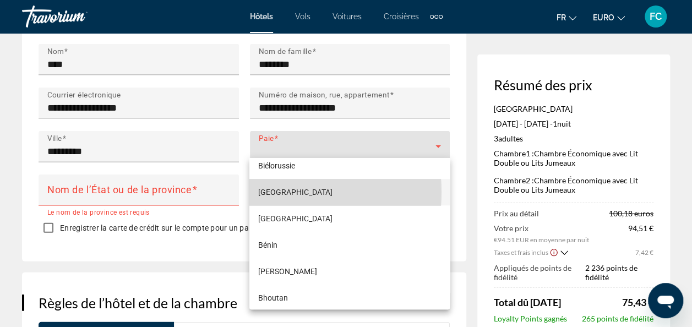
click at [266, 192] on span "[GEOGRAPHIC_DATA]" at bounding box center [295, 192] width 74 height 13
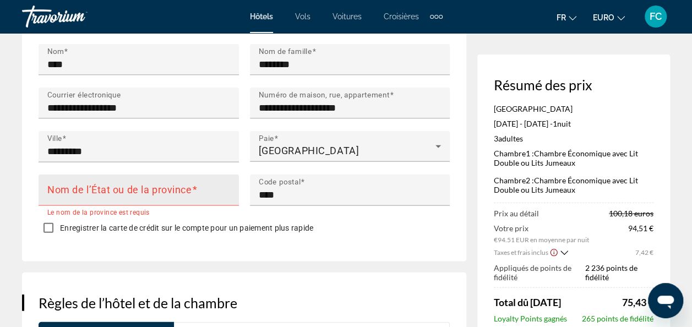
click at [194, 186] on span "Contenu principal" at bounding box center [195, 191] width 6 height 12
click at [194, 188] on input "Nom de l’État ou de la province" at bounding box center [141, 194] width 189 height 13
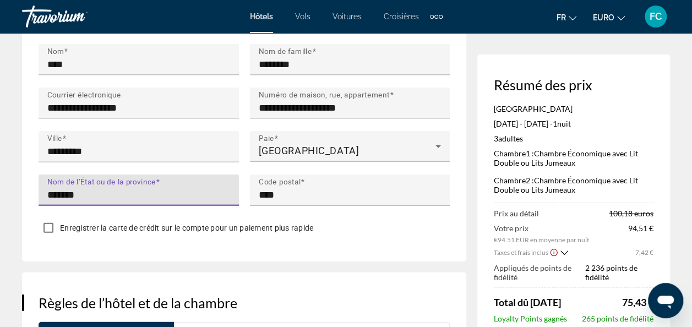
type input "*******"
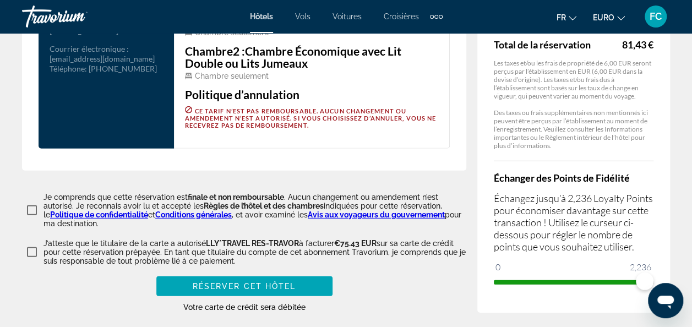
scroll to position [1510, 0]
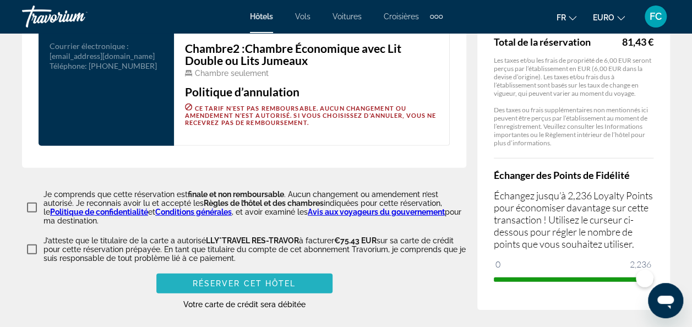
click at [286, 273] on span "Contenu principal" at bounding box center [244, 283] width 176 height 26
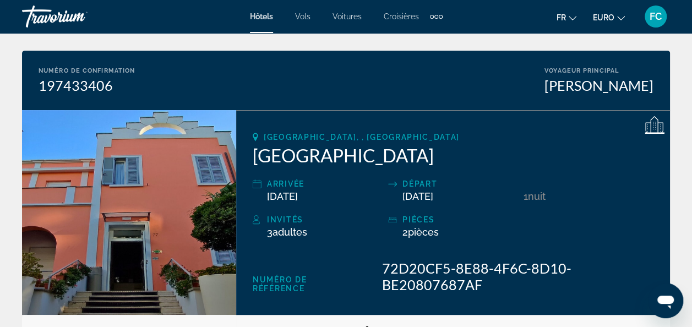
scroll to position [88, 0]
